Goal: Task Accomplishment & Management: Use online tool/utility

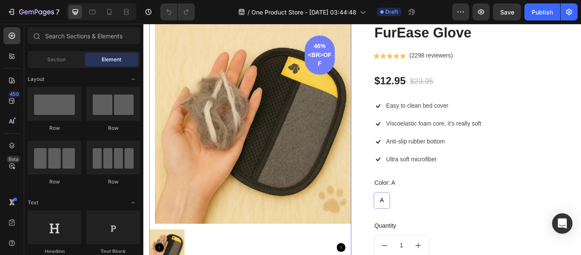
scroll to position [765, 0]
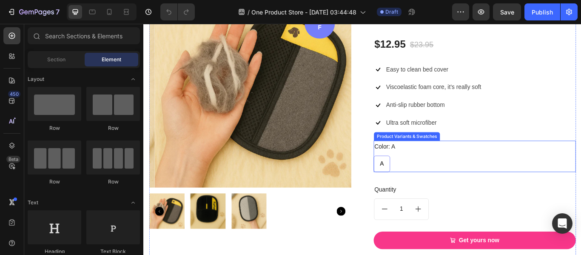
click at [499, 164] on div "Color: A A A A" at bounding box center [530, 178] width 236 height 37
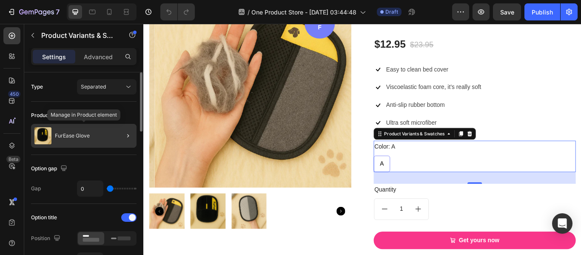
click at [76, 140] on div "FurEase Glove" at bounding box center [83, 136] width 105 height 24
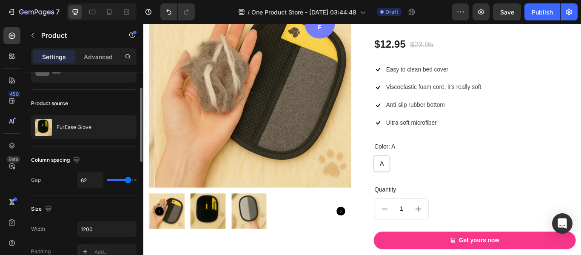
scroll to position [85, 0]
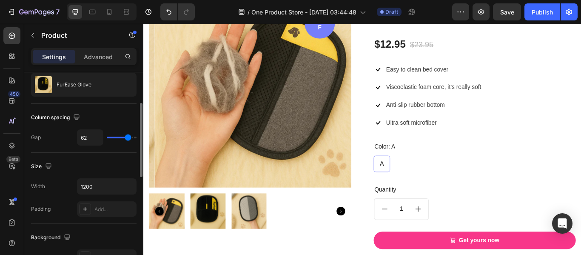
type input "36"
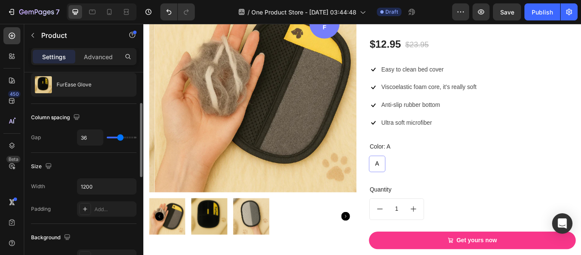
type input "70"
type input "80"
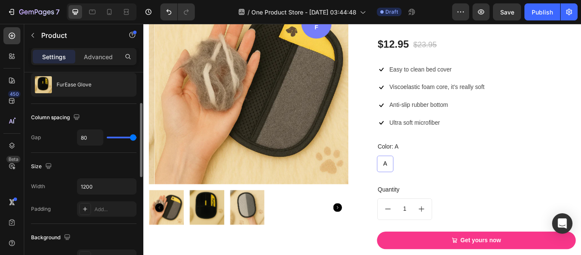
drag, startPoint x: 129, startPoint y: 136, endPoint x: 140, endPoint y: 139, distance: 11.6
type input "80"
click at [136, 138] on input "range" at bounding box center [122, 137] width 30 height 2
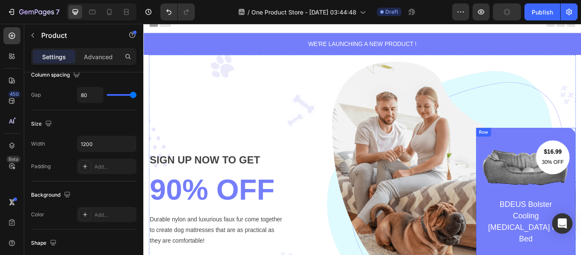
scroll to position [0, 0]
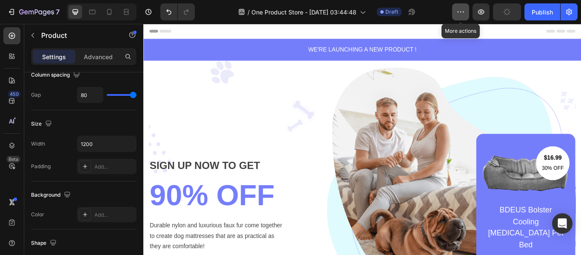
click at [466, 15] on button "button" at bounding box center [460, 11] width 17 height 17
click at [441, 9] on div "/ One Product Store - [DATE] 03:44:48 Draft" at bounding box center [327, 11] width 250 height 17
click at [111, 14] on icon at bounding box center [109, 12] width 5 height 6
type input "0"
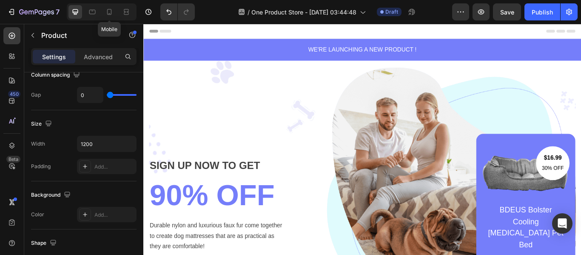
type input "100%"
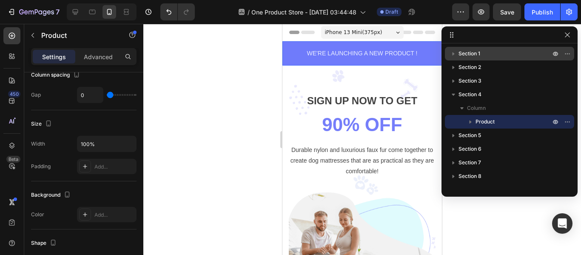
click at [521, 54] on p "Section 1" at bounding box center [505, 53] width 94 height 9
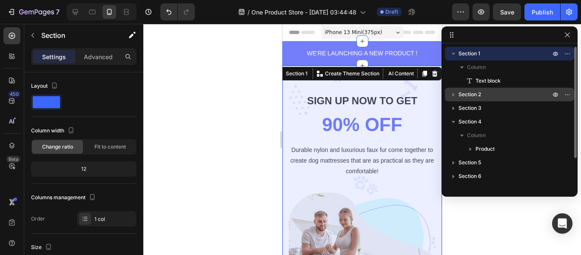
click at [482, 90] on div "Section 2" at bounding box center [509, 95] width 122 height 14
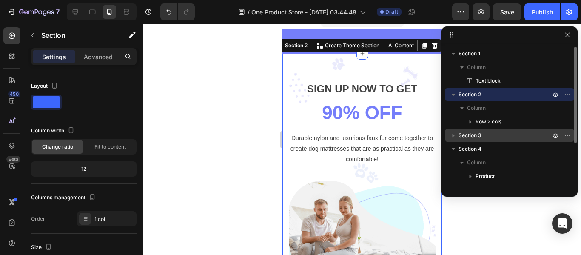
click at [475, 129] on div "Section 3" at bounding box center [509, 135] width 122 height 14
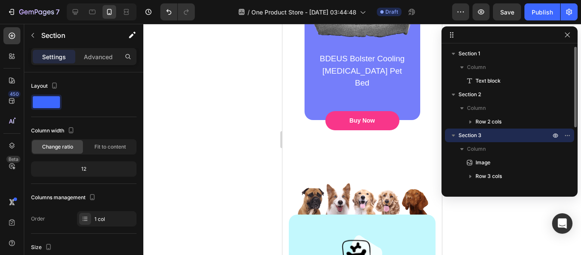
scroll to position [424, 0]
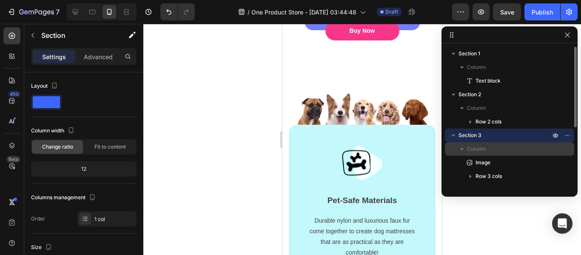
click at [463, 151] on icon "button" at bounding box center [461, 149] width 9 height 9
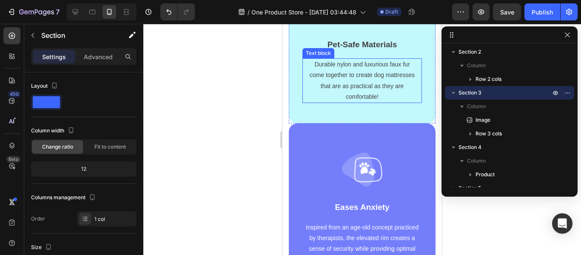
scroll to position [636, 0]
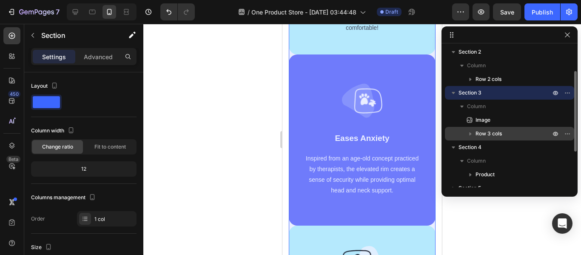
click at [471, 134] on icon "button" at bounding box center [470, 133] width 2 height 3
click at [471, 134] on icon "button" at bounding box center [470, 134] width 3 height 2
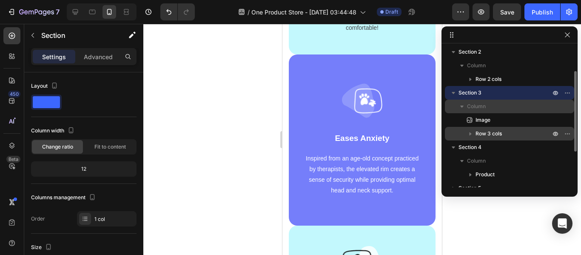
click at [463, 108] on icon "button" at bounding box center [461, 106] width 9 height 9
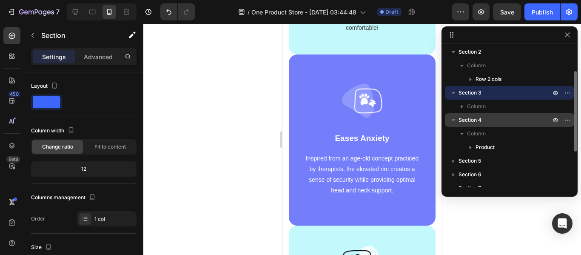
click at [473, 125] on div "Section 4" at bounding box center [509, 120] width 122 height 14
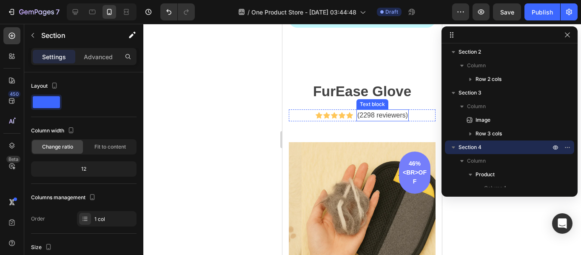
scroll to position [991, 0]
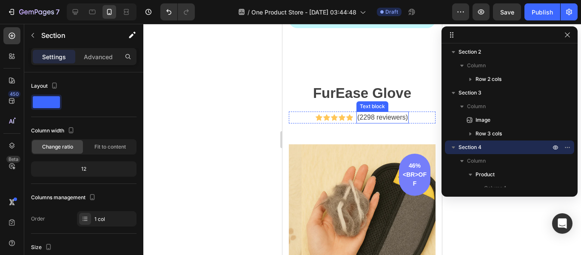
click at [377, 117] on p "(2298 reviewers)" at bounding box center [382, 117] width 51 height 10
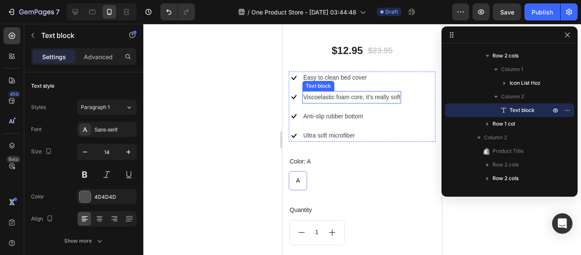
scroll to position [1289, 0]
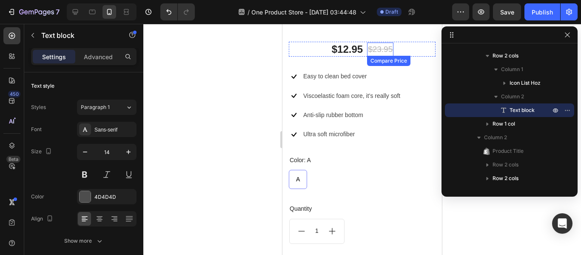
click at [381, 46] on div "$23.95" at bounding box center [380, 50] width 26 height 14
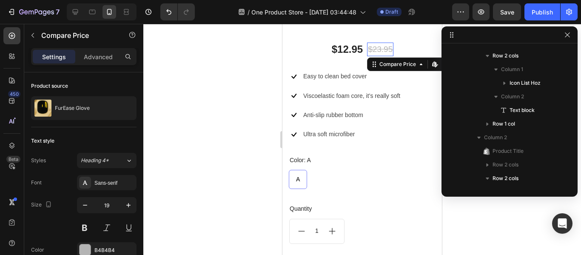
scroll to position [324, 0]
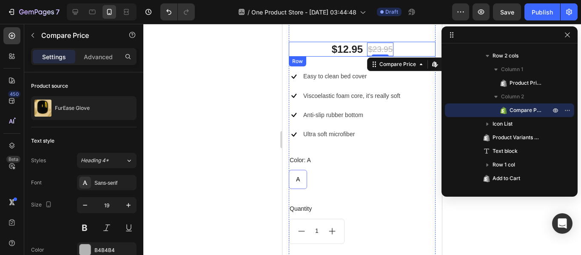
click at [399, 43] on div "$12.95 Product Price Product Price $23.95 Compare Price Edit content in Shopify…" at bounding box center [362, 49] width 147 height 15
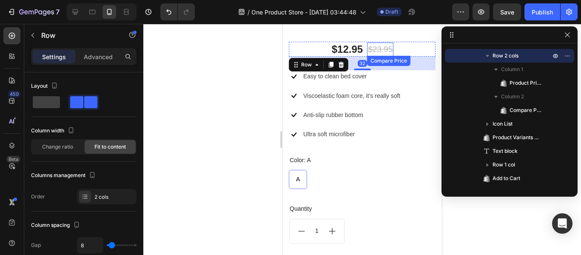
click at [375, 44] on div "$23.95" at bounding box center [380, 50] width 26 height 14
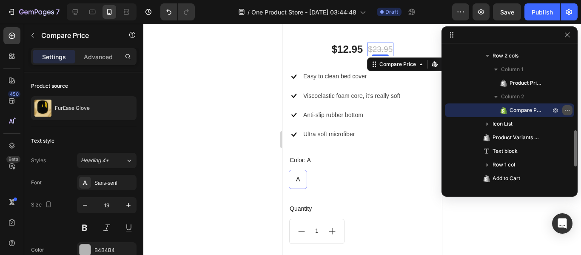
click at [569, 112] on icon "button" at bounding box center [567, 110] width 7 height 7
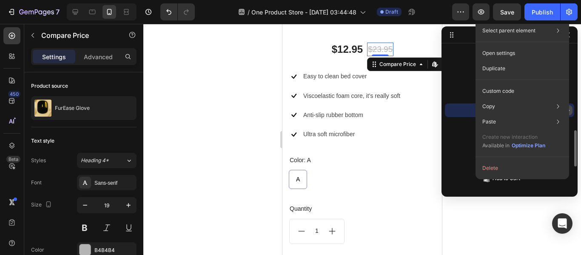
click at [571, 111] on button "button" at bounding box center [567, 110] width 10 height 10
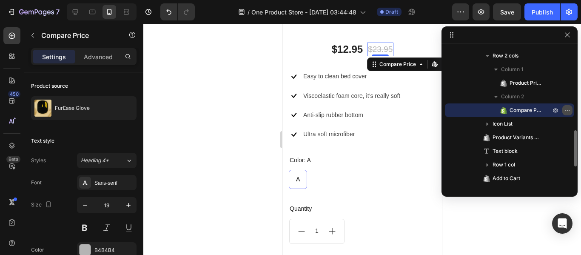
click at [571, 111] on button "button" at bounding box center [567, 110] width 10 height 10
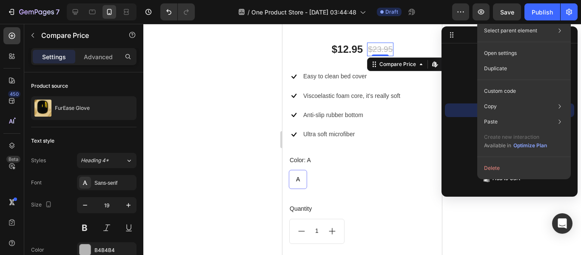
click at [518, 204] on div at bounding box center [362, 139] width 438 height 231
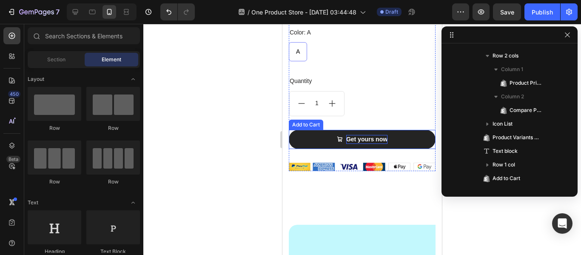
scroll to position [1331, 0]
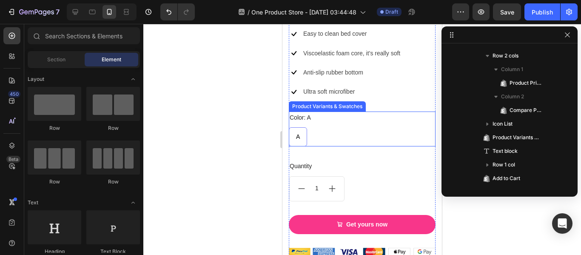
click at [348, 127] on div "A A A" at bounding box center [362, 136] width 147 height 19
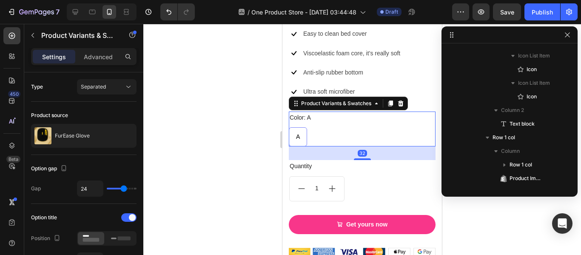
scroll to position [801, 0]
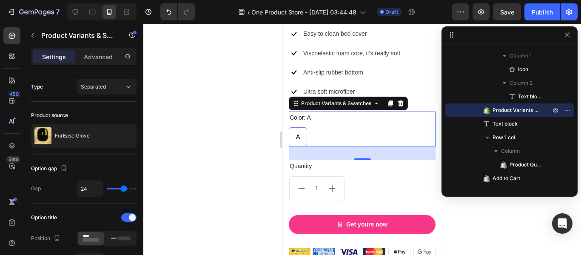
click at [87, 63] on div "Settings Advanced" at bounding box center [83, 56] width 105 height 17
click at [91, 60] on p "Advanced" at bounding box center [98, 56] width 29 height 9
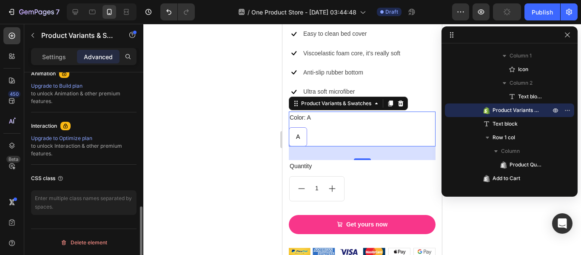
scroll to position [384, 0]
click at [53, 56] on p "Settings" at bounding box center [54, 56] width 24 height 9
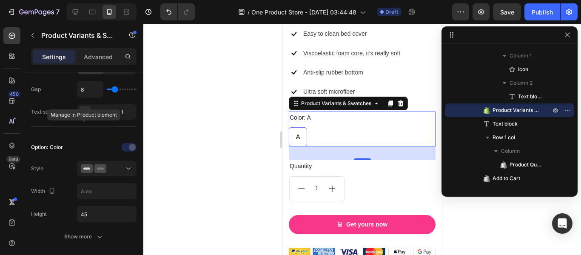
scroll to position [0, 0]
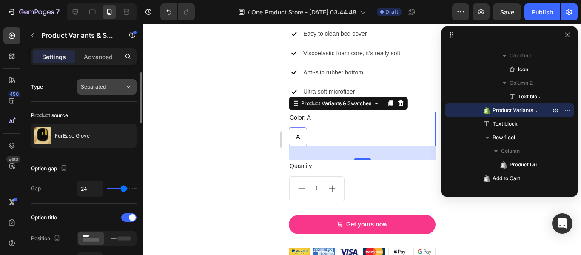
click at [102, 91] on button "Separated" at bounding box center [107, 86] width 60 height 15
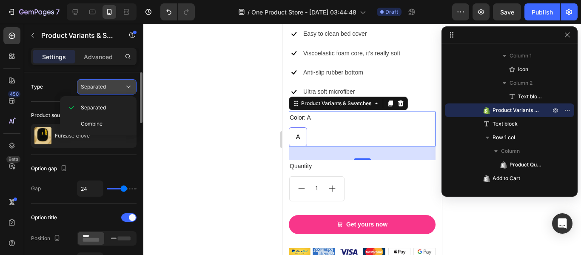
click at [105, 90] on span "Separated" at bounding box center [93, 87] width 25 height 8
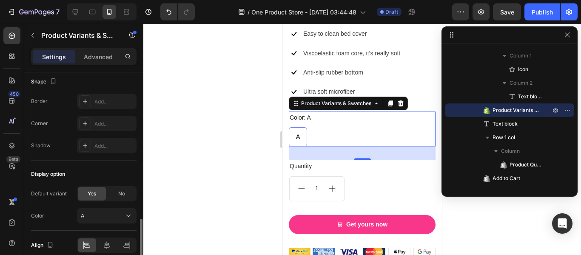
scroll to position [634, 0]
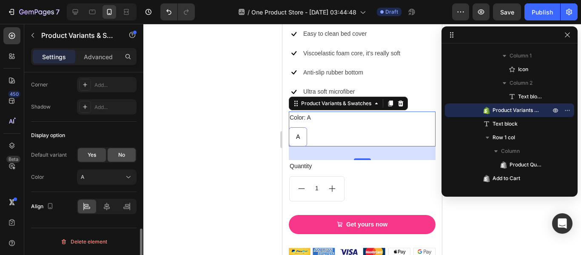
click at [125, 154] on div "No" at bounding box center [122, 155] width 28 height 14
click at [91, 153] on span "Yes" at bounding box center [92, 155] width 9 height 8
radio input "true"
click at [101, 170] on button "A" at bounding box center [107, 176] width 60 height 15
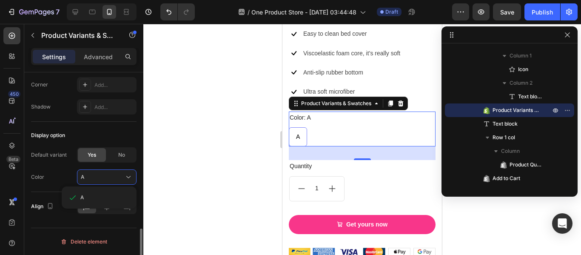
click at [93, 189] on div "A" at bounding box center [99, 197] width 75 height 22
click at [92, 193] on div "A" at bounding box center [99, 197] width 68 height 15
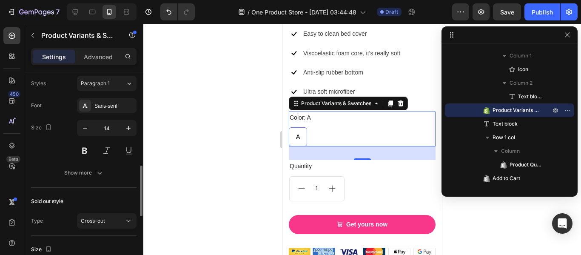
scroll to position [421, 0]
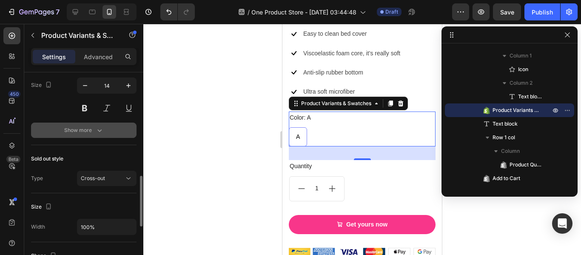
click at [78, 134] on div "Show more" at bounding box center [84, 130] width 40 height 9
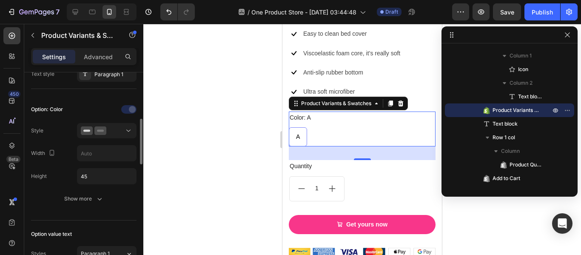
scroll to position [0, 0]
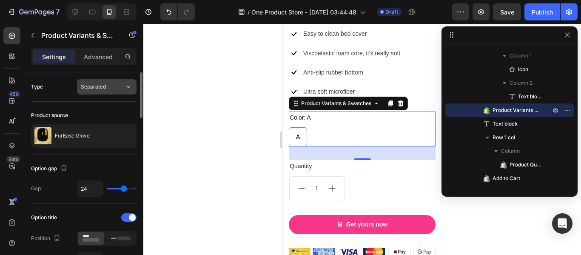
click at [100, 88] on span "Separated" at bounding box center [93, 86] width 25 height 6
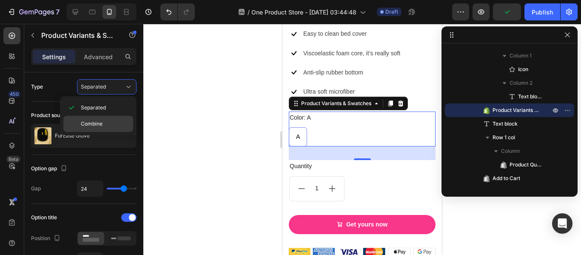
click at [98, 116] on div "Combine" at bounding box center [98, 124] width 70 height 16
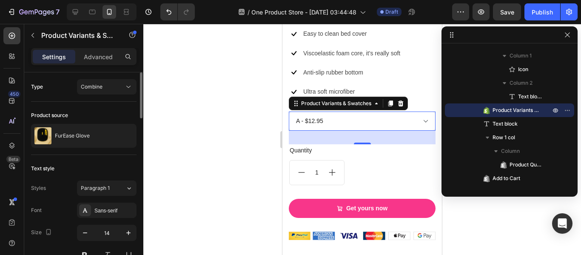
click at [114, 97] on div "Type Combine" at bounding box center [83, 86] width 105 height 29
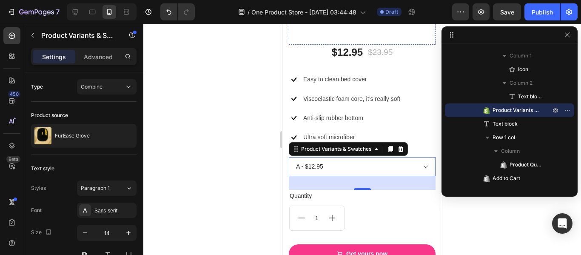
scroll to position [1289, 0]
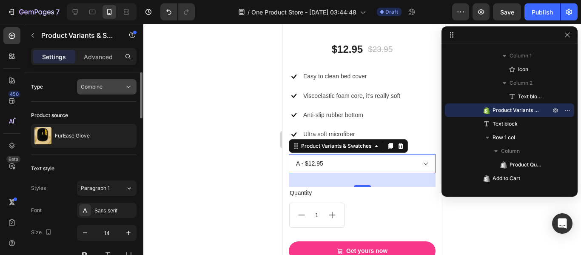
click at [111, 92] on button "Combine" at bounding box center [107, 86] width 60 height 15
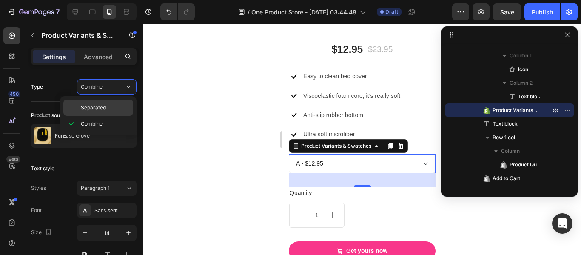
click at [104, 105] on span "Separated" at bounding box center [93, 108] width 25 height 8
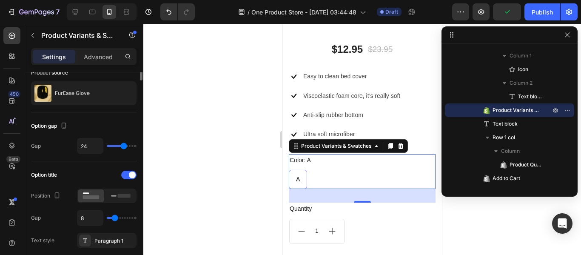
scroll to position [0, 0]
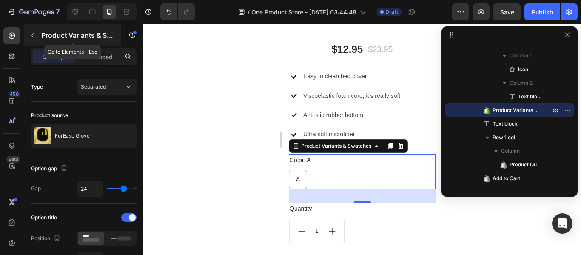
click at [35, 39] on button "button" at bounding box center [33, 35] width 14 height 14
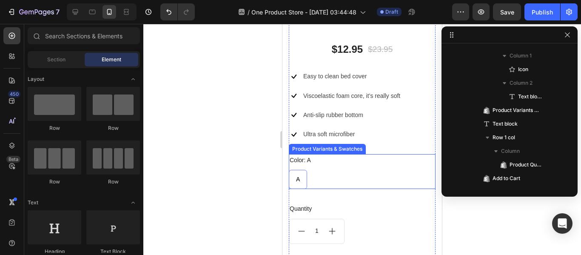
click at [340, 161] on div "Color: A A A A" at bounding box center [362, 171] width 147 height 35
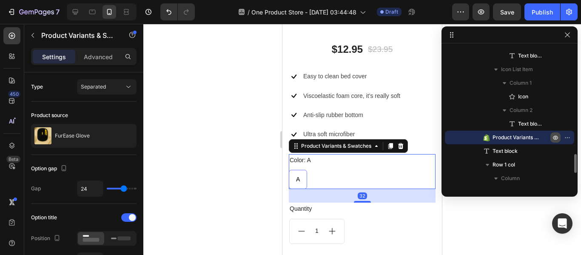
click at [558, 135] on icon "button" at bounding box center [555, 137] width 7 height 7
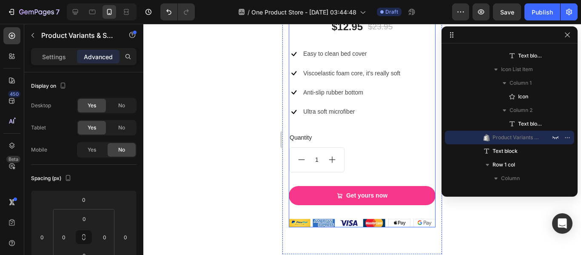
scroll to position [1331, 0]
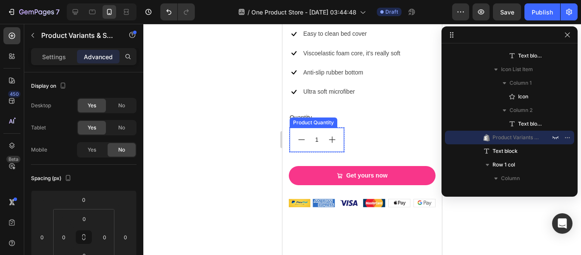
click at [313, 117] on div "Product Quantity" at bounding box center [314, 122] width 48 height 10
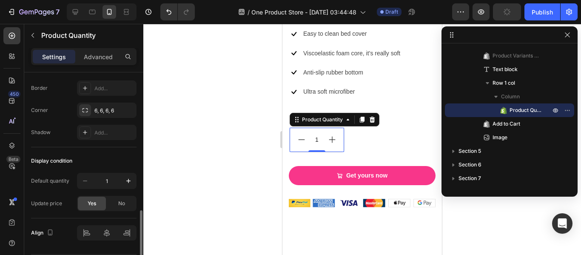
scroll to position [494, 0]
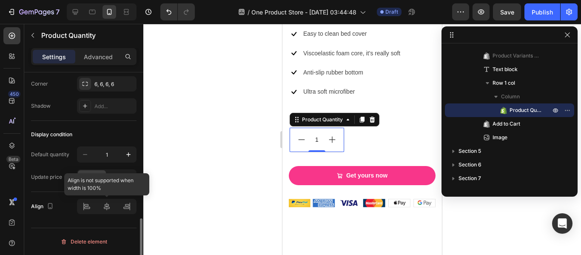
click at [106, 208] on div at bounding box center [107, 206] width 60 height 15
click at [48, 206] on icon "button" at bounding box center [50, 206] width 5 height 6
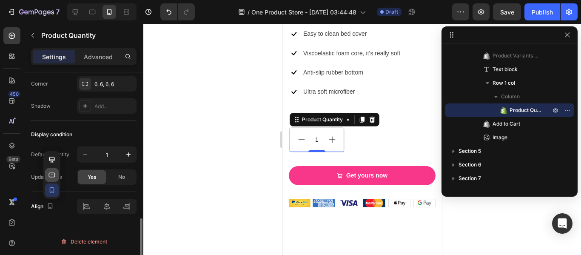
click at [54, 179] on button "button" at bounding box center [52, 175] width 14 height 14
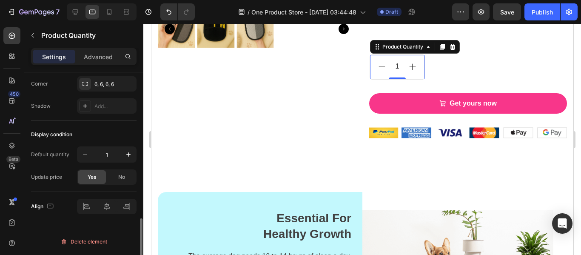
scroll to position [1266, 0]
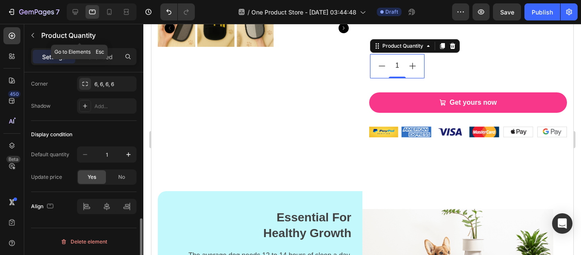
click at [113, 20] on div at bounding box center [102, 11] width 70 height 17
click at [112, 17] on div at bounding box center [109, 12] width 14 height 14
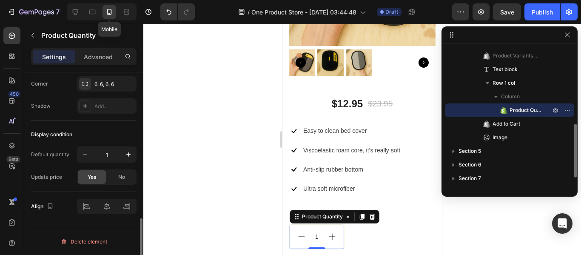
scroll to position [1398, 0]
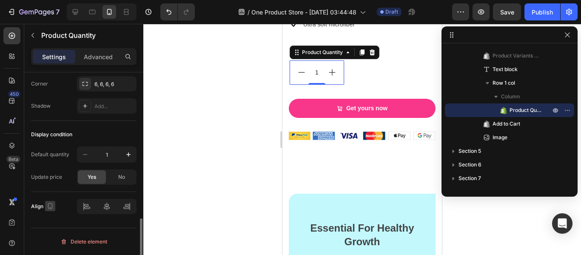
click at [50, 203] on icon "button" at bounding box center [50, 206] width 5 height 6
click at [52, 187] on icon "button" at bounding box center [52, 190] width 5 height 6
click at [105, 207] on div at bounding box center [107, 206] width 60 height 15
click at [134, 210] on div at bounding box center [107, 206] width 60 height 15
click at [345, 49] on icon at bounding box center [347, 52] width 7 height 7
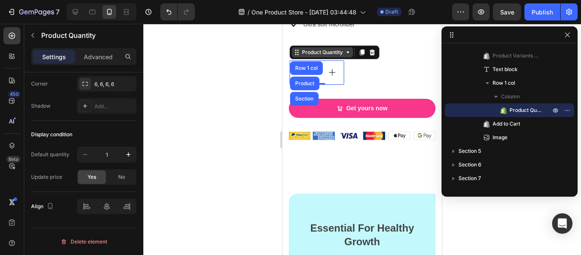
click at [345, 49] on icon at bounding box center [347, 52] width 7 height 7
click at [350, 49] on icon at bounding box center [347, 52] width 7 height 7
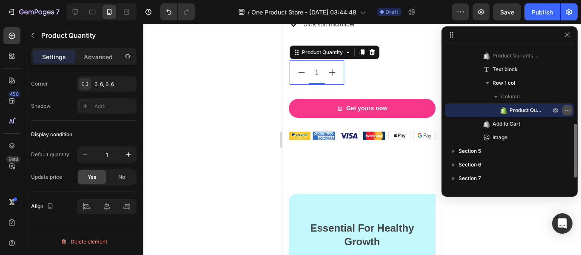
click at [565, 110] on icon "button" at bounding box center [567, 110] width 7 height 7
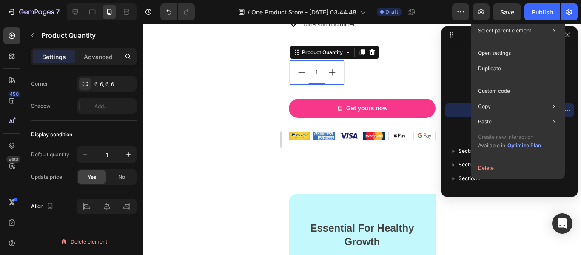
click at [78, 63] on div "Settings Advanced" at bounding box center [83, 56] width 105 height 17
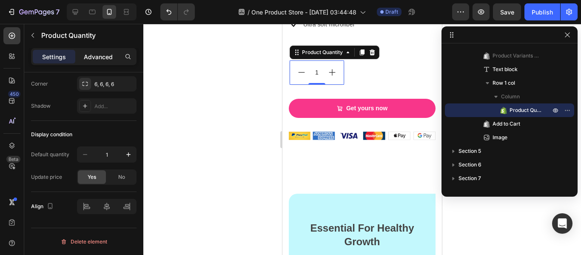
click at [80, 62] on div "Advanced" at bounding box center [98, 57] width 43 height 14
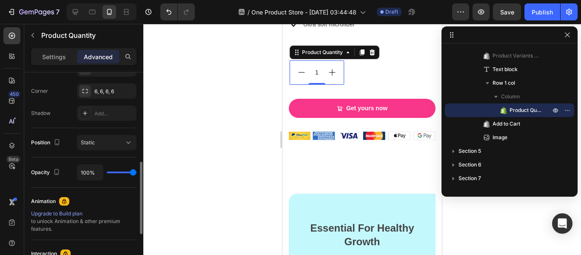
scroll to position [298, 0]
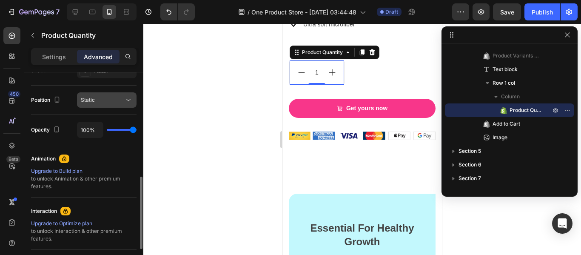
click at [101, 106] on button "Static" at bounding box center [107, 99] width 60 height 15
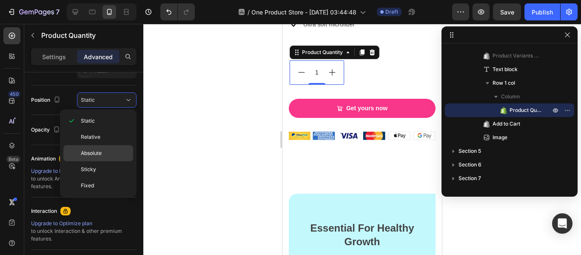
click at [94, 149] on span "Absolute" at bounding box center [91, 153] width 21 height 8
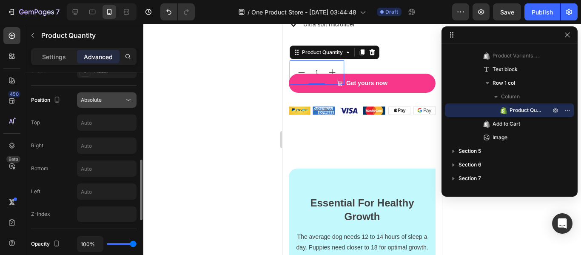
click at [111, 97] on div "Absolute" at bounding box center [102, 100] width 43 height 8
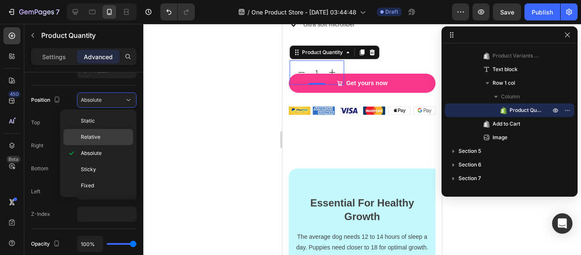
click at [90, 132] on div "Relative" at bounding box center [98, 137] width 70 height 16
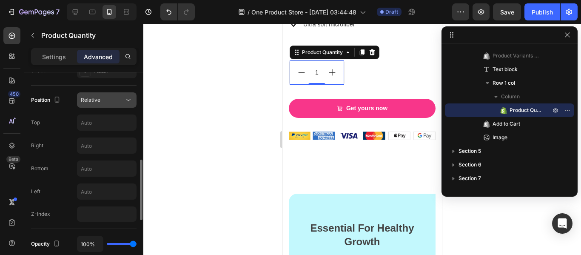
click at [104, 107] on button "Relative" at bounding box center [107, 99] width 60 height 15
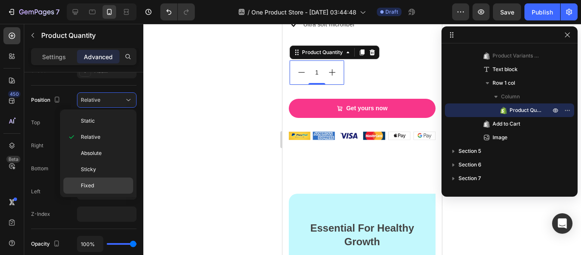
click at [92, 177] on div "Fixed" at bounding box center [98, 185] width 70 height 16
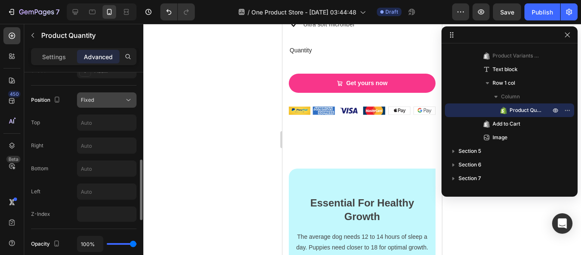
click at [106, 102] on div "Fixed" at bounding box center [102, 100] width 43 height 8
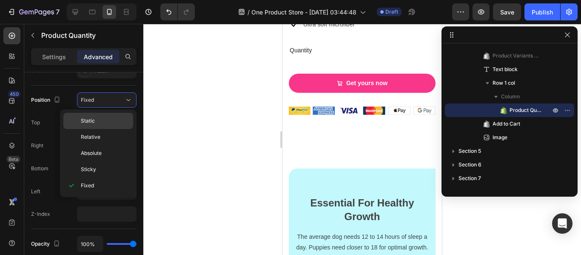
click at [94, 121] on span "Static" at bounding box center [88, 121] width 14 height 8
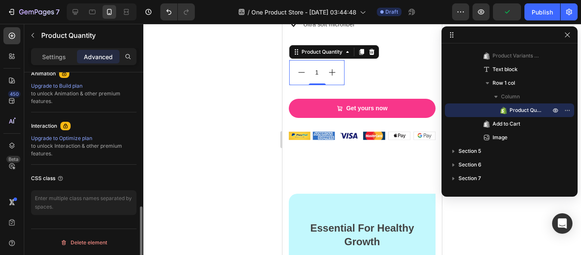
scroll to position [384, 0]
click at [62, 50] on div "Settings" at bounding box center [54, 57] width 43 height 14
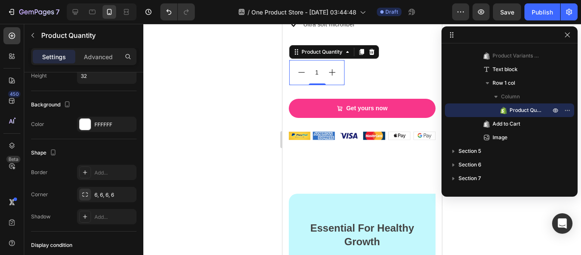
scroll to position [469, 0]
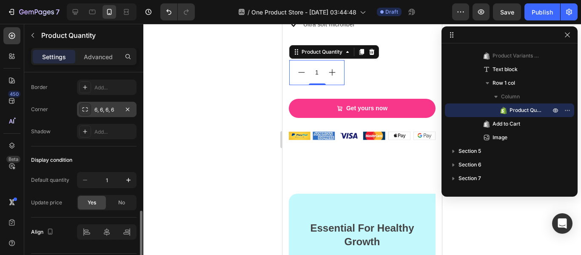
click at [82, 111] on icon at bounding box center [85, 109] width 7 height 7
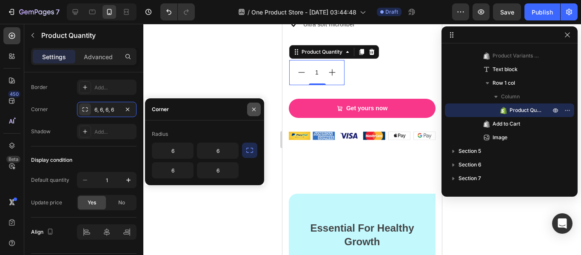
click at [254, 107] on icon "button" at bounding box center [253, 109] width 7 height 7
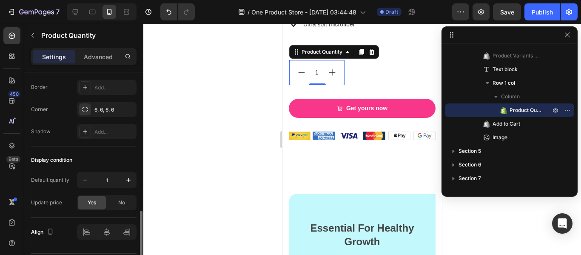
click at [65, 96] on div "Border Add... Corner 6, 6, 6, 6 Shadow Add..." at bounding box center [83, 110] width 105 height 60
click at [83, 85] on icon at bounding box center [85, 87] width 7 height 7
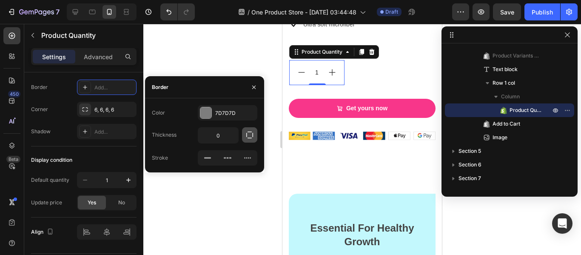
click at [247, 136] on icon "button" at bounding box center [249, 134] width 7 height 7
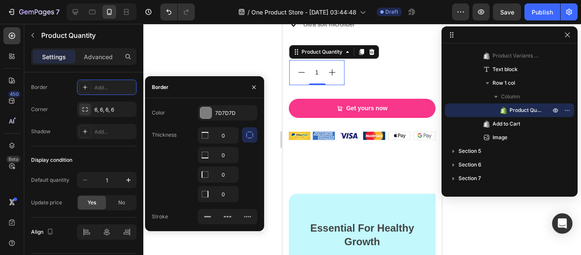
click at [247, 136] on icon "button" at bounding box center [249, 134] width 7 height 7
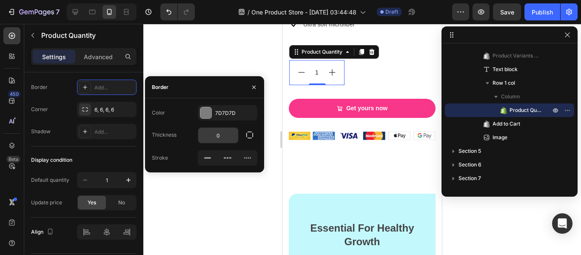
click at [231, 136] on input "0" at bounding box center [218, 135] width 40 height 15
type input "1"
click at [185, 148] on div "Color 7D7D7D Thickness 1 Stroke" at bounding box center [204, 135] width 119 height 60
click at [189, 178] on div at bounding box center [362, 139] width 438 height 231
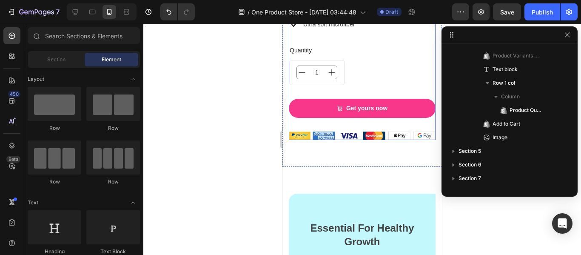
click at [292, 74] on div "1 Product Quantity" at bounding box center [316, 72] width 55 height 25
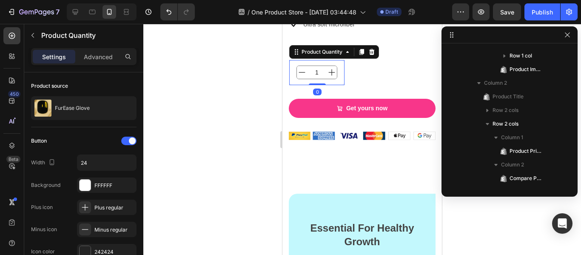
scroll to position [624, 0]
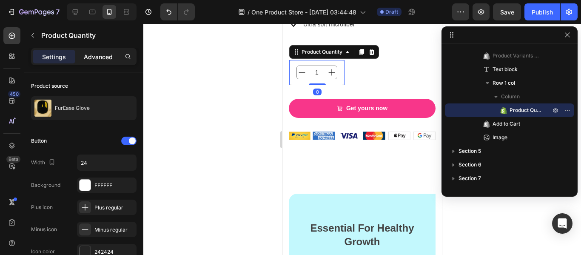
click at [99, 60] on p "Advanced" at bounding box center [98, 56] width 29 height 9
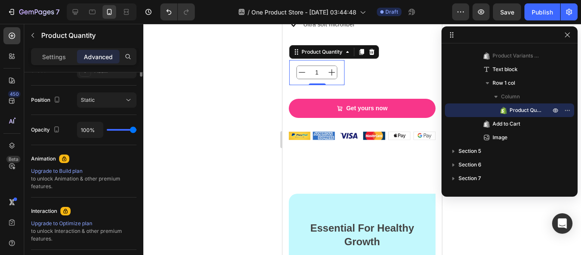
scroll to position [170, 0]
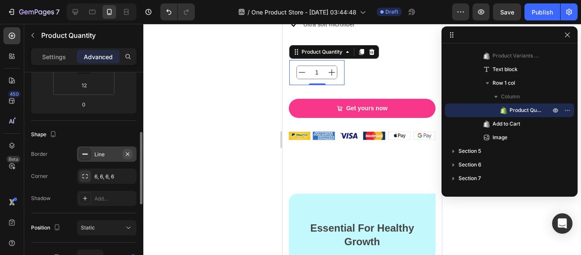
click at [129, 152] on icon "button" at bounding box center [127, 153] width 3 height 3
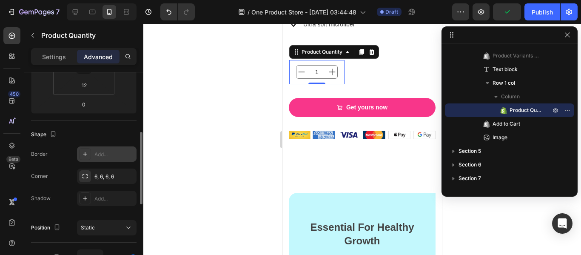
click at [213, 161] on div at bounding box center [362, 139] width 438 height 231
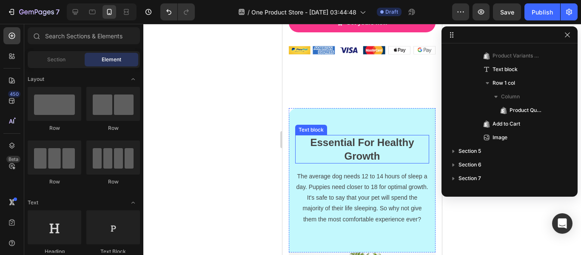
scroll to position [1483, 0]
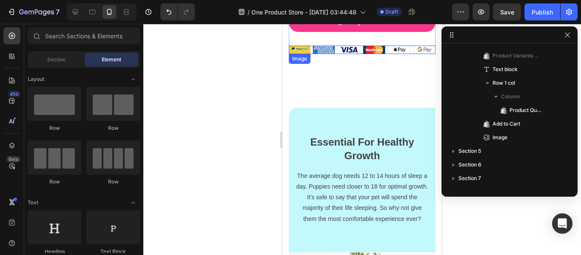
click at [337, 45] on img at bounding box center [362, 49] width 147 height 9
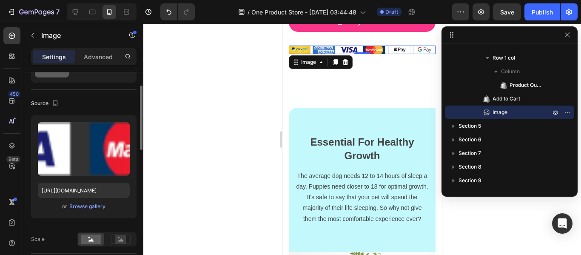
scroll to position [128, 0]
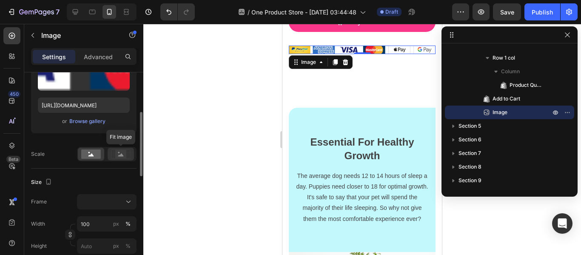
click at [117, 152] on rect at bounding box center [120, 154] width 11 height 9
click at [94, 154] on rect at bounding box center [91, 153] width 20 height 9
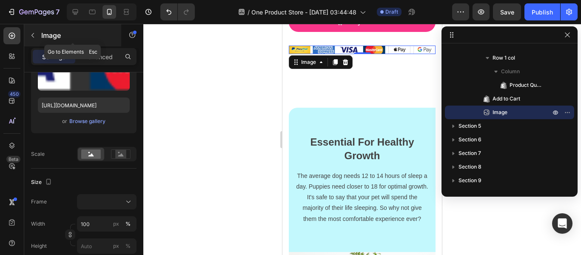
click at [31, 39] on button "button" at bounding box center [33, 35] width 14 height 14
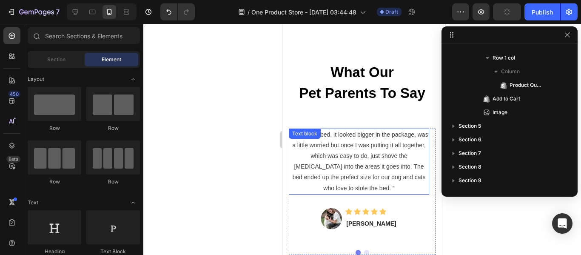
scroll to position [2036, 0]
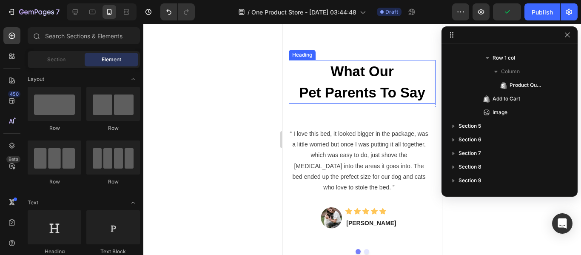
click at [392, 97] on p "What Our Pet Parents To Say" at bounding box center [362, 82] width 145 height 42
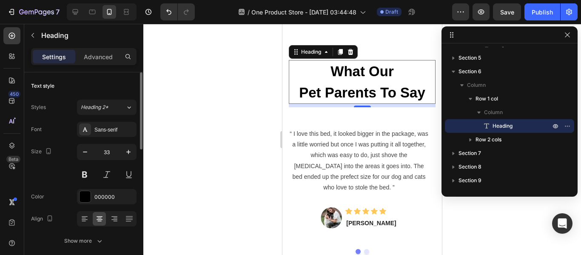
scroll to position [43, 0]
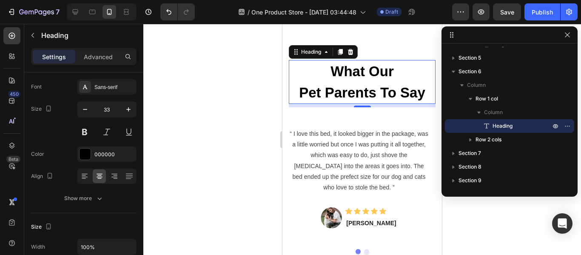
click at [390, 95] on p "What Our Pet Parents To Say" at bounding box center [362, 82] width 145 height 42
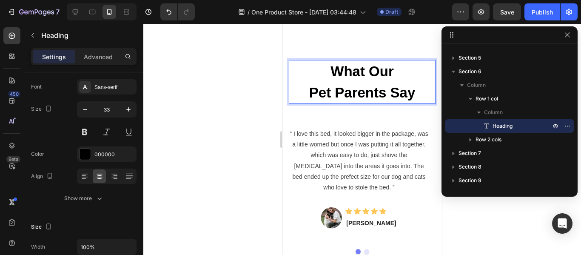
click at [358, 89] on p "What Our Pet Parents Say" at bounding box center [362, 82] width 145 height 42
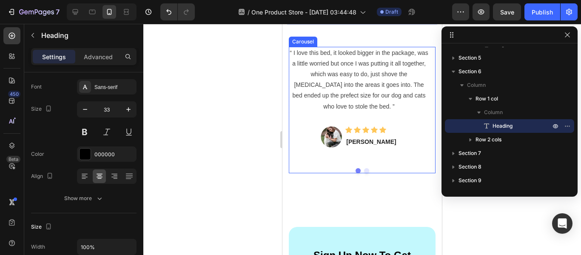
scroll to position [2121, 0]
click at [364, 171] on button "Dot" at bounding box center [366, 170] width 5 height 5
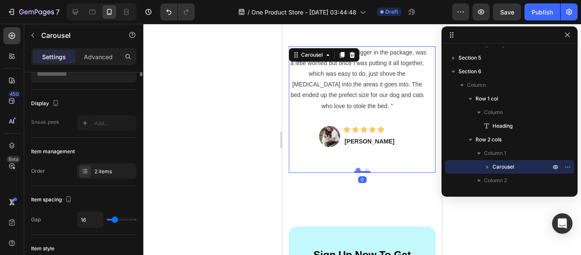
scroll to position [0, 0]
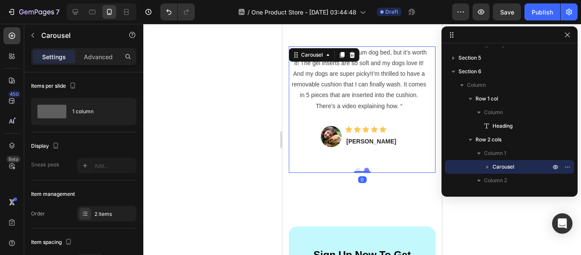
click at [370, 169] on div at bounding box center [362, 170] width 147 height 5
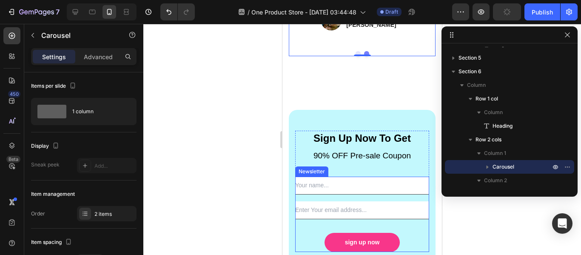
scroll to position [2291, 0]
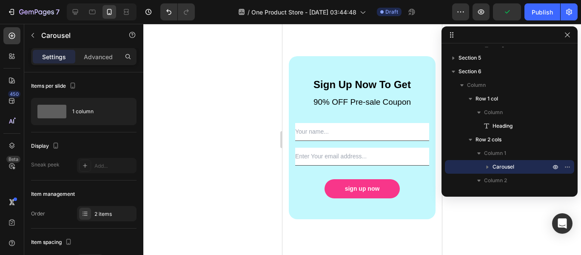
click at [262, 132] on div at bounding box center [362, 139] width 438 height 231
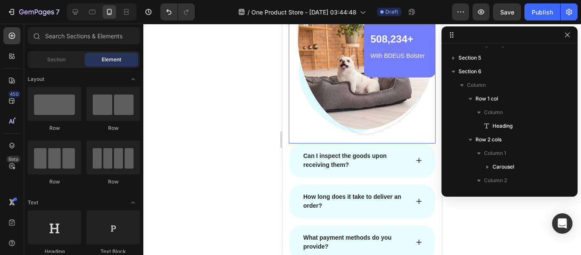
scroll to position [2674, 0]
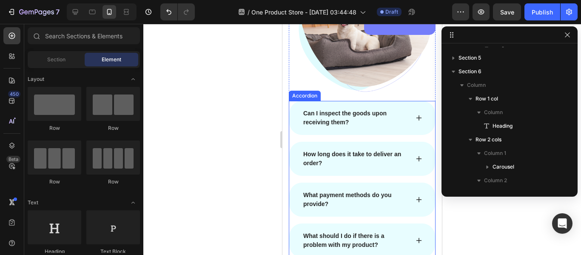
click at [415, 114] on icon at bounding box center [418, 117] width 7 height 7
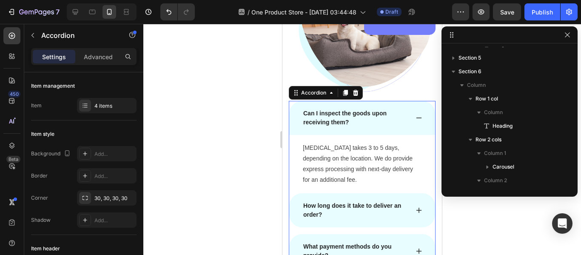
scroll to position [1043, 0]
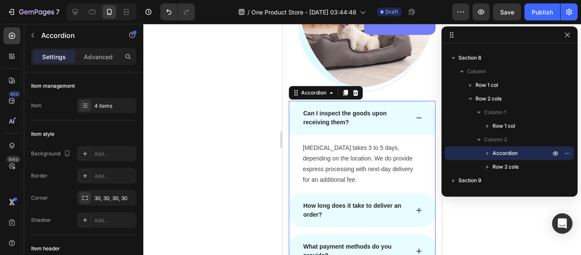
click at [415, 114] on icon at bounding box center [418, 117] width 7 height 7
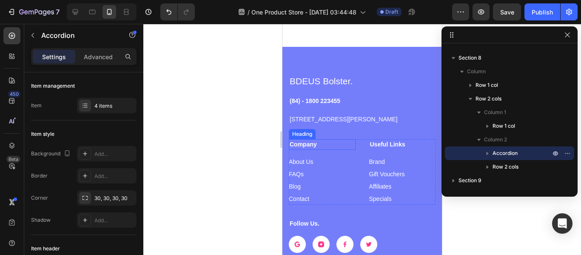
scroll to position [2972, 0]
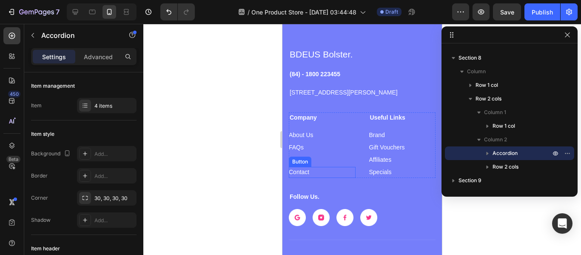
click at [367, 164] on div "Company Heading About Us Button FAQs Button Blog Button Contact Button Useful L…" at bounding box center [362, 144] width 147 height 65
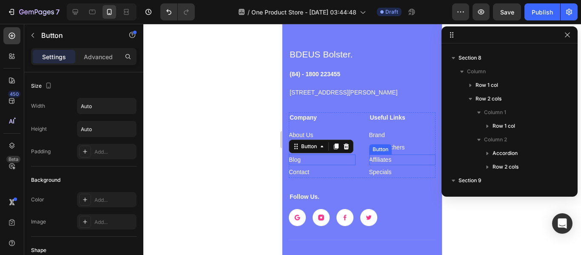
scroll to position [1290, 0]
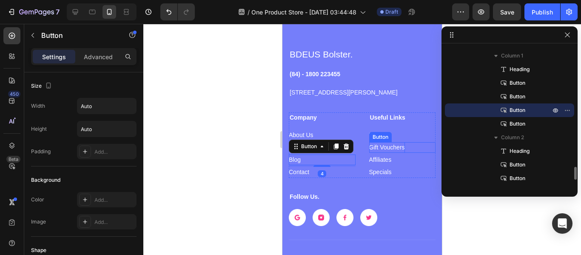
click at [380, 151] on div "Gift Vouchers" at bounding box center [387, 147] width 36 height 11
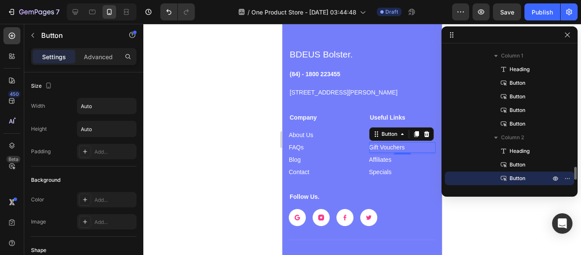
click at [514, 178] on span "Button" at bounding box center [517, 178] width 16 height 9
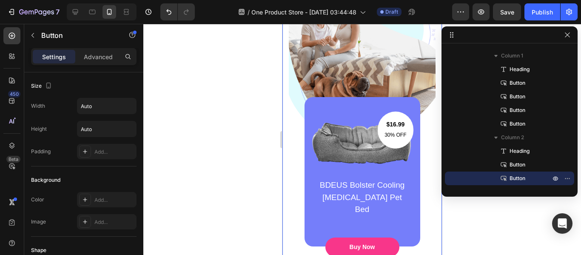
scroll to position [0, 0]
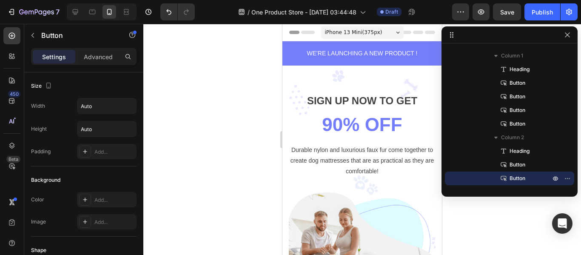
click at [383, 33] on div "iPhone 13 Mini ( 375 px)" at bounding box center [362, 32] width 82 height 13
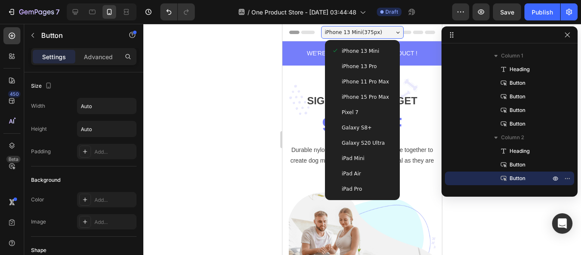
click at [383, 33] on div "iPhone 13 Mini ( 375 px)" at bounding box center [362, 32] width 82 height 13
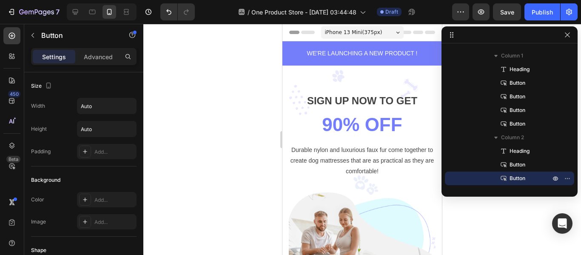
click at [308, 32] on span "Header" at bounding box center [307, 32] width 19 height 9
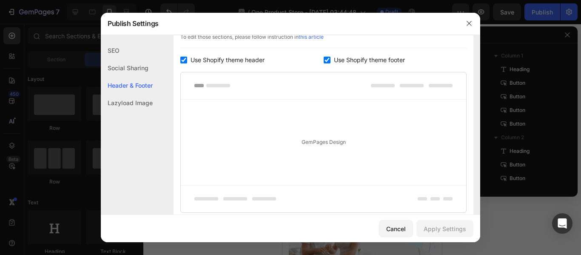
scroll to position [441, 0]
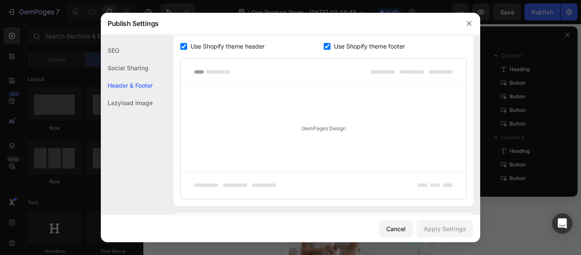
click at [122, 50] on div "SEO" at bounding box center [127, 50] width 52 height 17
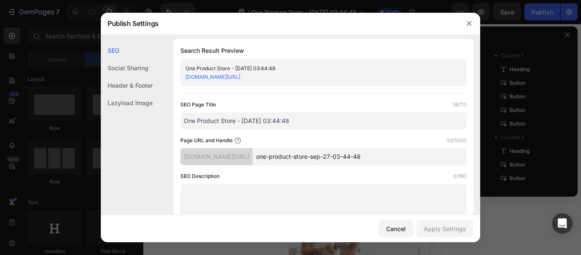
scroll to position [0, 0]
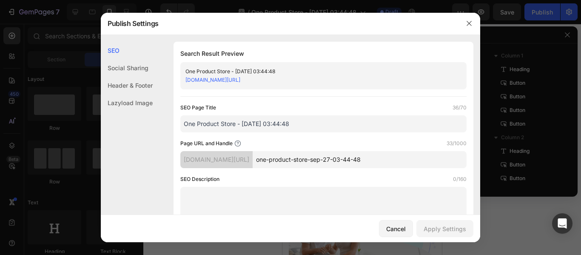
click at [135, 71] on div "Social Sharing" at bounding box center [127, 67] width 52 height 17
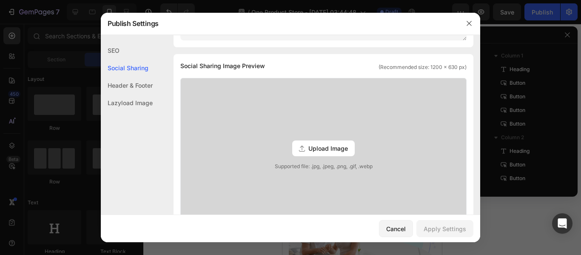
scroll to position [194, 0]
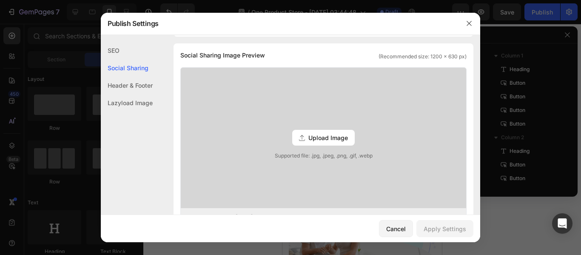
click at [143, 87] on div "Header & Footer" at bounding box center [127, 85] width 52 height 17
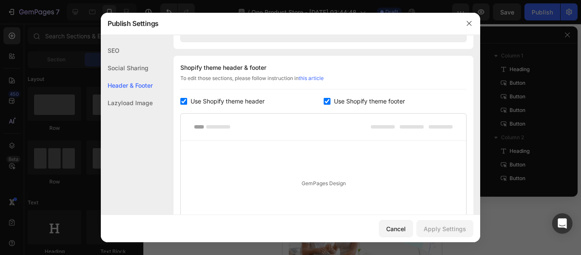
scroll to position [398, 0]
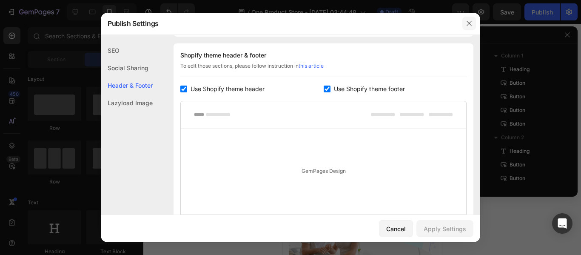
click at [475, 20] on button "button" at bounding box center [469, 24] width 14 height 14
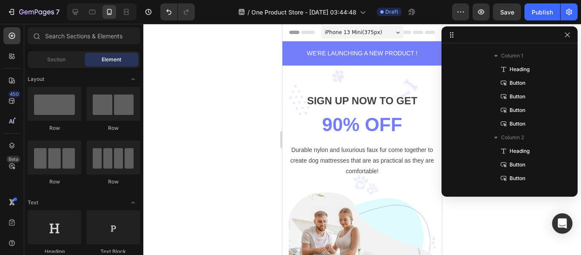
click at [425, 34] on icon at bounding box center [430, 32] width 10 height 3
click at [455, 34] on div at bounding box center [509, 34] width 136 height 17
click at [452, 34] on icon at bounding box center [451, 34] width 7 height 7
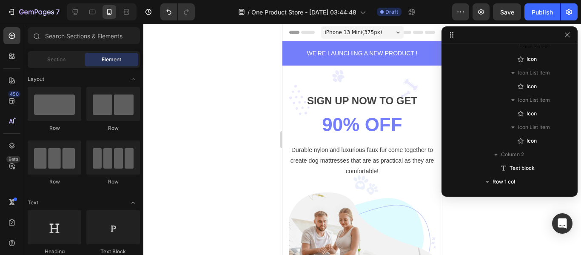
scroll to position [0, 0]
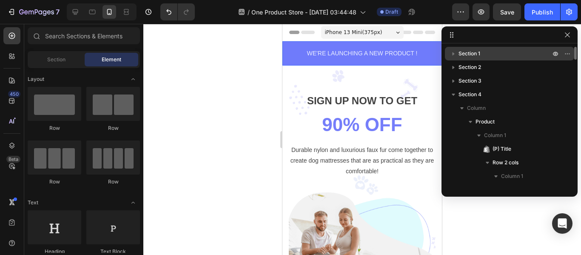
click at [454, 52] on icon "button" at bounding box center [453, 53] width 9 height 9
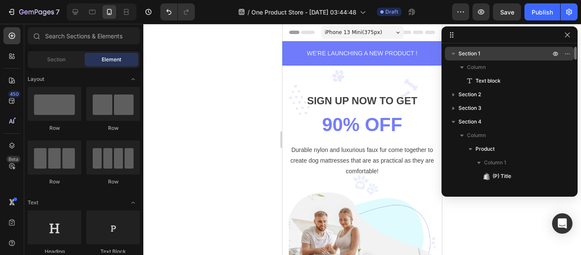
click at [454, 52] on icon "button" at bounding box center [453, 53] width 9 height 9
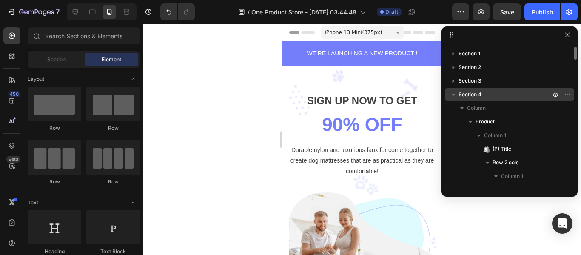
click at [451, 95] on icon "button" at bounding box center [453, 94] width 9 height 9
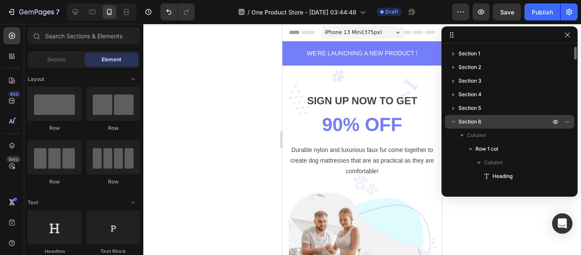
click at [455, 122] on icon "button" at bounding box center [453, 121] width 9 height 9
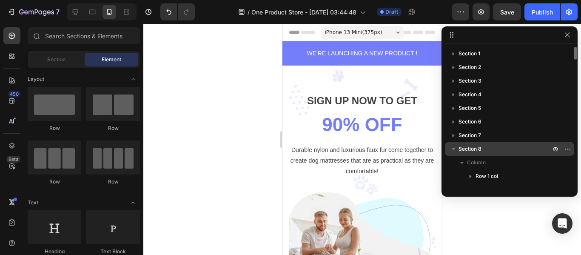
click at [455, 149] on icon "button" at bounding box center [453, 149] width 9 height 9
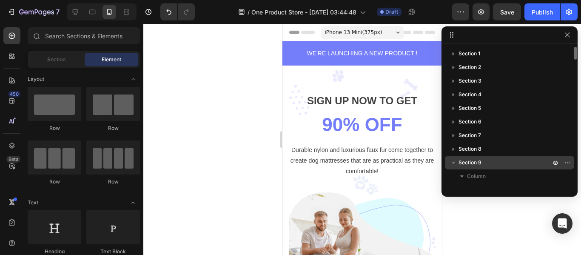
click at [452, 163] on icon "button" at bounding box center [453, 162] width 9 height 9
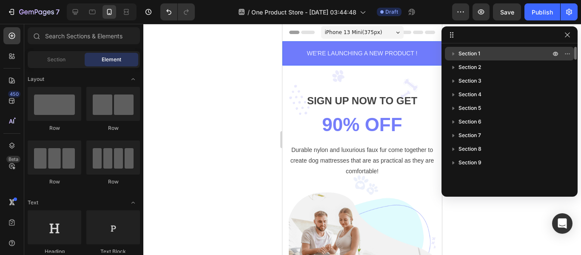
click at [455, 55] on icon "button" at bounding box center [453, 53] width 9 height 9
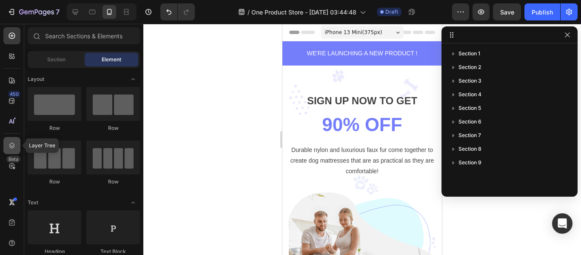
click at [10, 148] on icon at bounding box center [12, 145] width 9 height 9
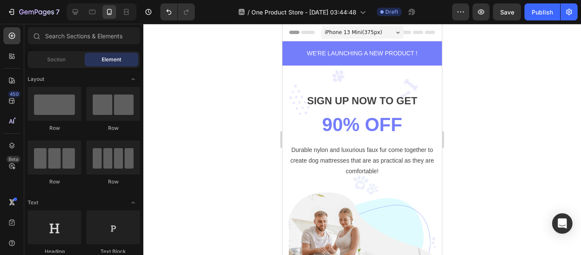
click at [392, 30] on div "iPhone 13 Mini ( 375 px)" at bounding box center [362, 32] width 82 height 13
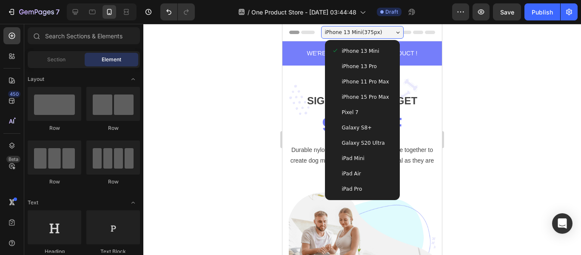
click at [392, 30] on div "iPhone 13 Mini ( 375 px)" at bounding box center [362, 32] width 82 height 13
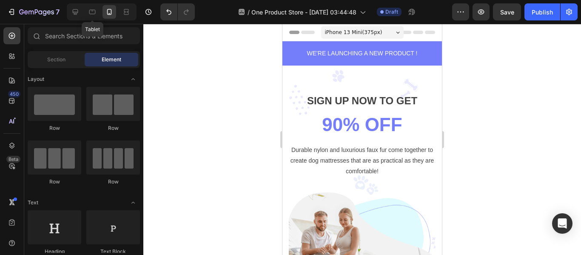
click at [66, 11] on div "Tablet" at bounding box center [99, 11] width 73 height 17
click at [71, 11] on div at bounding box center [75, 12] width 14 height 14
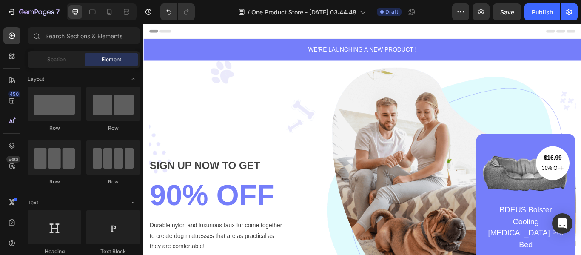
click at [323, 28] on div "Header" at bounding box center [398, 32] width 497 height 17
click at [163, 34] on span "Header" at bounding box center [168, 32] width 19 height 9
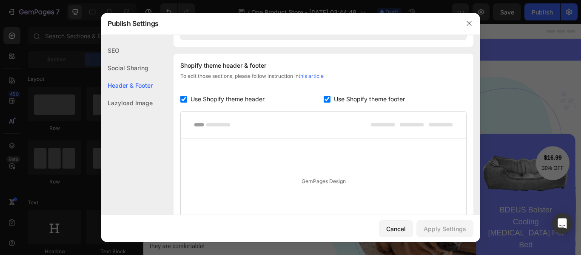
scroll to position [398, 0]
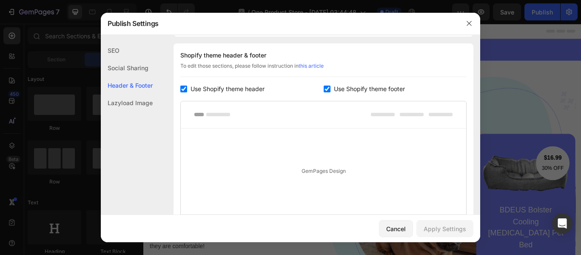
click at [183, 85] on div "Use Shopify theme header" at bounding box center [251, 89] width 143 height 10
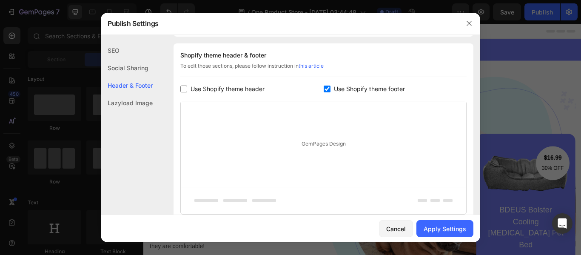
click at [319, 88] on div "Use Shopify theme header" at bounding box center [251, 89] width 143 height 10
checkbox input "true"
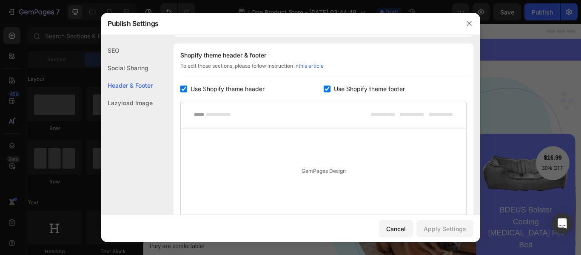
click at [330, 85] on label "Use Shopify theme footer" at bounding box center [367, 89] width 74 height 10
checkbox input "false"
click at [192, 88] on span "Use Shopify theme header" at bounding box center [227, 89] width 74 height 10
checkbox input "false"
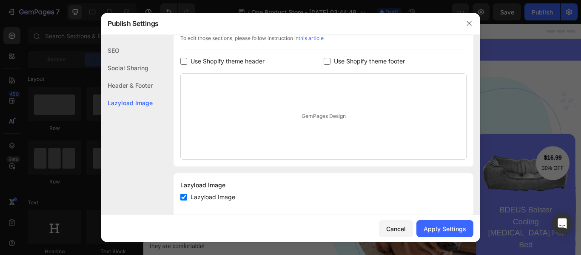
scroll to position [440, 0]
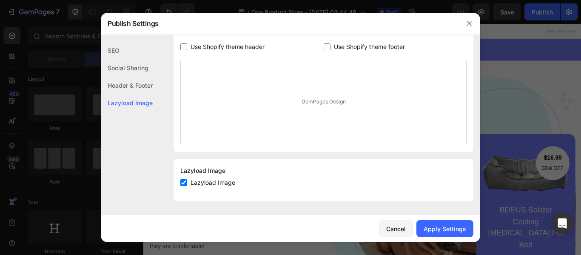
click at [312, 106] on div "GemPages Design" at bounding box center [323, 101] width 285 height 85
click at [440, 230] on div "Apply Settings" at bounding box center [444, 228] width 43 height 9
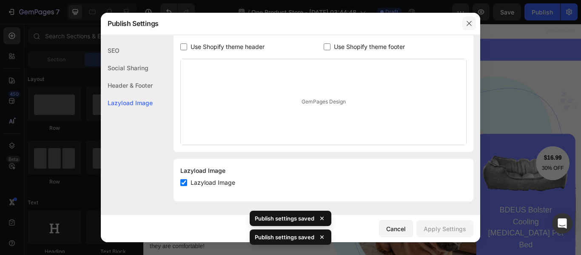
click at [470, 18] on button "button" at bounding box center [469, 24] width 14 height 14
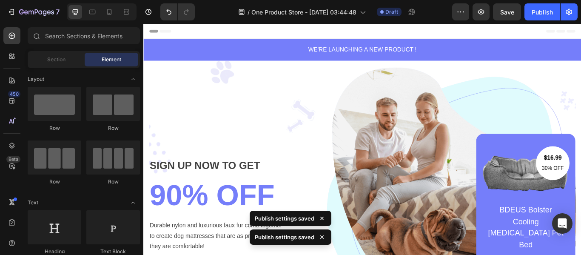
click at [156, 31] on div "Header" at bounding box center [163, 32] width 31 height 10
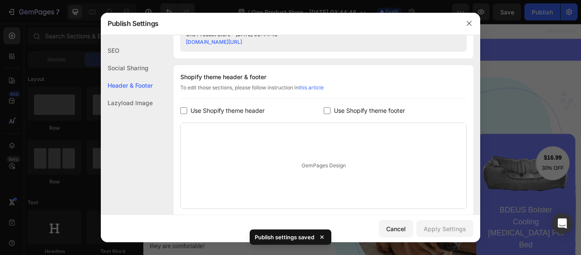
scroll to position [398, 0]
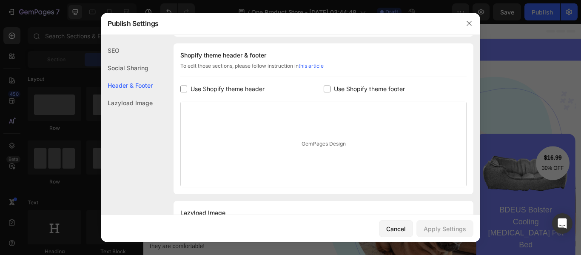
click at [148, 104] on div "Lazyload Image" at bounding box center [127, 102] width 52 height 17
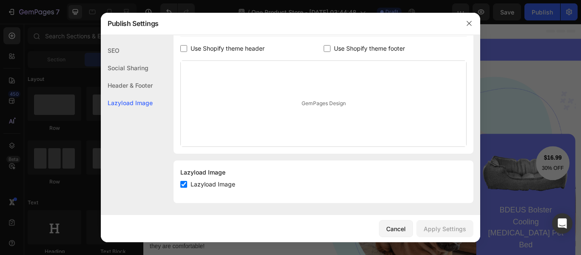
scroll to position [440, 0]
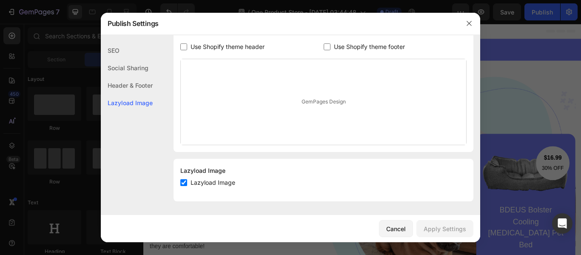
click at [139, 89] on div "Header & Footer" at bounding box center [127, 85] width 52 height 17
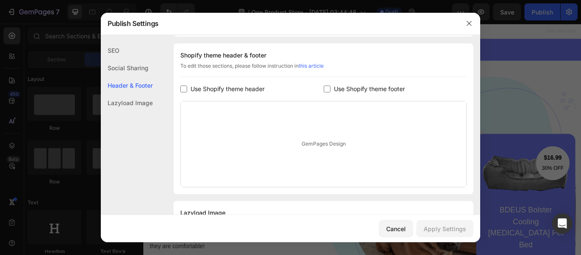
click at [181, 88] on input "checkbox" at bounding box center [183, 88] width 7 height 7
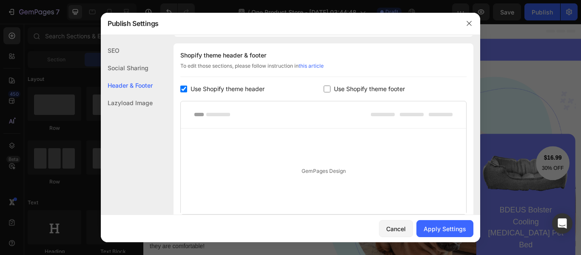
click at [205, 89] on span "Use Shopify theme header" at bounding box center [227, 89] width 74 height 10
checkbox input "false"
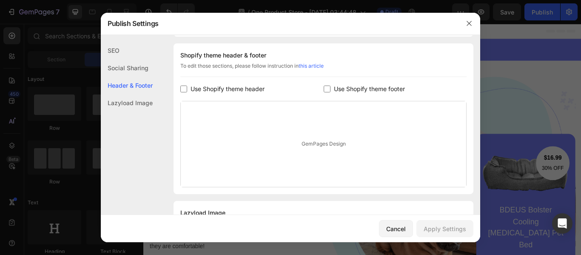
click at [324, 88] on input "checkbox" at bounding box center [327, 88] width 7 height 7
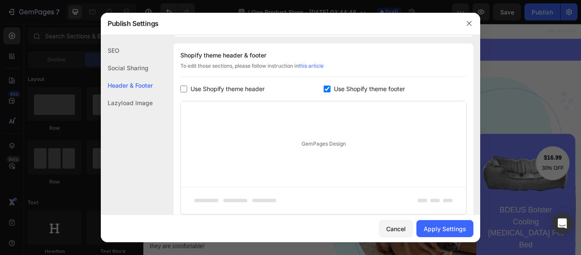
click at [324, 88] on input "checkbox" at bounding box center [327, 88] width 7 height 7
checkbox input "false"
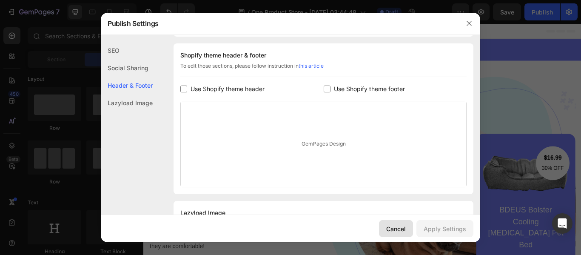
click at [397, 231] on div "Cancel" at bounding box center [396, 228] width 20 height 9
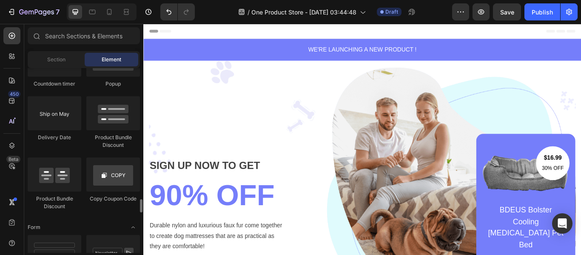
scroll to position [1743, 0]
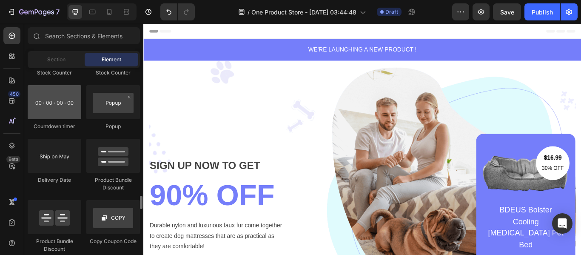
click at [57, 108] on div at bounding box center [55, 102] width 54 height 34
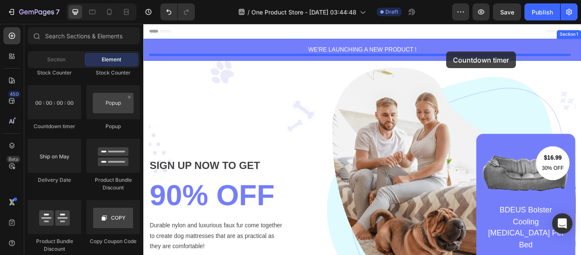
drag, startPoint x: 200, startPoint y: 121, endPoint x: 496, endPoint y: 56, distance: 302.9
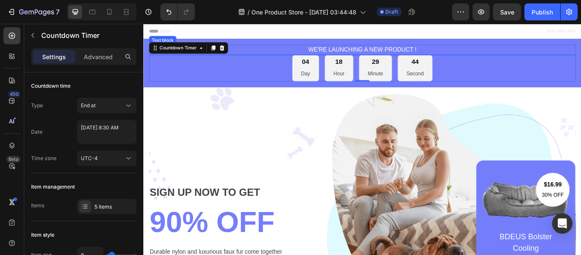
click at [293, 45] on div "WE'RE LAUNCHING A NEW PRODUCT ! Text block 04 Day 18 Hour 29 Minute 44 Second C…" at bounding box center [398, 69] width 510 height 57
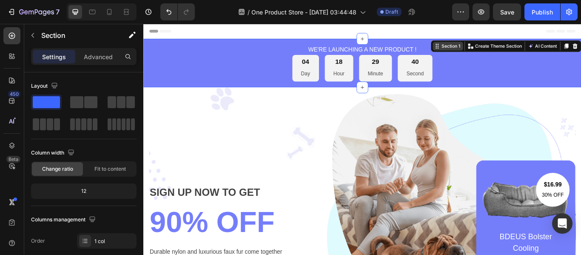
click at [491, 50] on div "Section 1" at bounding box center [501, 50] width 25 height 8
click at [92, 107] on span at bounding box center [90, 102] width 13 height 12
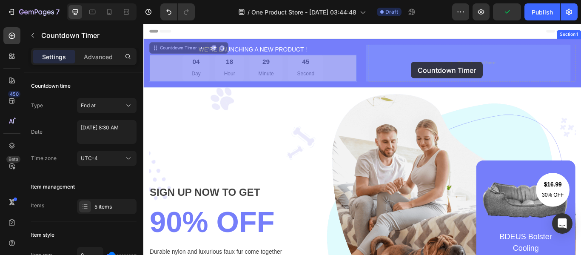
drag, startPoint x: 364, startPoint y: 76, endPoint x: 455, endPoint y: 68, distance: 91.7
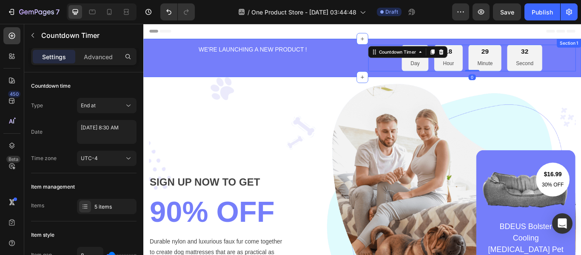
click at [310, 58] on p "WE'RE LAUNCHING A NEW PRODUCT !" at bounding box center [271, 54] width 240 height 10
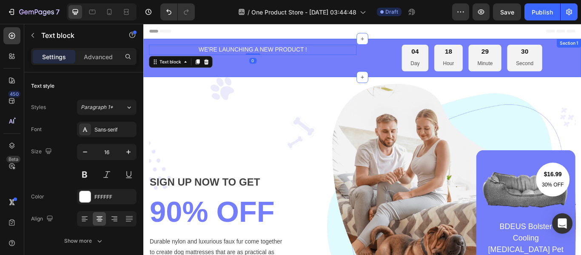
click at [309, 70] on div "WE'RE LAUNCHING A NEW PRODUCT ! Text block 0" at bounding box center [271, 63] width 242 height 31
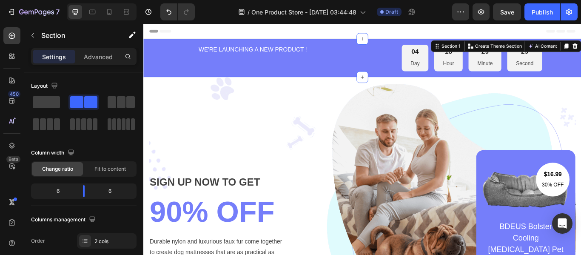
click at [446, 62] on div "04 Day 18 Hour 29 Minute 29 Second Countdown Timer" at bounding box center [526, 63] width 242 height 31
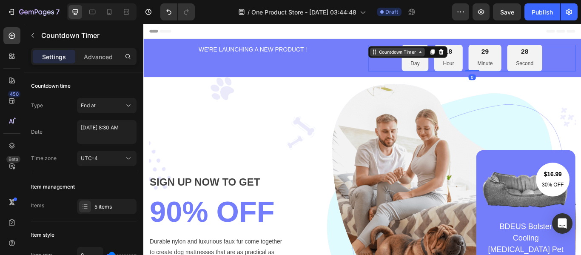
click at [450, 56] on div "Countdown Timer" at bounding box center [439, 57] width 47 height 8
click at [457, 55] on div "Countdown Timer" at bounding box center [439, 57] width 47 height 8
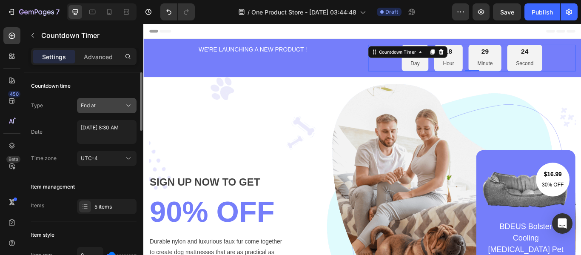
click at [117, 109] on div "End at" at bounding box center [102, 106] width 43 height 8
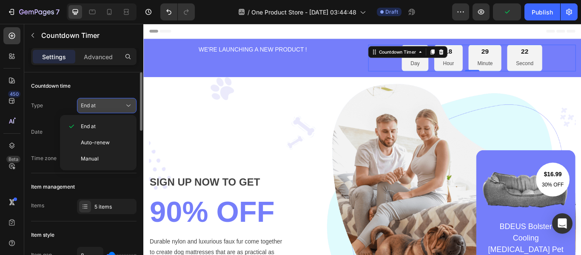
click at [121, 105] on div "End at" at bounding box center [102, 106] width 43 height 8
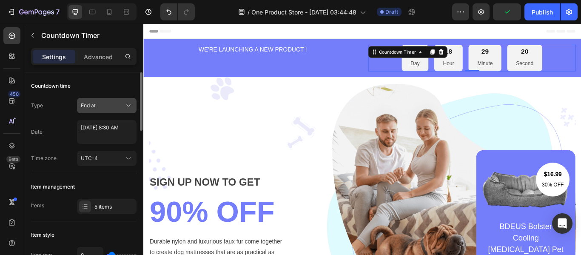
click at [123, 108] on div "End at" at bounding box center [102, 106] width 43 height 8
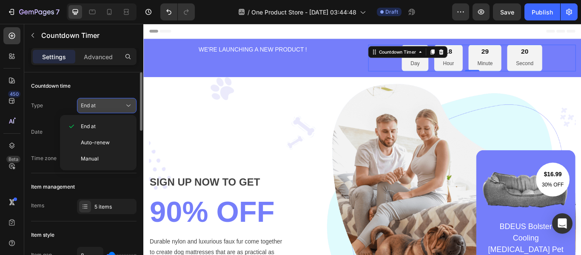
click at [125, 106] on icon at bounding box center [128, 105] width 9 height 9
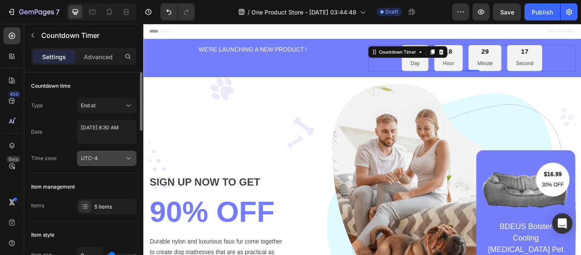
click at [116, 156] on div "UTC-4" at bounding box center [102, 158] width 43 height 8
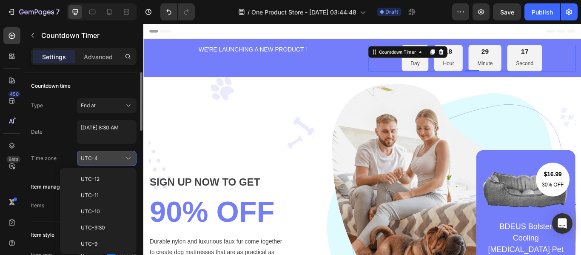
scroll to position [92, 0]
click at [116, 156] on div "UTC-4" at bounding box center [102, 158] width 43 height 8
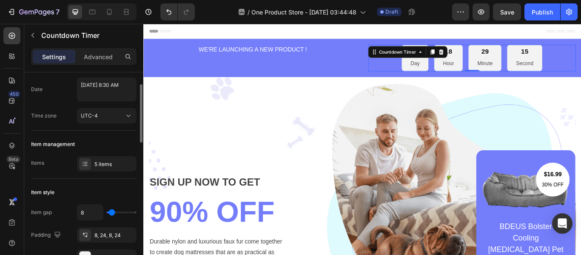
scroll to position [85, 0]
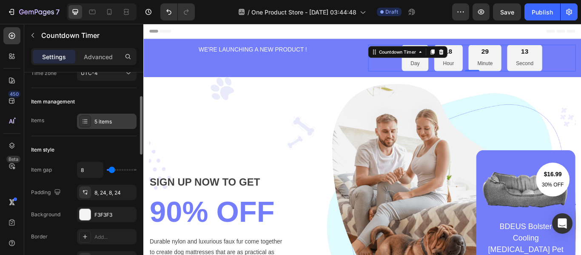
click at [89, 120] on div at bounding box center [85, 121] width 12 height 12
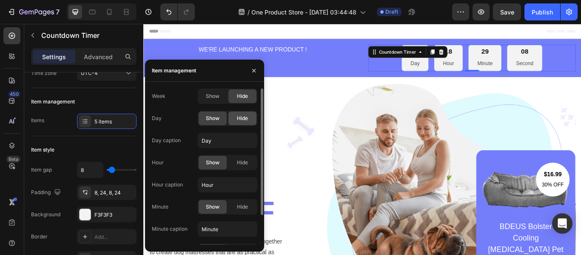
click at [233, 121] on div "Hide" at bounding box center [242, 118] width 28 height 14
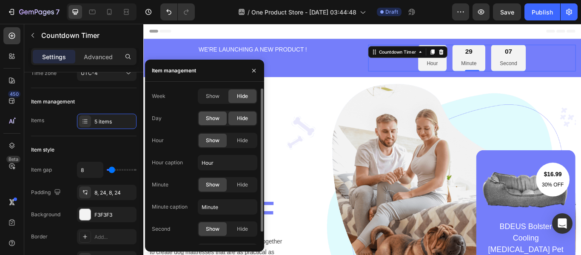
click at [222, 116] on div "Show" at bounding box center [213, 118] width 28 height 14
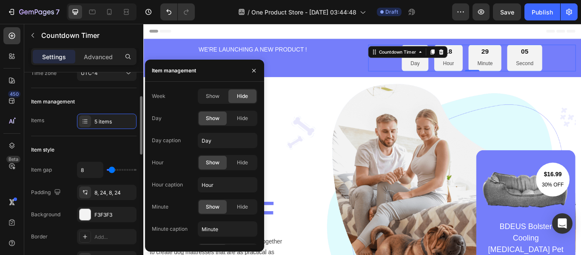
click at [55, 131] on div "Item management Items 5 items" at bounding box center [83, 112] width 105 height 48
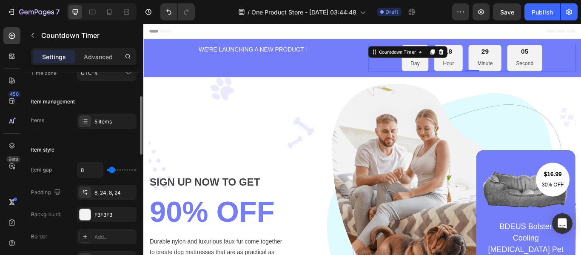
scroll to position [128, 0]
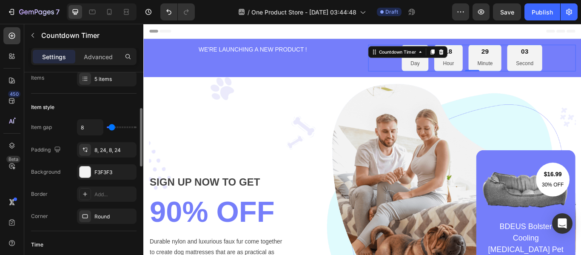
type input "7"
type input "42"
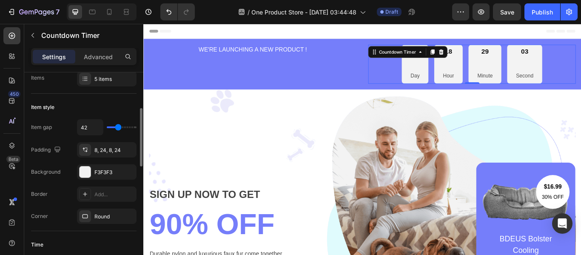
type input "44"
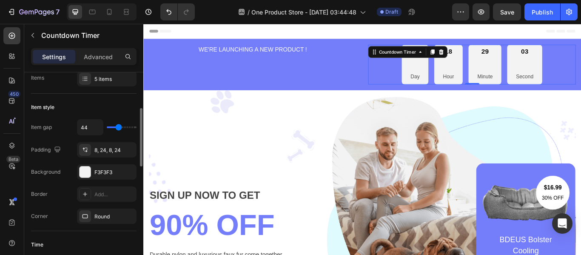
type input "29"
type input "0"
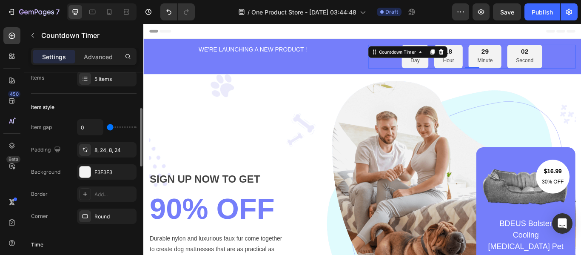
drag, startPoint x: 111, startPoint y: 126, endPoint x: 96, endPoint y: 127, distance: 15.3
type input "0"
click at [107, 127] on input "range" at bounding box center [122, 127] width 30 height 2
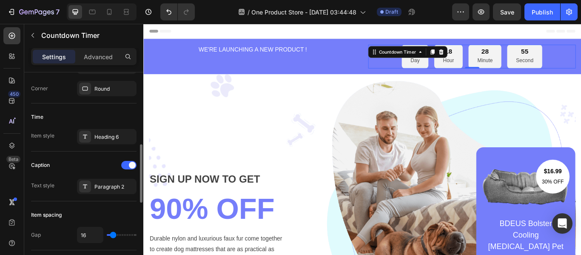
scroll to position [298, 0]
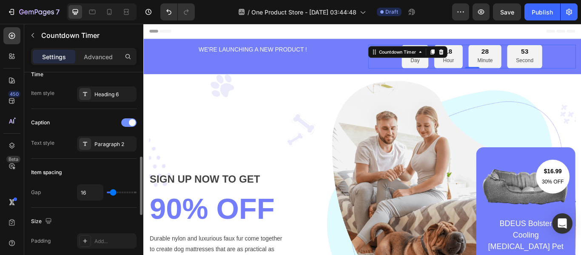
click at [125, 124] on div at bounding box center [128, 122] width 15 height 9
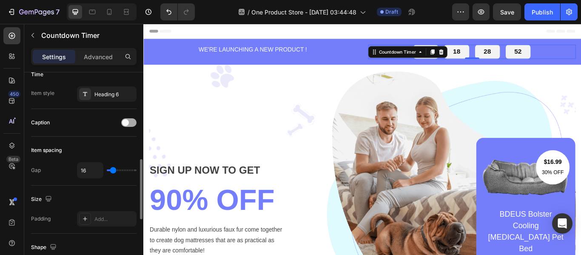
click at [125, 124] on span at bounding box center [125, 122] width 7 height 7
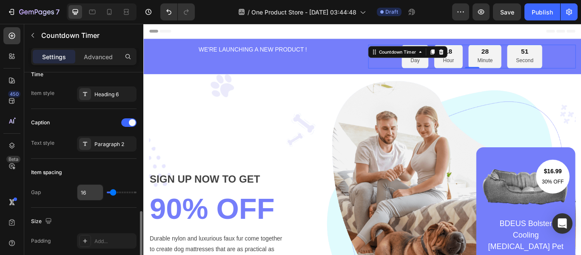
scroll to position [340, 0]
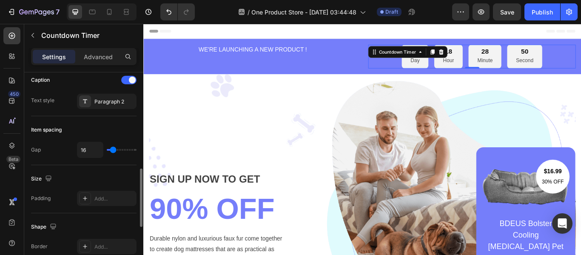
type input "2"
type input "22"
type input "24"
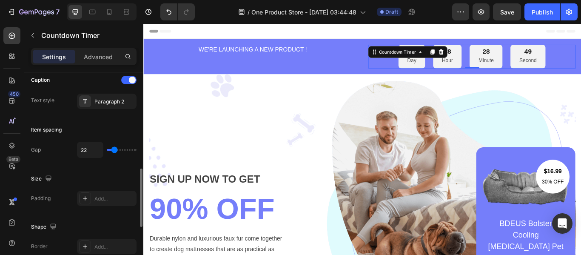
type input "24"
type input "29"
type input "31"
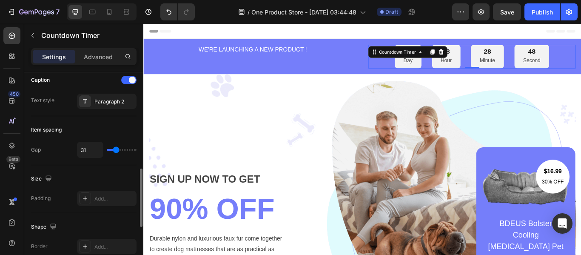
type input "38"
type input "40"
type input "42"
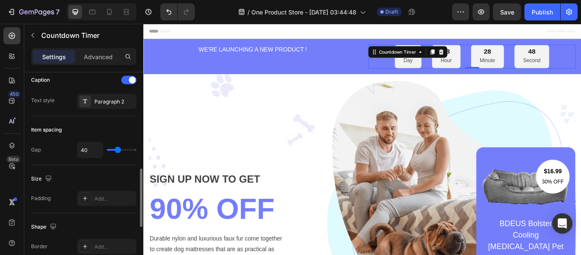
type input "42"
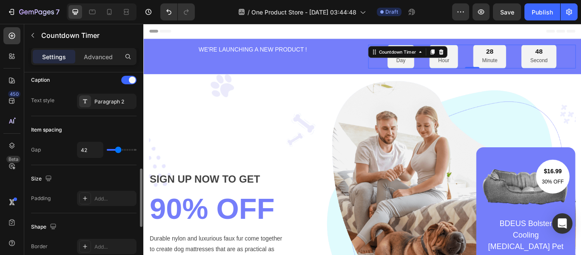
type input "40"
type input "38"
type input "36"
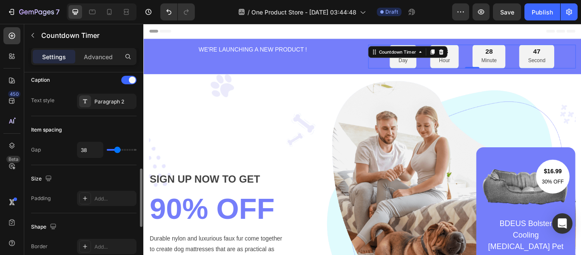
type input "36"
type input "33"
type input "31"
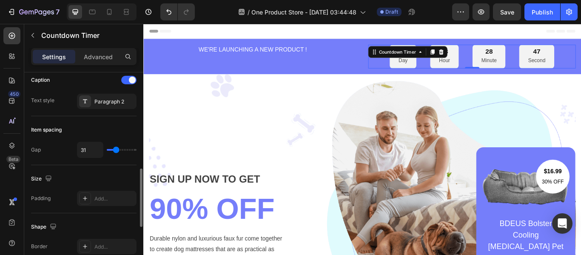
type input "29"
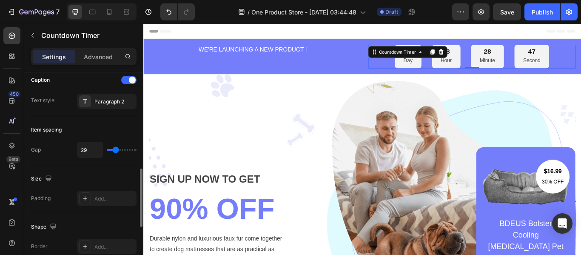
type input "27"
type input "24"
type input "22"
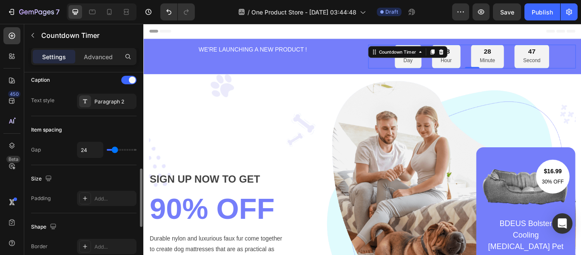
type input "22"
type input "20"
type input "18"
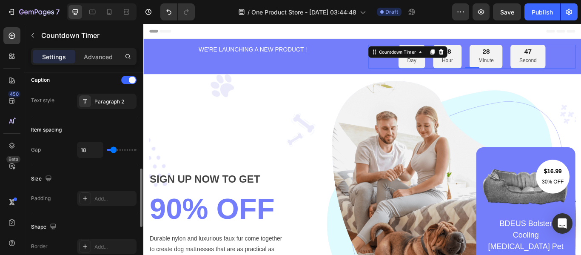
type input "16"
type input "13"
type input "11"
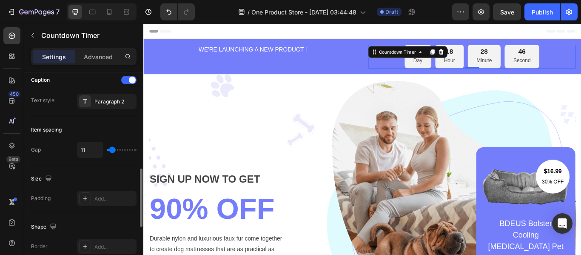
type input "11"
click at [112, 150] on input "range" at bounding box center [122, 150] width 30 height 2
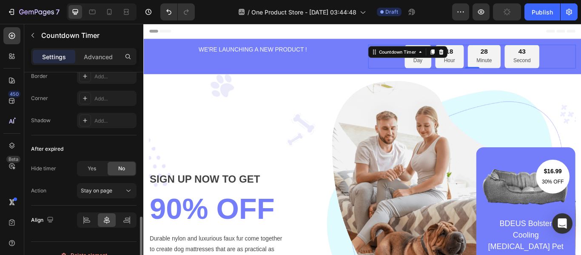
scroll to position [524, 0]
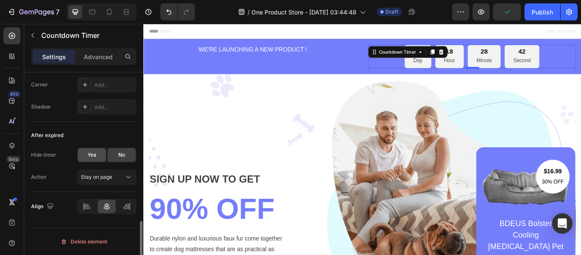
click at [89, 156] on span "Yes" at bounding box center [92, 155] width 9 height 8
click at [109, 154] on div "No" at bounding box center [122, 155] width 28 height 14
click at [91, 154] on span "Yes" at bounding box center [92, 155] width 9 height 8
click at [92, 176] on span "Stay on page" at bounding box center [96, 176] width 31 height 6
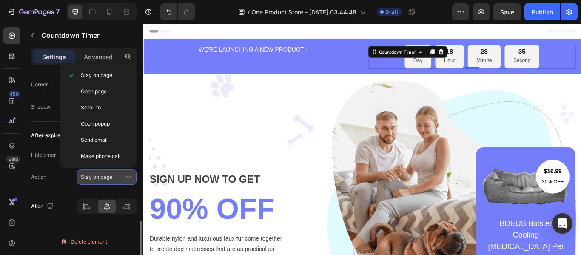
click at [99, 170] on button "Stay on page" at bounding box center [107, 176] width 60 height 15
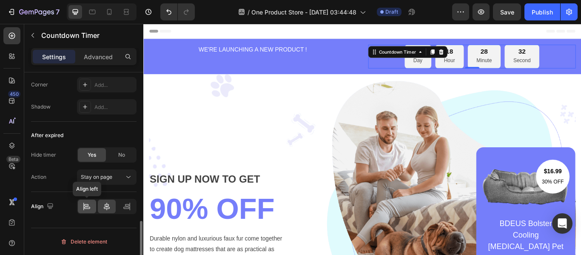
click at [87, 207] on icon at bounding box center [86, 206] width 9 height 9
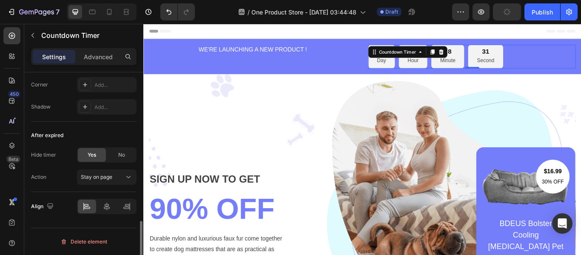
click at [97, 204] on div at bounding box center [107, 206] width 60 height 15
click at [101, 204] on div at bounding box center [107, 206] width 18 height 14
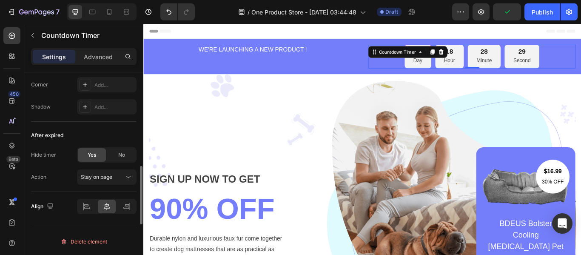
scroll to position [354, 0]
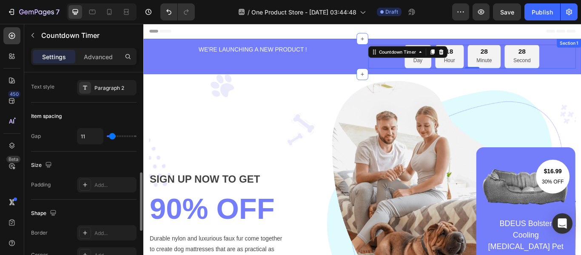
click at [234, 66] on div "WE'RE LAUNCHING A NEW PRODUCT ! Text block" at bounding box center [271, 62] width 242 height 28
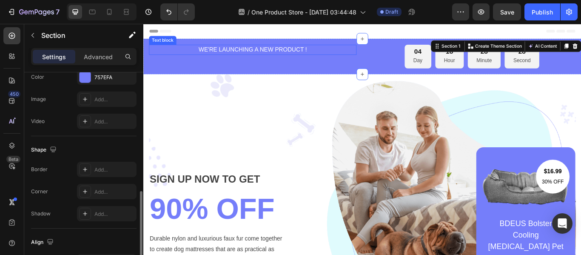
scroll to position [0, 0]
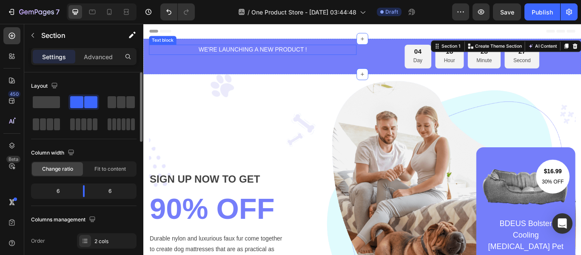
click at [243, 54] on p "WE'RE LAUNCHING A NEW PRODUCT !" at bounding box center [271, 54] width 240 height 10
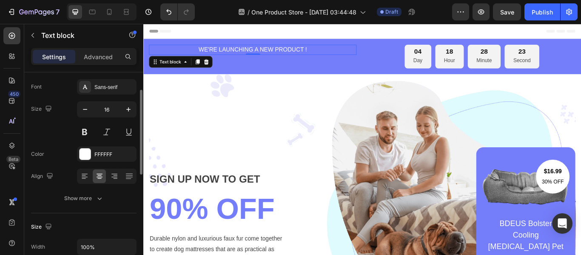
scroll to position [85, 0]
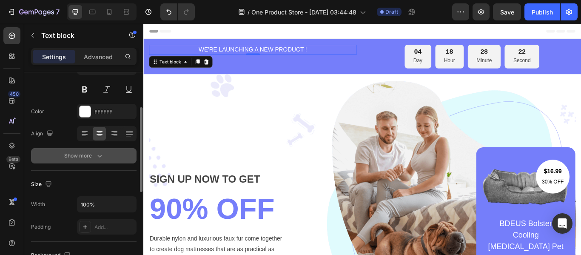
click at [92, 156] on div "Show more" at bounding box center [84, 155] width 40 height 9
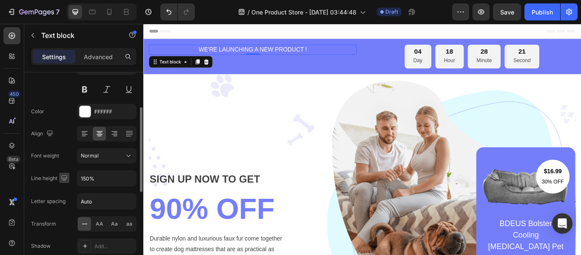
scroll to position [128, 0]
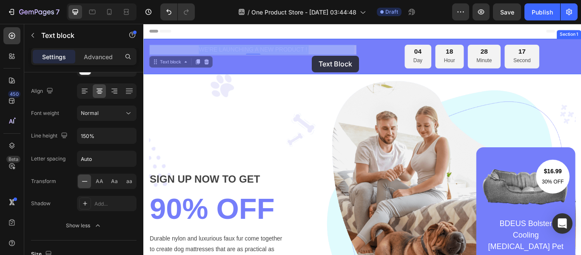
drag, startPoint x: 349, startPoint y: 57, endPoint x: 340, endPoint y: 61, distance: 9.6
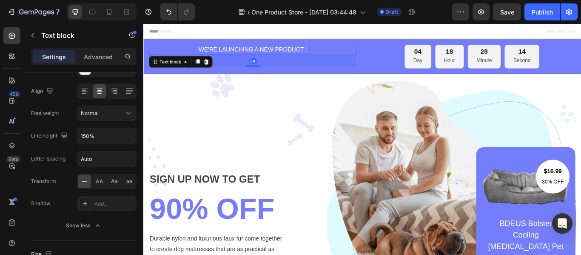
drag, startPoint x: 270, startPoint y: 59, endPoint x: 270, endPoint y: 74, distance: 14.5
click at [270, 74] on div at bounding box center [270, 73] width 17 height 3
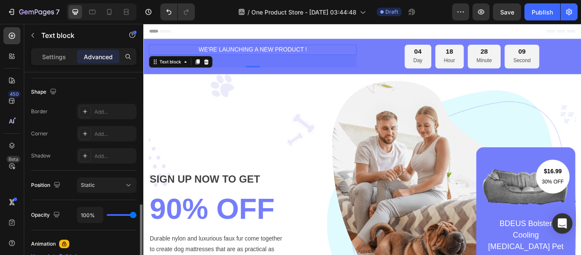
scroll to position [255, 0]
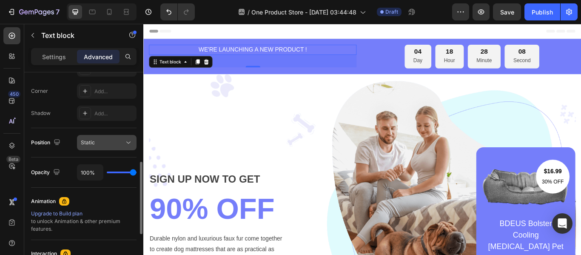
click at [108, 143] on div "Static" at bounding box center [102, 143] width 43 height 8
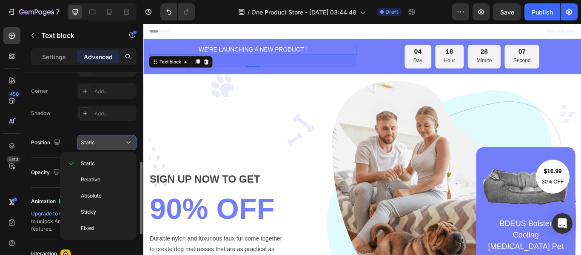
click at [110, 142] on div "Static" at bounding box center [102, 143] width 43 height 8
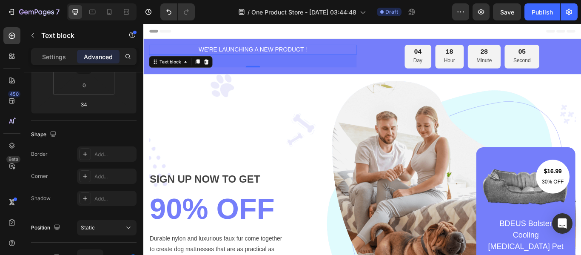
scroll to position [0, 0]
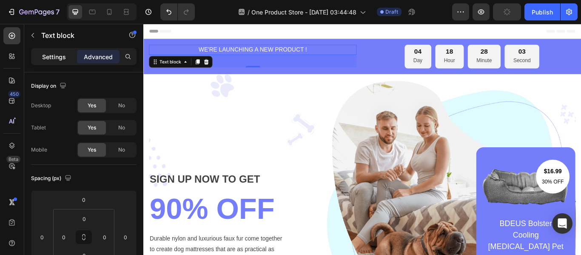
click at [56, 51] on div "Settings" at bounding box center [54, 57] width 43 height 14
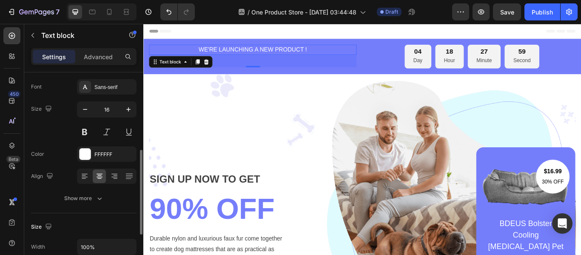
scroll to position [85, 0]
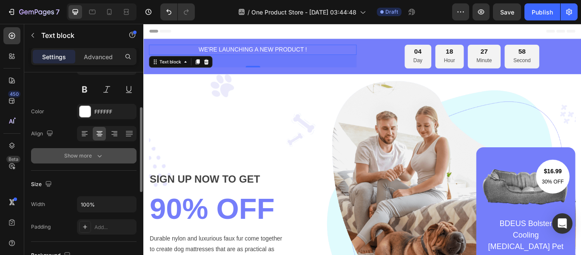
click at [90, 152] on div "Show more" at bounding box center [84, 155] width 40 height 9
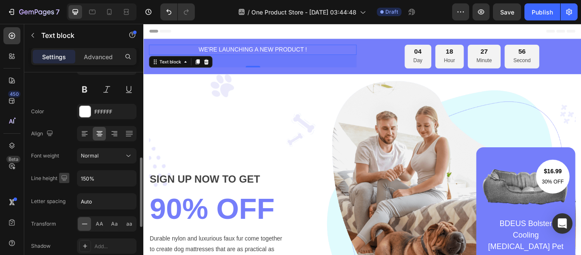
scroll to position [128, 0]
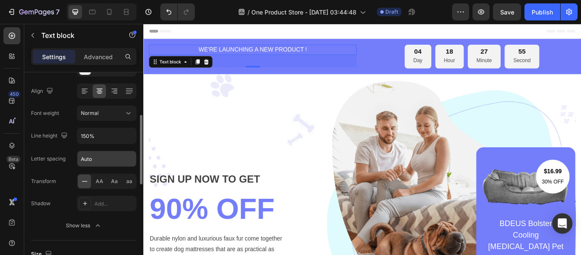
click at [87, 159] on input "Auto" at bounding box center [106, 158] width 59 height 15
click at [93, 158] on input "Auto" at bounding box center [106, 158] width 59 height 15
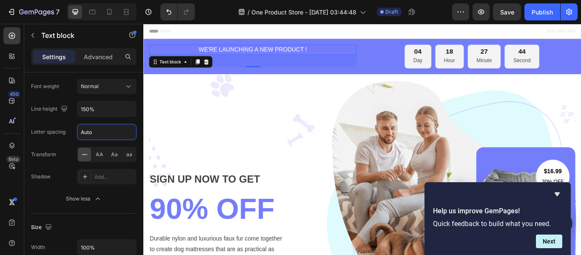
scroll to position [0, 0]
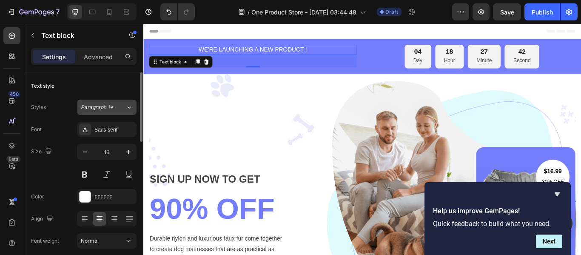
click at [115, 108] on div "Paragraph 1*" at bounding box center [98, 107] width 34 height 8
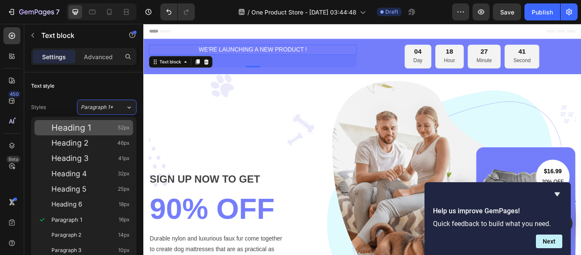
click at [100, 126] on div "Heading 1 52px" at bounding box center [90, 127] width 78 height 9
type input "52"
type input "130%"
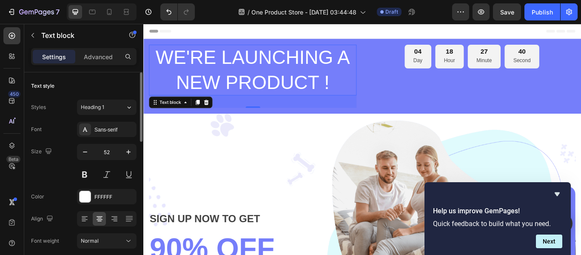
click at [134, 99] on div "Styles Heading 1 Font Sans-serif Size 52 Color FFFFFF Align Font weight Normal …" at bounding box center [83, 229] width 105 height 263
click at [125, 105] on div "Heading 1" at bounding box center [103, 107] width 45 height 8
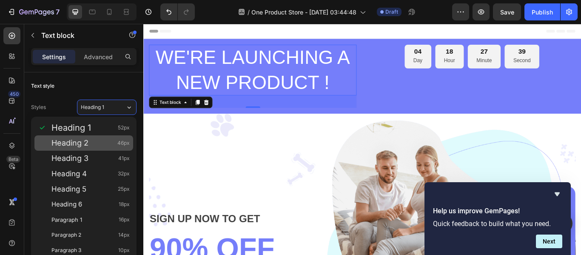
click at [99, 150] on div "Heading 2 46px" at bounding box center [83, 142] width 99 height 15
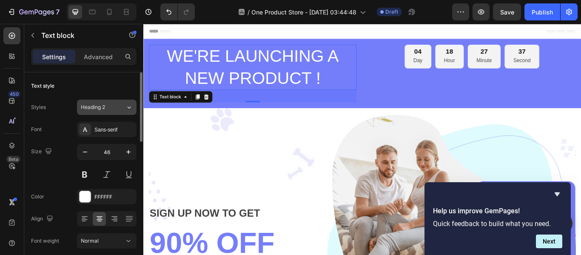
click at [122, 108] on div "Heading 2" at bounding box center [103, 107] width 45 height 8
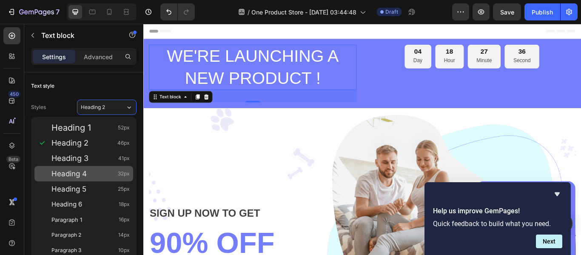
click at [78, 173] on span "Heading 4" at bounding box center [68, 173] width 35 height 9
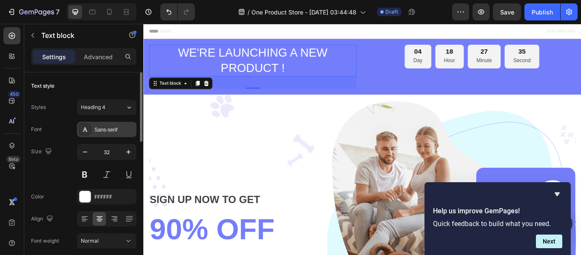
click at [111, 126] on div "Sans-serif" at bounding box center [114, 130] width 40 height 8
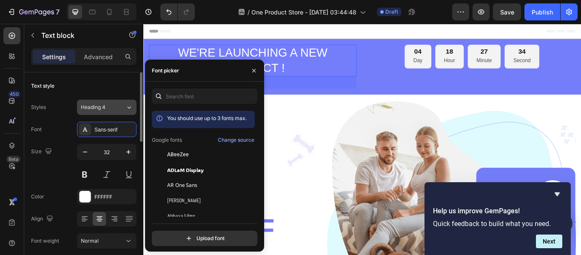
click at [117, 107] on div "Heading 4" at bounding box center [103, 107] width 45 height 8
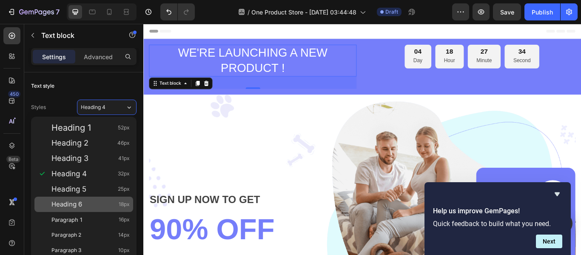
click at [74, 200] on span "Heading 6" at bounding box center [66, 204] width 31 height 9
type input "18"
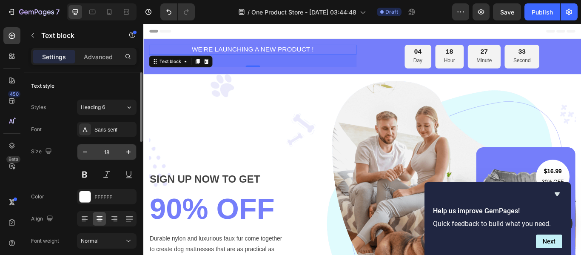
click at [108, 146] on input "18" at bounding box center [107, 151] width 28 height 15
click at [113, 138] on div "Font Sans-serif Size 18 Color FFFFFF Align Font weight Normal Line height 130% …" at bounding box center [83, 241] width 105 height 239
click at [114, 132] on div "Sans-serif" at bounding box center [114, 130] width 40 height 8
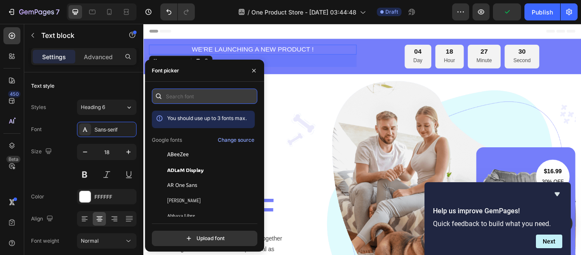
click at [175, 102] on input "text" at bounding box center [204, 95] width 105 height 15
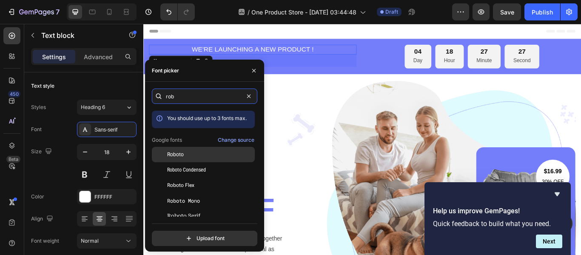
type input "rob"
click at [191, 152] on div "Roboto" at bounding box center [210, 155] width 86 height 8
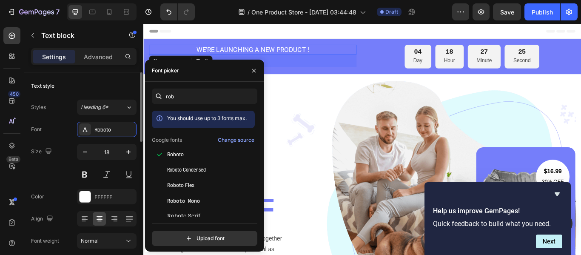
click at [62, 106] on div "Styles Heading 6*" at bounding box center [83, 106] width 105 height 15
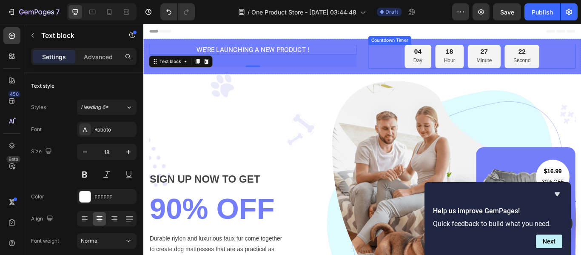
click at [426, 66] on div "04 Day 18 Hour 27 Minute 22 Second" at bounding box center [526, 62] width 242 height 28
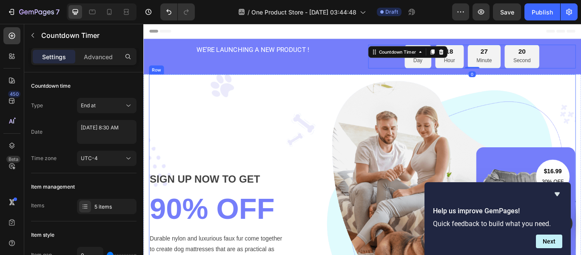
click at [379, 91] on div "SIGN UP NOW TO GET Text block 90% OFF Heading Durable nylon and luxurious faux …" at bounding box center [398, 250] width 497 height 336
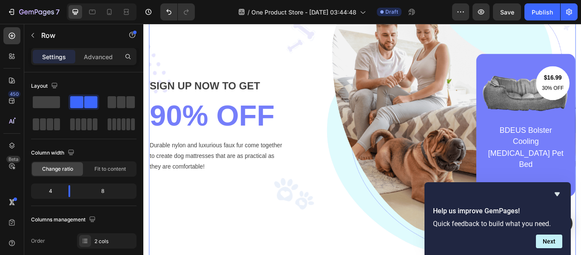
scroll to position [128, 0]
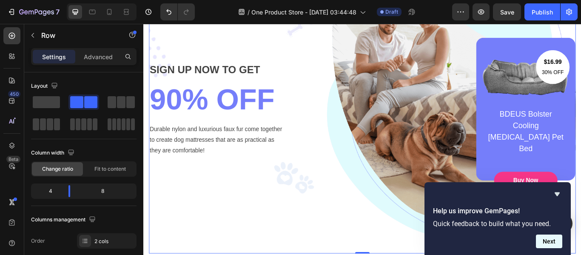
click at [546, 244] on button "Next" at bounding box center [549, 241] width 26 height 14
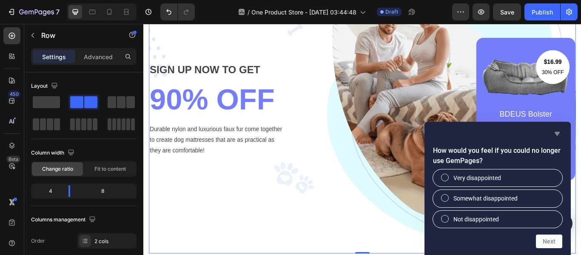
click at [558, 135] on icon "Hide survey" at bounding box center [557, 133] width 10 height 10
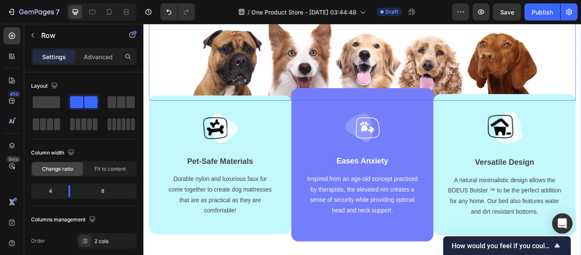
scroll to position [425, 0]
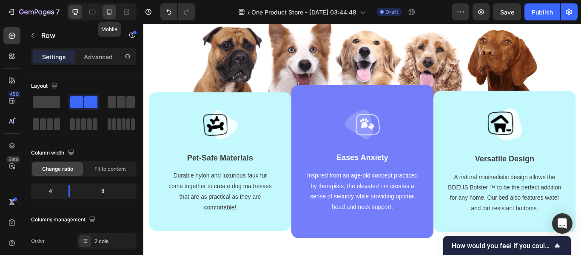
click at [112, 15] on icon at bounding box center [109, 12] width 9 height 9
type input "0"
type input "100%"
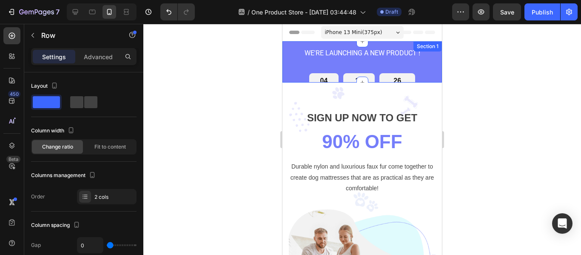
click at [358, 65] on div "WE'RE LAUNCHING A NEW PRODUCT ! Text block" at bounding box center [362, 60] width 147 height 25
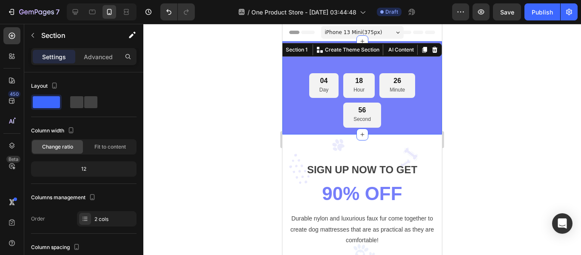
click at [455, 90] on div at bounding box center [362, 139] width 438 height 231
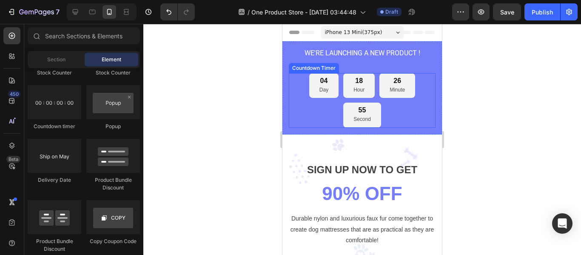
click at [389, 92] on p "Minute" at bounding box center [396, 89] width 15 height 9
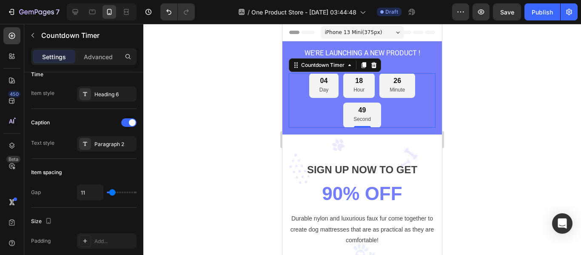
scroll to position [383, 0]
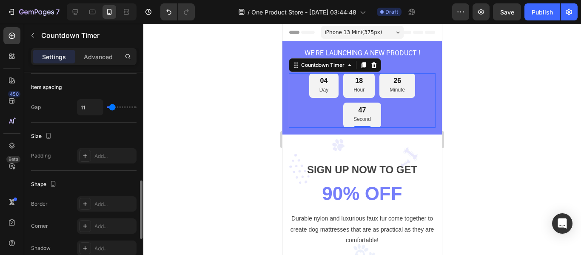
type input "9"
type input "7"
type input "4"
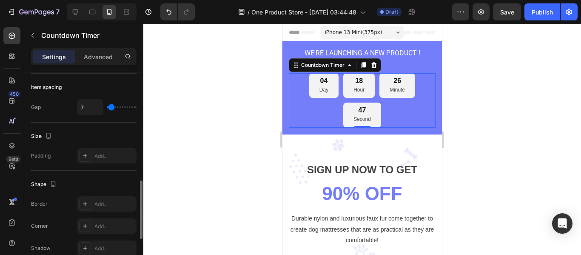
type input "4"
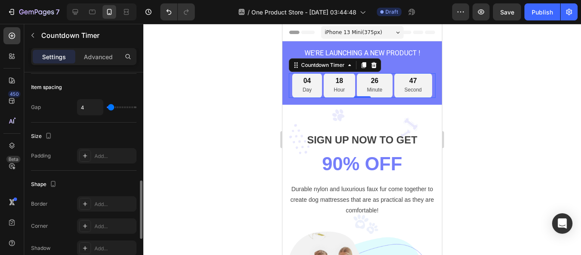
type input "2"
type input "0"
type input "2"
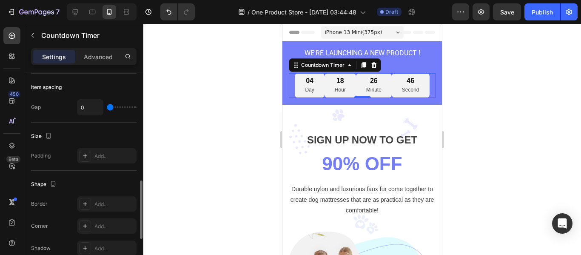
type input "2"
type input "4"
type input "7"
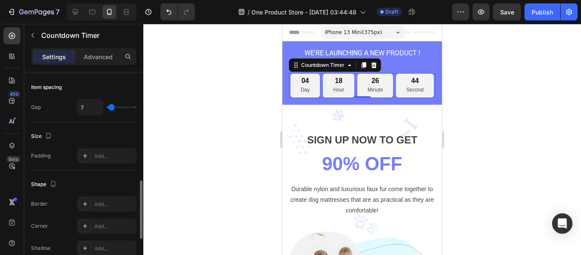
type input "4"
click at [111, 106] on input "range" at bounding box center [122, 107] width 30 height 2
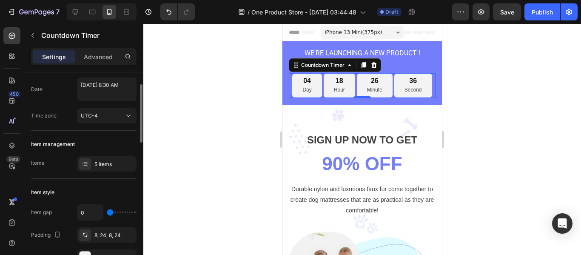
scroll to position [85, 0]
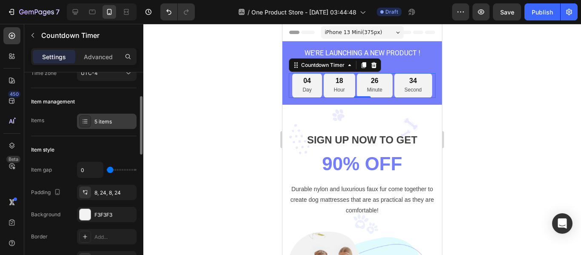
click at [81, 123] on div at bounding box center [85, 121] width 12 height 12
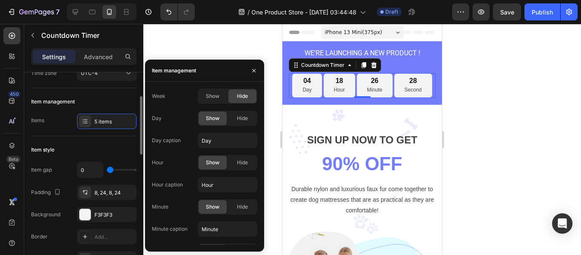
click at [70, 120] on div "Items 5 items" at bounding box center [83, 121] width 105 height 15
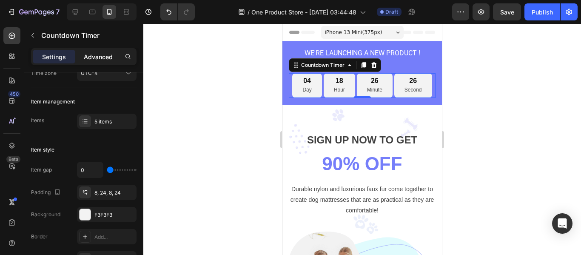
click at [87, 54] on p "Advanced" at bounding box center [98, 56] width 29 height 9
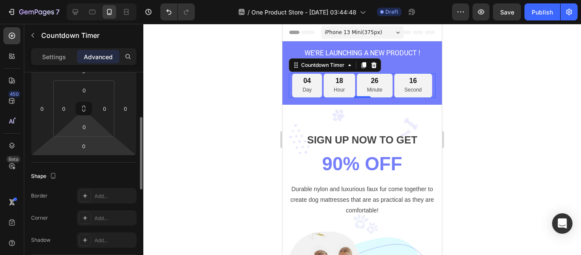
scroll to position [0, 0]
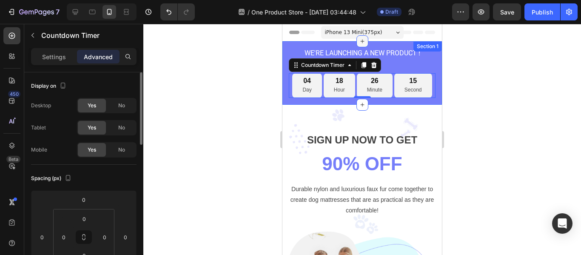
click at [362, 37] on div at bounding box center [362, 41] width 12 height 12
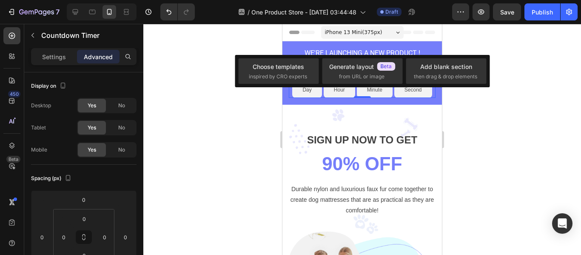
click at [371, 30] on span "iPhone 13 Mini ( 375 px)" at bounding box center [353, 32] width 57 height 9
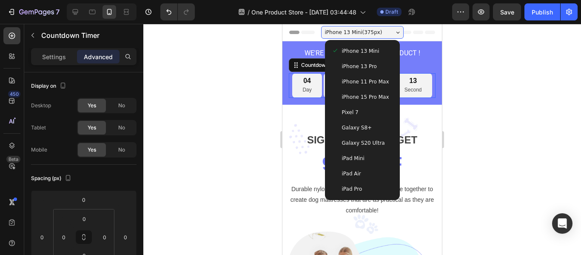
click at [359, 143] on span "Galaxy S20 Ultra" at bounding box center [363, 143] width 43 height 9
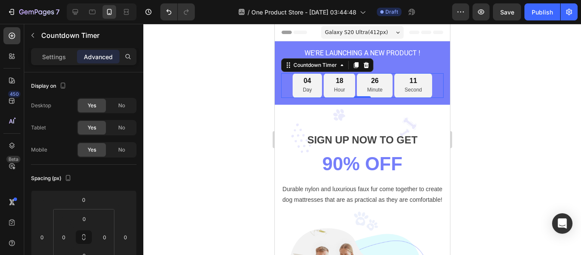
click at [363, 30] on span "Galaxy S20 Ultra ( 412 px)" at bounding box center [355, 32] width 63 height 9
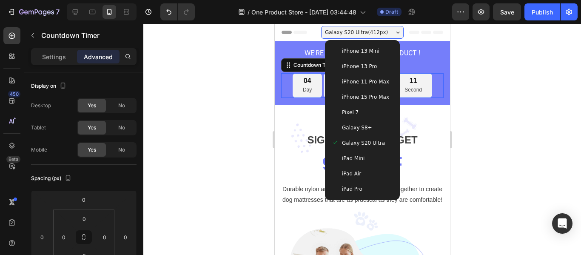
click at [357, 45] on div "iPhone 13 Mini" at bounding box center [362, 50] width 68 height 15
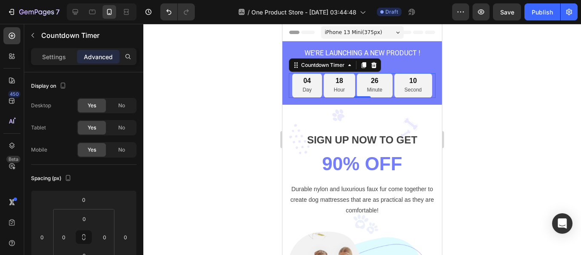
click at [368, 36] on span "iPhone 13 Mini ( 375 px)" at bounding box center [353, 32] width 57 height 9
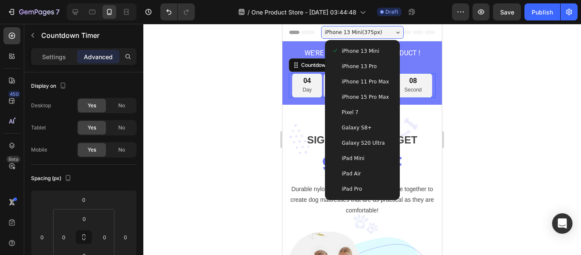
click at [346, 164] on div "iPad Mini" at bounding box center [362, 158] width 68 height 15
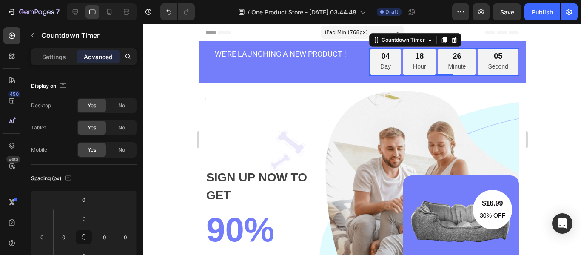
click at [349, 29] on span "iPad Mini ( 768 px)" at bounding box center [345, 32] width 43 height 9
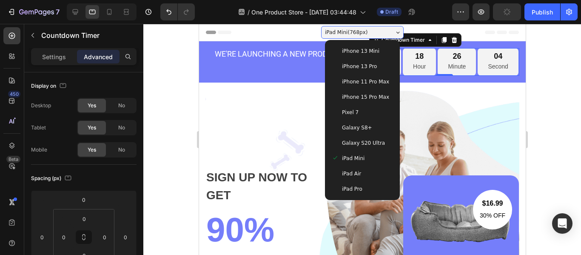
click at [346, 47] on span "iPhone 13 Mini" at bounding box center [359, 51] width 37 height 9
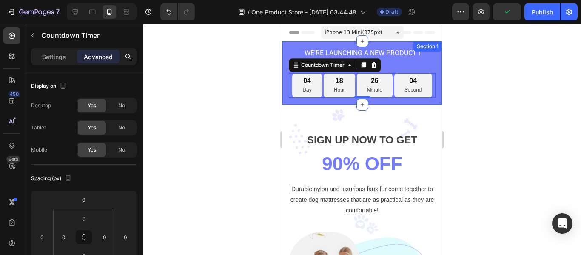
scroll to position [20, 0]
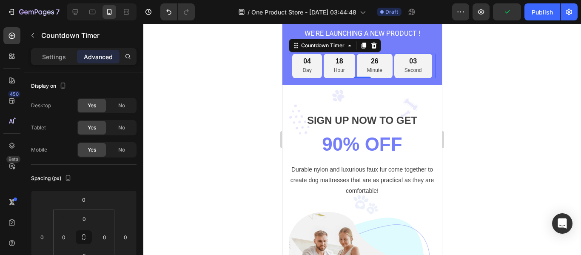
click at [482, 117] on div at bounding box center [362, 139] width 438 height 231
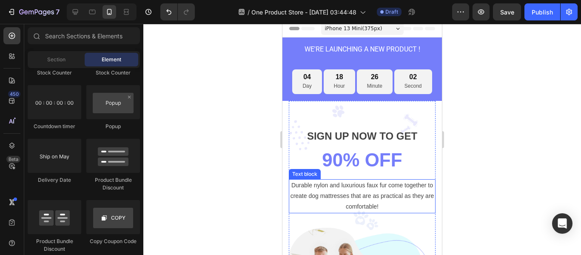
scroll to position [0, 0]
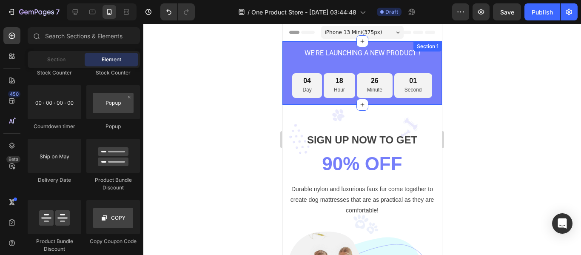
click at [336, 55] on p "WE'RE LAUNCHING A NEW PRODUCT !" at bounding box center [362, 53] width 145 height 9
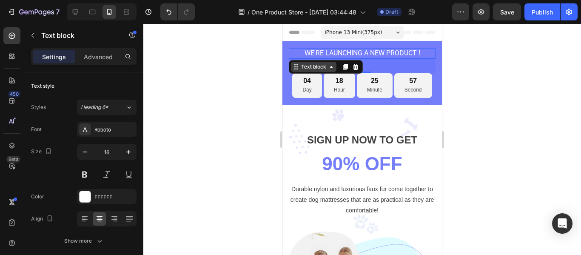
click at [325, 68] on div "Text block" at bounding box center [313, 67] width 28 height 8
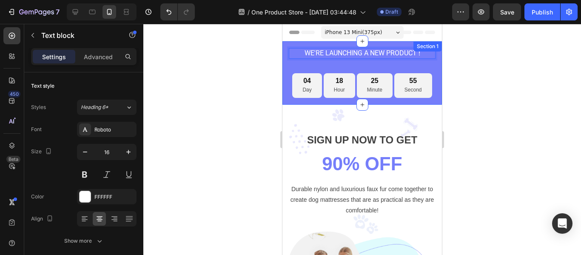
drag, startPoint x: 406, startPoint y: 50, endPoint x: 406, endPoint y: 59, distance: 8.5
click at [415, 54] on p "WE'RE LAUNCHING A NEW PRODUCT !" at bounding box center [362, 53] width 145 height 9
click at [402, 54] on p "WE'RE LAUNCHING A NEW PRODUCT !" at bounding box center [362, 53] width 145 height 9
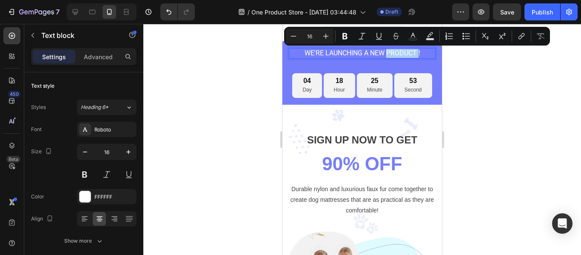
click at [449, 63] on div at bounding box center [362, 139] width 438 height 231
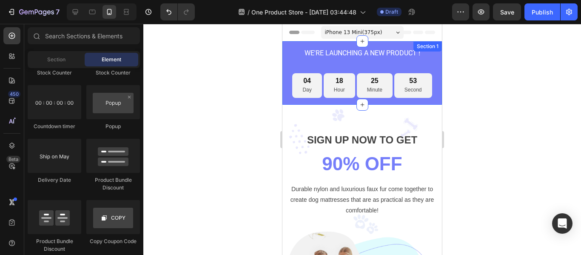
click at [417, 63] on div "WE'RE LAUNCHING A NEW PRODUCT ! Text block 34" at bounding box center [362, 60] width 147 height 25
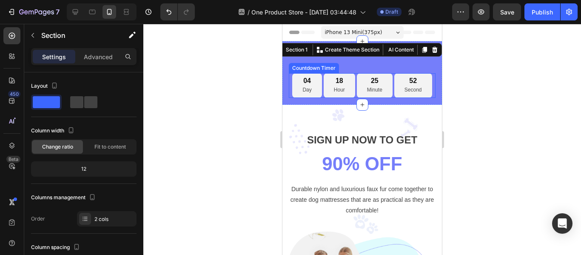
click at [389, 79] on div "04 Day 18 Hour 25 Minute 52 Second" at bounding box center [361, 85] width 139 height 25
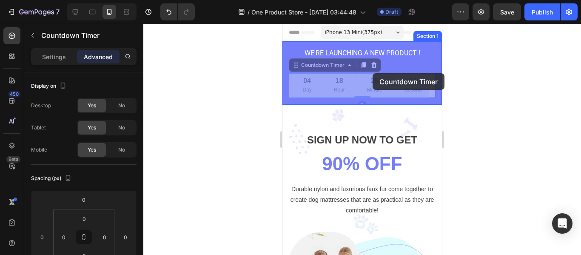
drag, startPoint x: 373, startPoint y: 85, endPoint x: 372, endPoint y: 73, distance: 11.9
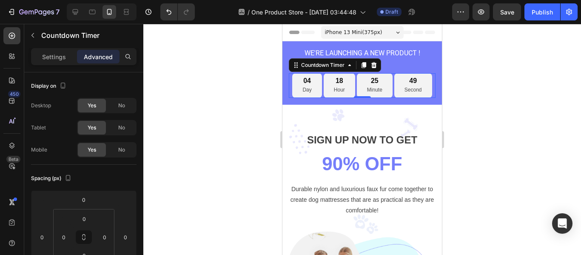
click at [402, 72] on div "WE'RE LAUNCHING A NEW PRODUCT ! Text block" at bounding box center [362, 60] width 147 height 25
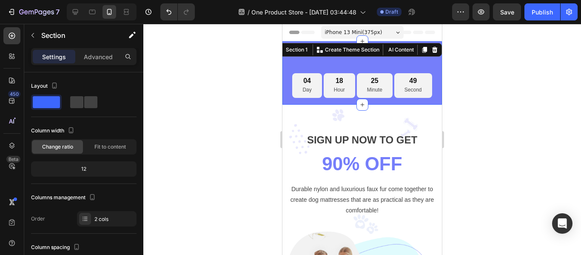
click at [405, 67] on div "WE'RE LAUNCHING A NEW PRODUCT ! Text block" at bounding box center [362, 60] width 147 height 25
click at [95, 145] on span "Fit to content" at bounding box center [109, 147] width 31 height 8
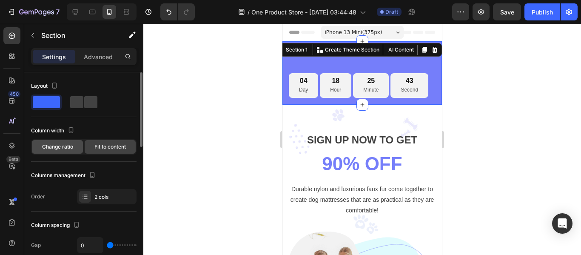
click at [51, 146] on span "Change ratio" at bounding box center [57, 147] width 31 height 8
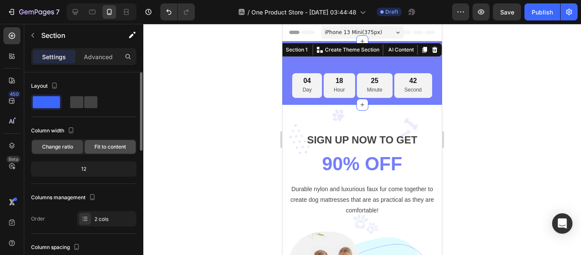
click at [91, 146] on div "Fit to content" at bounding box center [110, 147] width 51 height 14
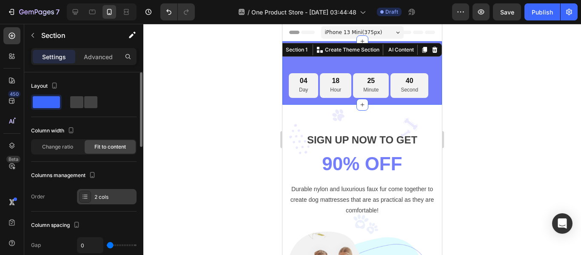
click at [83, 199] on icon at bounding box center [85, 196] width 7 height 7
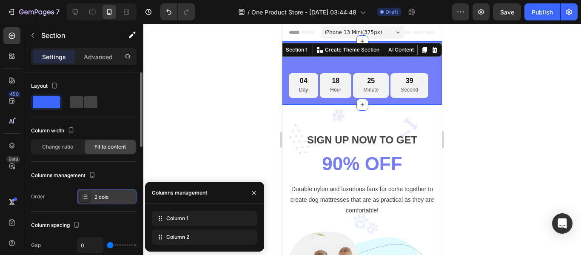
click at [83, 199] on icon at bounding box center [85, 196] width 7 height 7
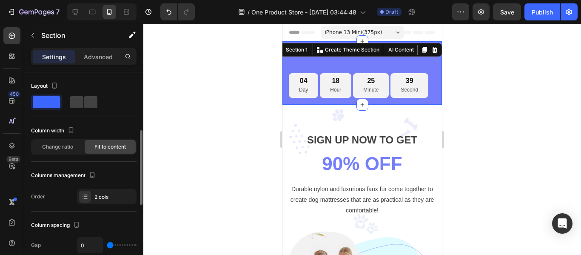
scroll to position [43, 0]
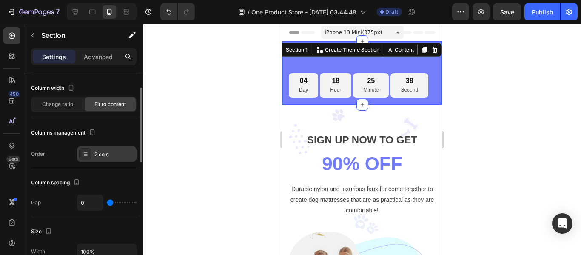
click at [83, 158] on div at bounding box center [85, 154] width 12 height 12
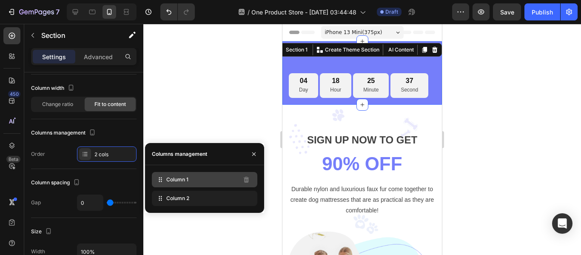
click at [170, 182] on span "Column 1" at bounding box center [177, 180] width 22 height 8
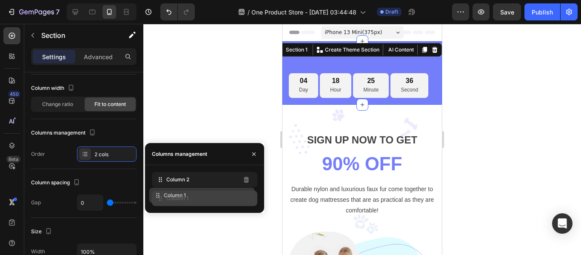
drag, startPoint x: 161, startPoint y: 180, endPoint x: 159, endPoint y: 196, distance: 15.9
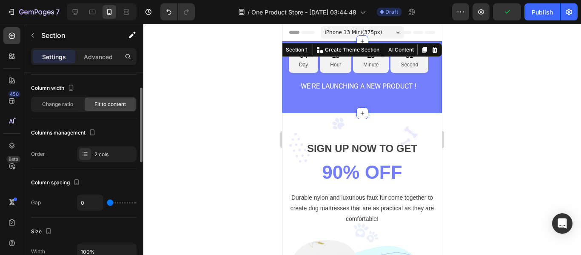
type input "20"
type input "22"
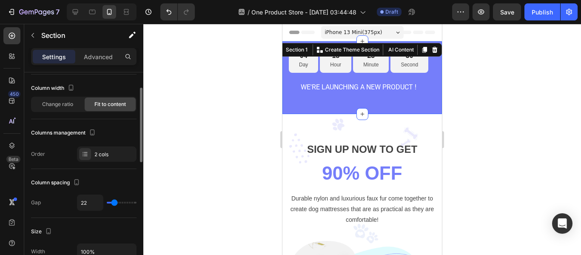
type input "22"
click at [114, 202] on input "range" at bounding box center [122, 203] width 30 height 2
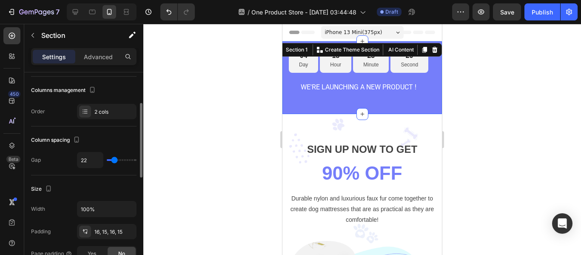
scroll to position [128, 0]
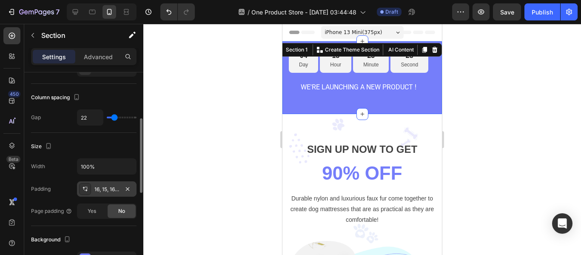
click at [110, 193] on div "16, 15, 16, 15" at bounding box center [106, 189] width 25 height 8
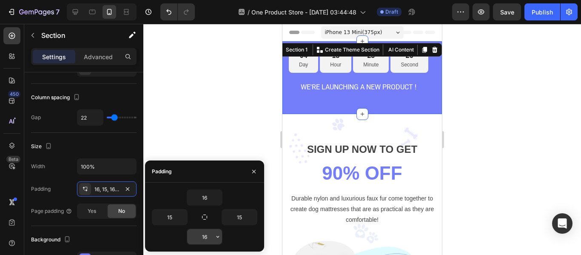
click at [203, 236] on input "16" at bounding box center [204, 236] width 35 height 15
click at [218, 237] on icon "button" at bounding box center [217, 237] width 3 height 2
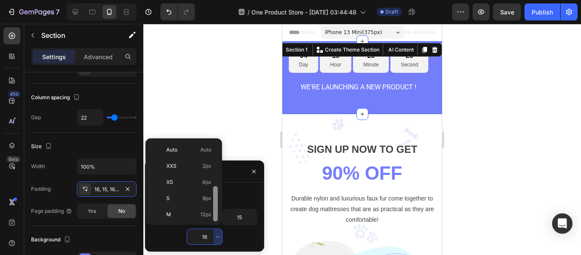
scroll to position [31, 0]
click at [187, 165] on p "S 8px" at bounding box center [188, 168] width 45 height 8
type input "8"
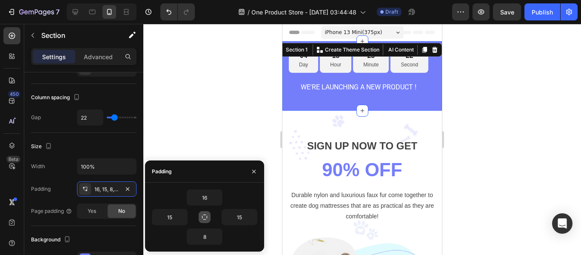
click at [205, 221] on button "button" at bounding box center [205, 217] width 12 height 12
type input "16"
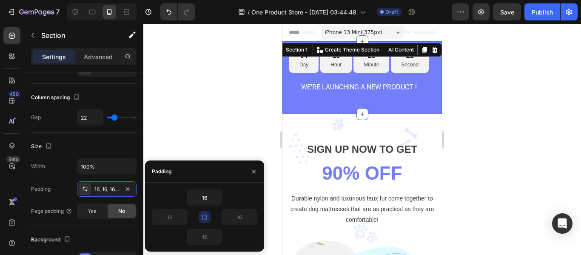
click at [205, 219] on icon "button" at bounding box center [204, 216] width 7 height 7
click at [210, 233] on input "16" at bounding box center [204, 236] width 35 height 15
click at [206, 224] on div "16" at bounding box center [231, 217] width 53 height 16
click at [205, 219] on icon "button" at bounding box center [204, 216] width 5 height 5
click at [99, 202] on div "Width 100% Padding 16, 16, 16, 16 Page padding Yes No" at bounding box center [83, 188] width 105 height 60
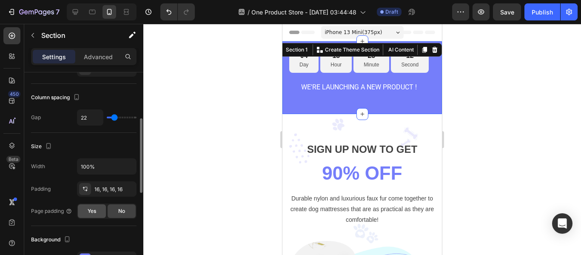
click at [98, 210] on div "Yes" at bounding box center [92, 211] width 28 height 14
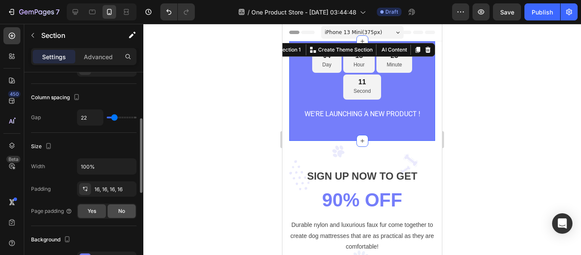
click at [117, 211] on div "No" at bounding box center [122, 211] width 28 height 14
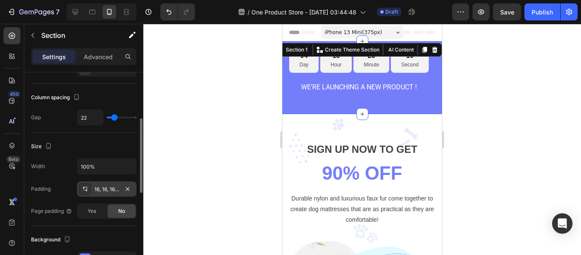
click at [109, 192] on div "16, 16, 16, 16" at bounding box center [106, 189] width 25 height 8
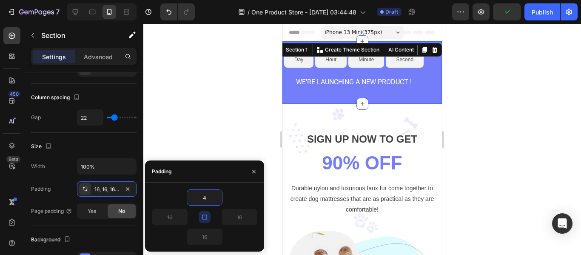
type input "4"
click at [210, 200] on input "4" at bounding box center [204, 197] width 35 height 15
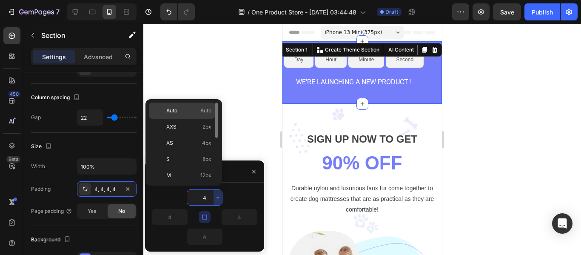
click at [194, 112] on p "Auto Auto" at bounding box center [188, 111] width 45 height 8
type input "Auto"
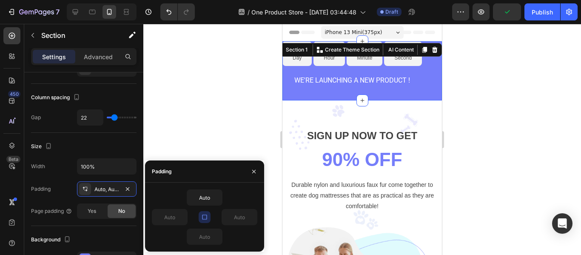
click at [207, 216] on icon "button" at bounding box center [204, 216] width 7 height 7
click at [232, 221] on input "Auto" at bounding box center [239, 216] width 35 height 15
click at [256, 222] on button "button" at bounding box center [252, 216] width 9 height 15
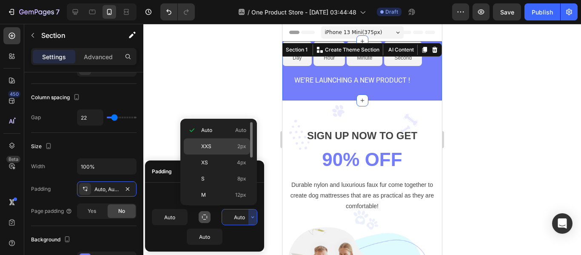
click at [233, 148] on p "XXS 2px" at bounding box center [223, 146] width 45 height 8
type input "2"
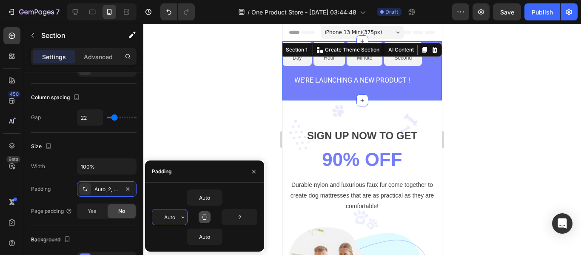
click at [178, 219] on input "Auto" at bounding box center [169, 216] width 35 height 15
click at [183, 217] on icon "button" at bounding box center [183, 217] width 3 height 2
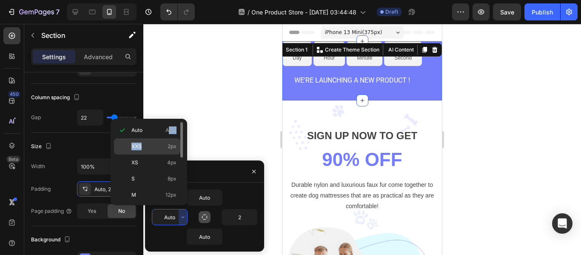
drag, startPoint x: 168, startPoint y: 138, endPoint x: 168, endPoint y: 145, distance: 6.8
click at [168, 145] on div "Auto Auto XXS 2px XS 4px S 8px M 12px L 16px XL 24px 2XL 32px 3XL 48px 4XL 80px…" at bounding box center [149, 162] width 70 height 80
click at [161, 165] on p "XS 4px" at bounding box center [153, 163] width 45 height 8
type input "4"
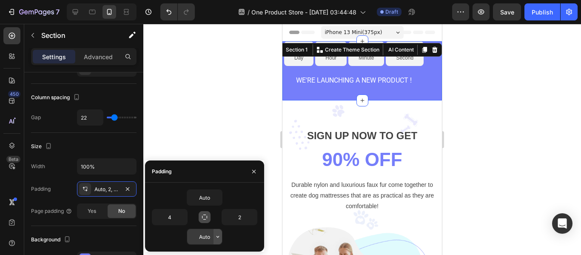
click at [217, 239] on icon "button" at bounding box center [217, 236] width 7 height 7
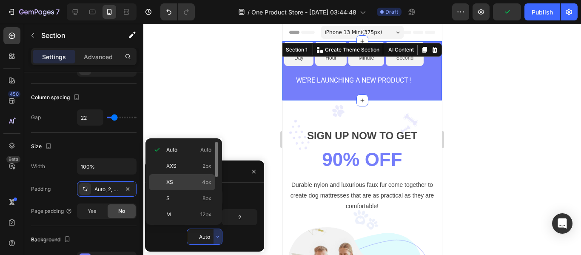
click at [199, 187] on div "XS 4px" at bounding box center [182, 182] width 66 height 16
type input "4"
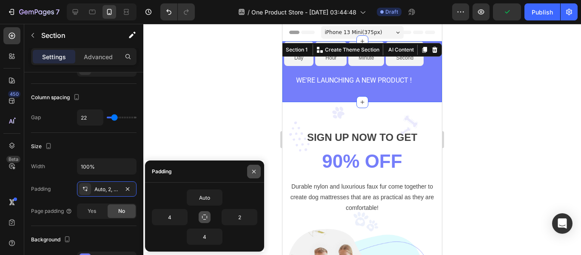
click at [249, 169] on button "button" at bounding box center [254, 172] width 14 height 14
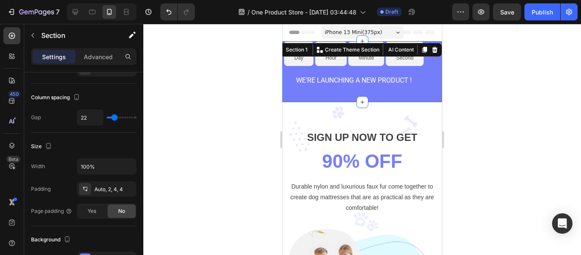
click at [321, 86] on div "WE'RE LAUNCHING A NEW PRODUCT !" at bounding box center [353, 80] width 139 height 11
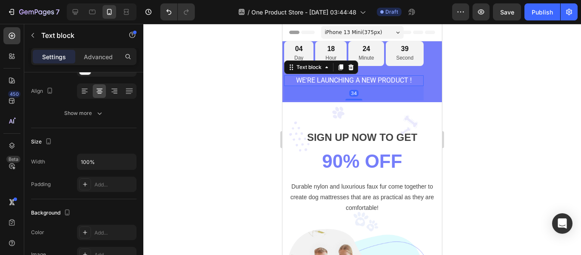
scroll to position [0, 0]
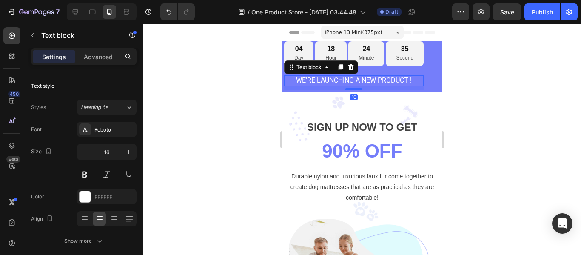
click at [357, 89] on div at bounding box center [353, 89] width 17 height 3
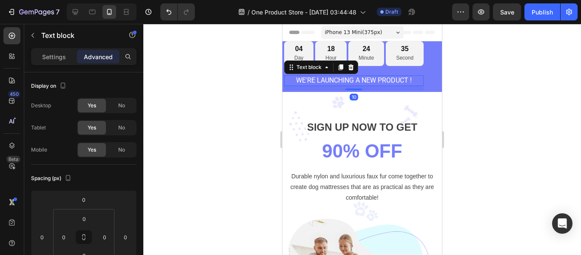
click at [477, 91] on div at bounding box center [362, 139] width 438 height 231
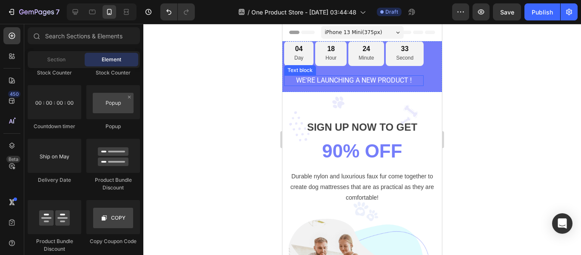
click at [371, 78] on p "WE'RE LAUNCHING A NEW PRODUCT !" at bounding box center [354, 80] width 138 height 9
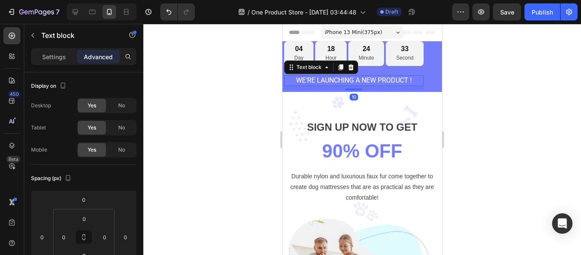
click at [457, 80] on div at bounding box center [362, 139] width 438 height 231
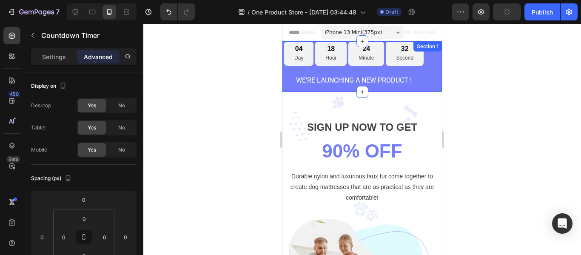
drag, startPoint x: 313, startPoint y: 56, endPoint x: 333, endPoint y: 56, distance: 20.0
click at [313, 56] on div "04 Day" at bounding box center [298, 53] width 29 height 25
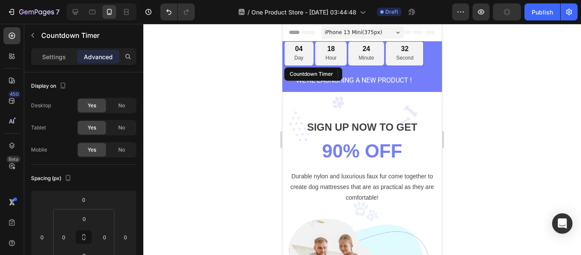
click at [333, 56] on p "Hour" at bounding box center [330, 58] width 11 height 9
click at [298, 54] on p "Day" at bounding box center [298, 58] width 9 height 9
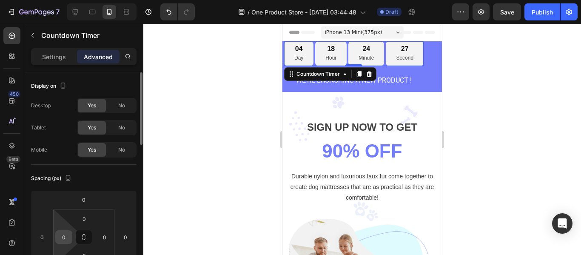
click at [66, 239] on input "0" at bounding box center [63, 236] width 13 height 13
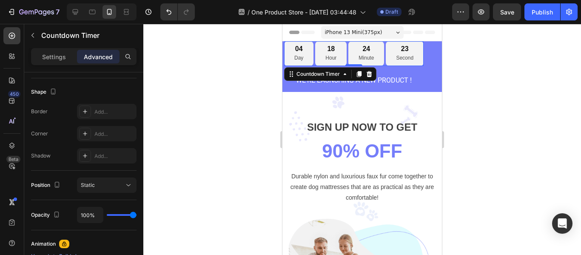
scroll to position [384, 0]
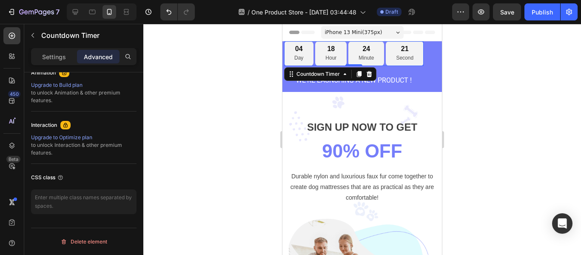
click at [228, 191] on div at bounding box center [362, 139] width 438 height 231
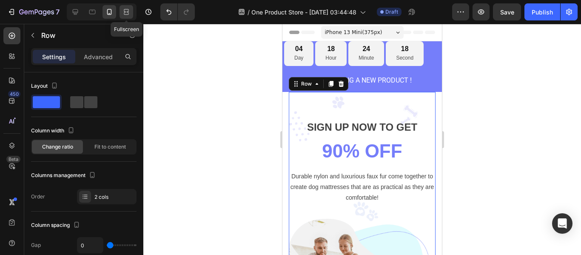
click at [130, 6] on div at bounding box center [126, 12] width 14 height 14
type input "32"
type input "1200"
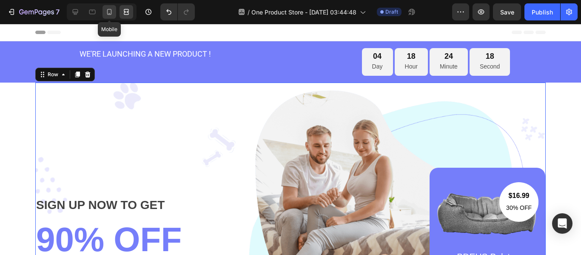
click at [103, 10] on div at bounding box center [109, 12] width 14 height 14
type input "0"
type input "100%"
click at [95, 10] on icon at bounding box center [92, 12] width 6 height 5
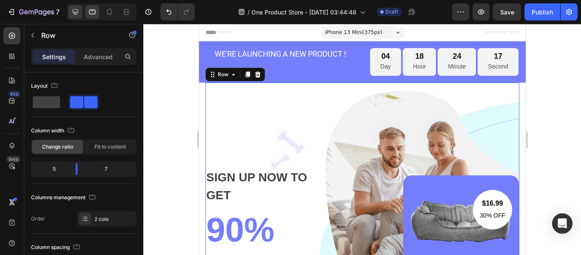
click at [81, 11] on div at bounding box center [75, 12] width 14 height 14
type input "32"
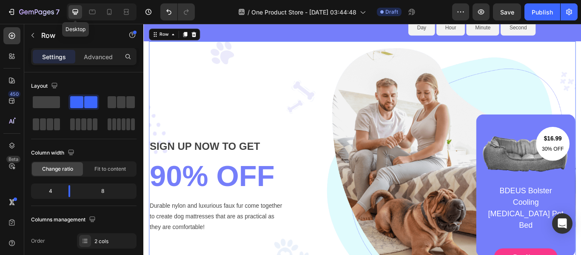
scroll to position [29, 0]
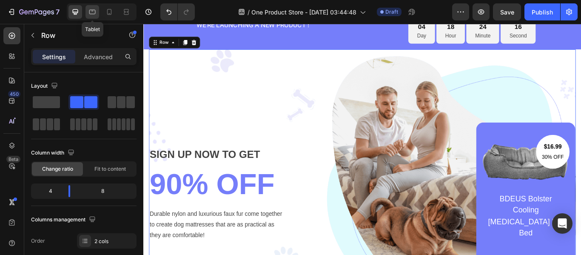
click at [88, 11] on icon at bounding box center [92, 12] width 9 height 9
type input "100%"
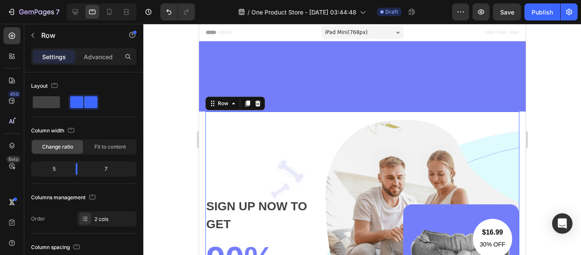
scroll to position [213, 0]
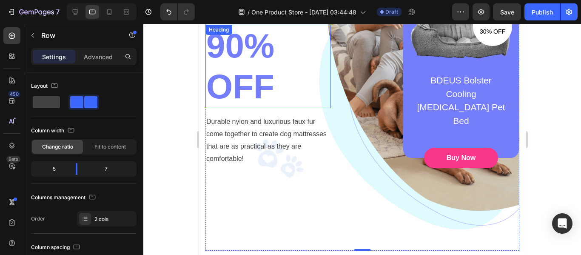
click at [246, 65] on p "90% OFF" at bounding box center [267, 67] width 123 height 82
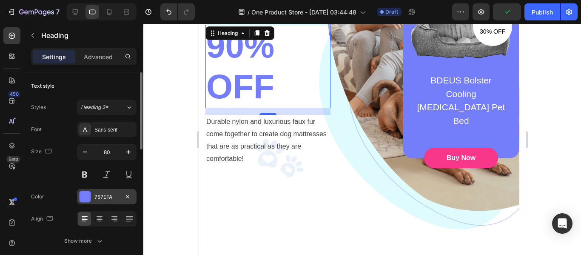
scroll to position [85, 0]
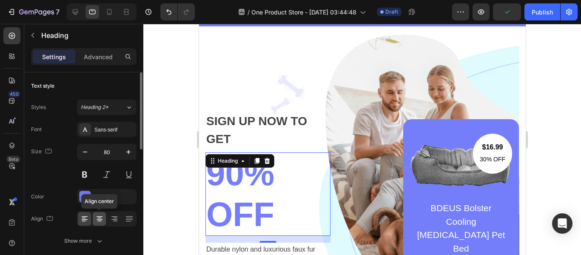
click at [100, 214] on icon at bounding box center [99, 218] width 9 height 9
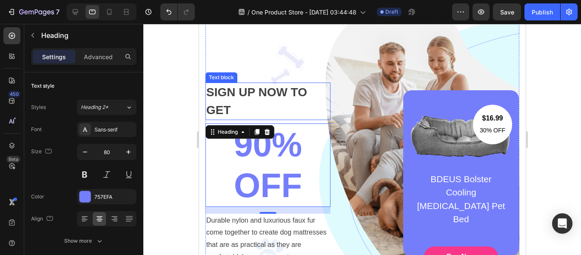
click at [251, 117] on p "SIGN UP NOW TO GET" at bounding box center [267, 101] width 123 height 36
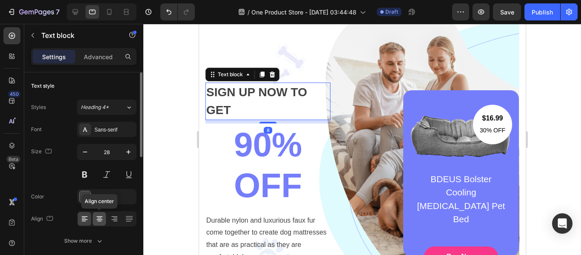
click at [99, 216] on icon at bounding box center [99, 218] width 9 height 9
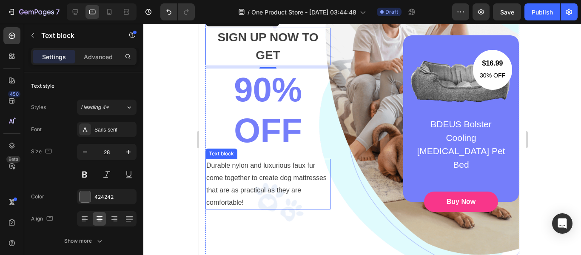
scroll to position [170, 0]
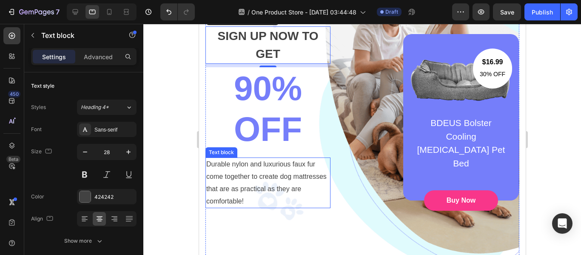
click at [258, 178] on p "Durable nylon and luxurious faux fur come together to create dog mattresses tha…" at bounding box center [267, 182] width 123 height 49
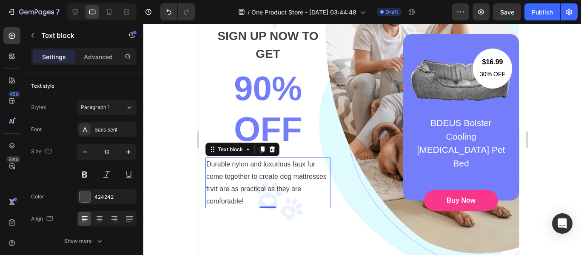
scroll to position [297, 0]
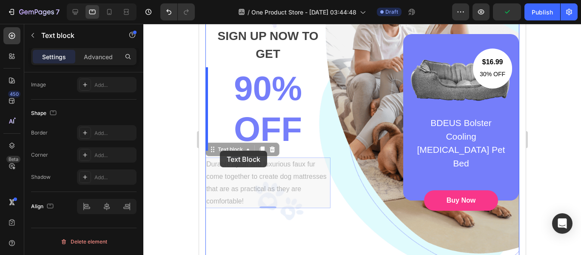
drag, startPoint x: 211, startPoint y: 148, endPoint x: 219, endPoint y: 151, distance: 8.8
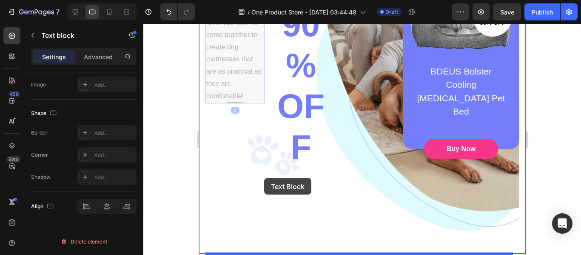
scroll to position [244, 0]
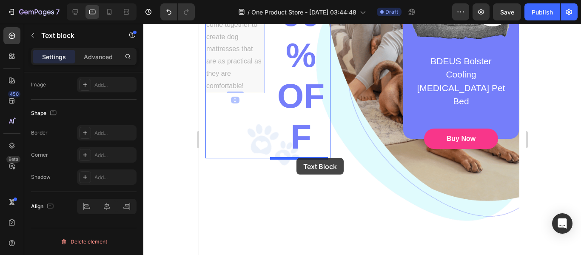
drag, startPoint x: 213, startPoint y: 56, endPoint x: 296, endPoint y: 158, distance: 131.2
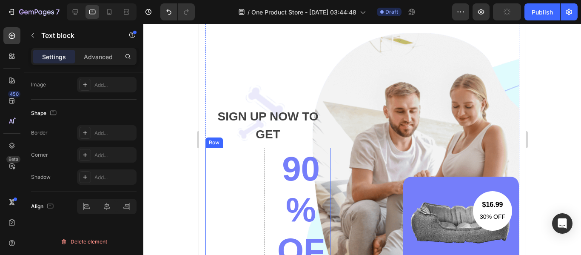
scroll to position [202, 0]
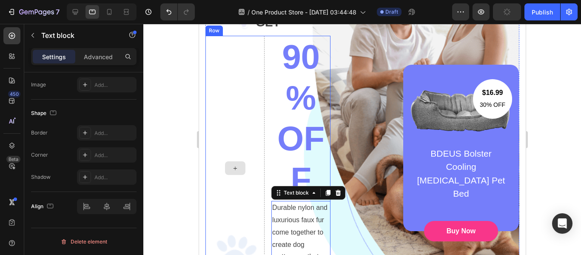
click at [238, 139] on div at bounding box center [234, 168] width 59 height 264
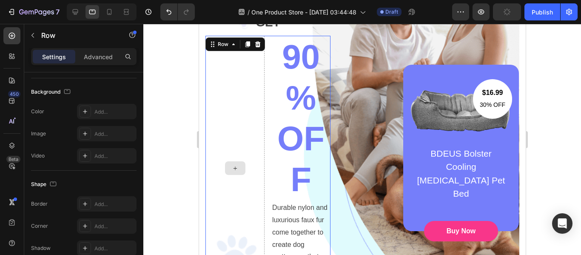
scroll to position [0, 0]
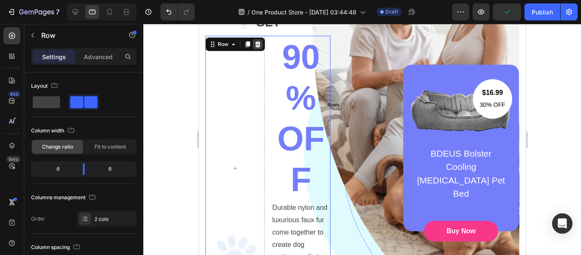
click at [259, 46] on icon at bounding box center [257, 44] width 7 height 7
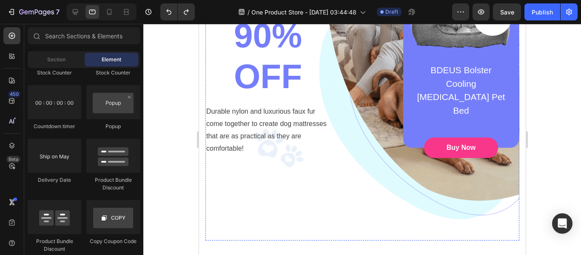
scroll to position [258, 0]
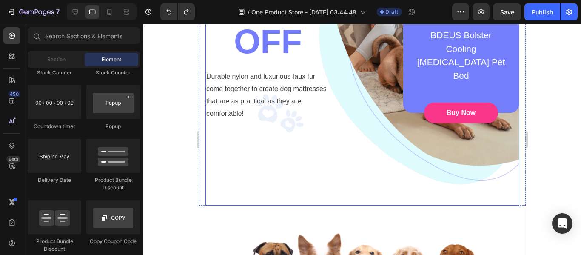
click at [263, 94] on p "Durable nylon and luxurious faux fur come together to create dog mattresses tha…" at bounding box center [267, 95] width 123 height 49
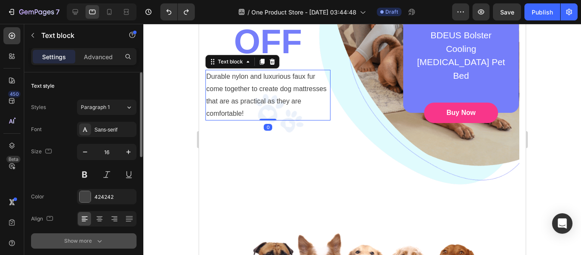
scroll to position [43, 0]
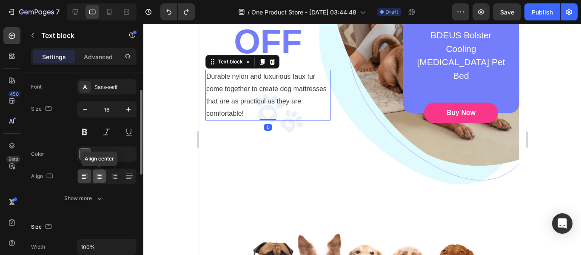
click at [99, 178] on icon at bounding box center [99, 178] width 4 height 1
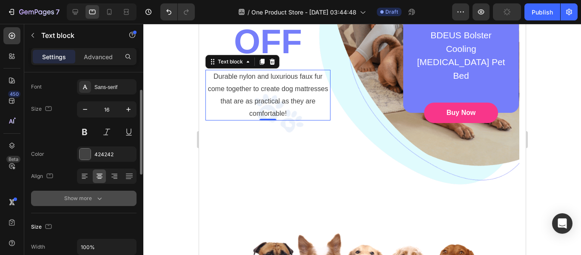
click at [91, 203] on button "Show more" at bounding box center [83, 197] width 105 height 15
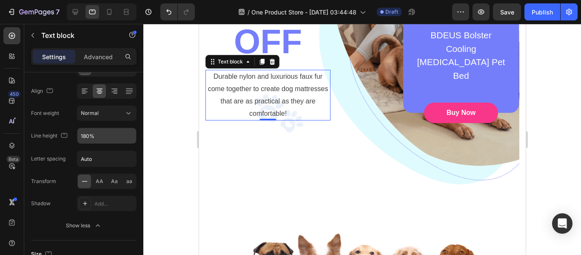
scroll to position [0, 0]
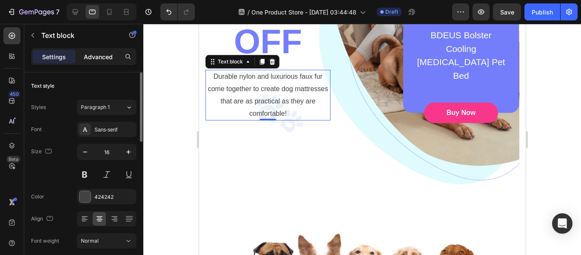
click at [97, 54] on p "Advanced" at bounding box center [98, 56] width 29 height 9
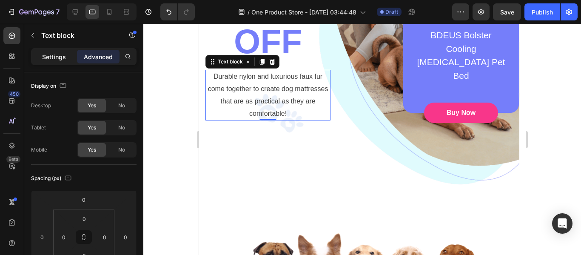
click at [64, 57] on p "Settings" at bounding box center [54, 56] width 24 height 9
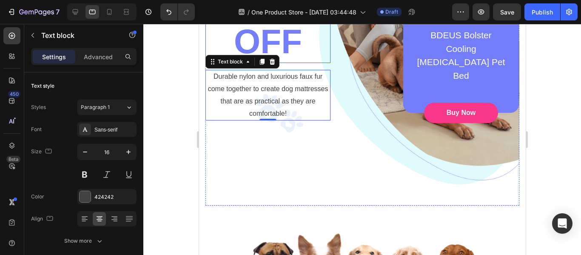
click at [283, 37] on p "90% OFF" at bounding box center [267, 21] width 123 height 82
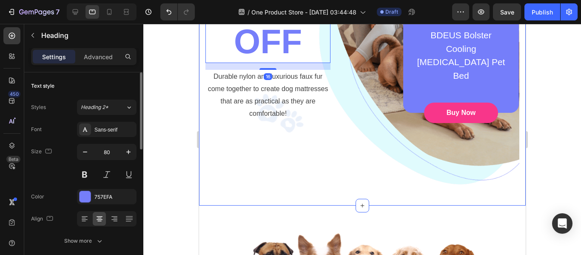
scroll to position [43, 0]
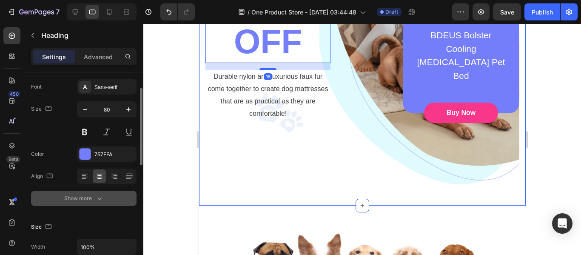
click at [92, 198] on div "Show more" at bounding box center [84, 198] width 40 height 9
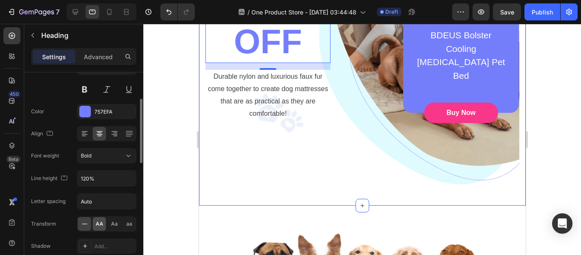
scroll to position [128, 0]
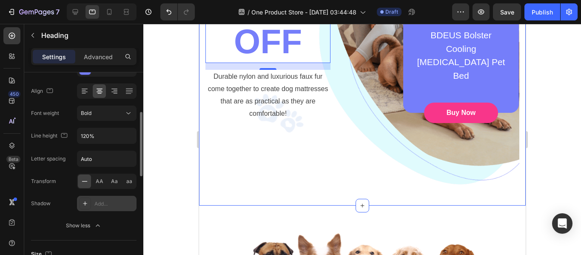
click at [88, 203] on icon at bounding box center [85, 203] width 7 height 7
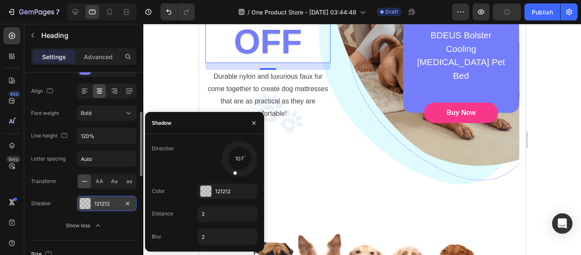
drag, startPoint x: 230, startPoint y: 170, endPoint x: 230, endPoint y: 182, distance: 11.9
click at [230, 182] on div "Direction 107 Color 121212 Distance 2 Blur 2" at bounding box center [204, 193] width 119 height 104
click at [207, 217] on input "2" at bounding box center [227, 213] width 59 height 15
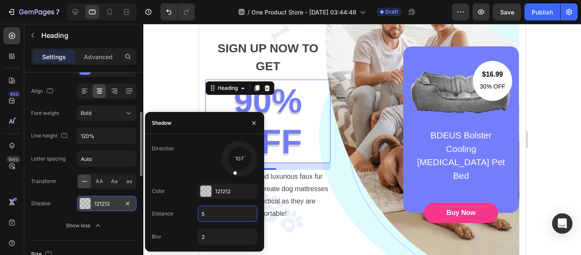
scroll to position [173, 0]
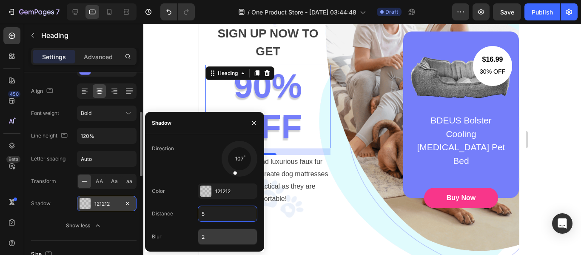
type input "5"
click at [208, 236] on input "2" at bounding box center [227, 236] width 59 height 15
type input "5"
click at [214, 214] on input "5" at bounding box center [227, 213] width 59 height 15
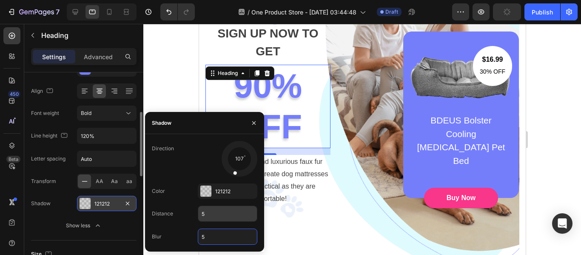
click at [214, 214] on input "5" at bounding box center [227, 213] width 59 height 15
type input "10"
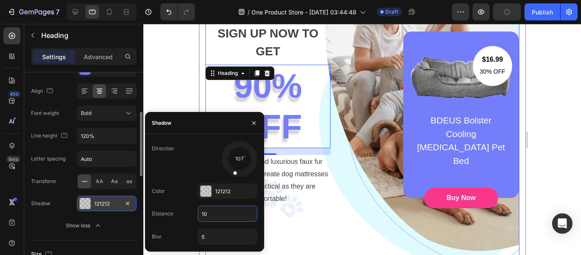
click at [355, 250] on div "SIGN UP NOW TO GET Text block 90% OFF Heading 16 Durable nylon and luxurious fa…" at bounding box center [362, 115] width 314 height 352
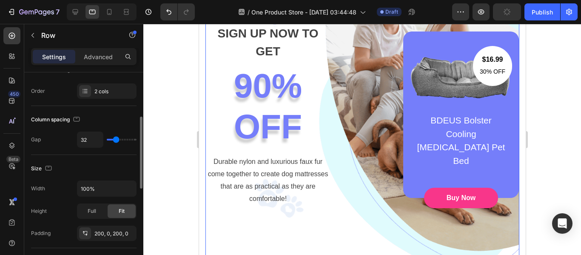
click at [353, 225] on div "SIGN UP NOW TO GET Text block 90% OFF Heading Durable nylon and luxurious faux …" at bounding box center [362, 115] width 314 height 352
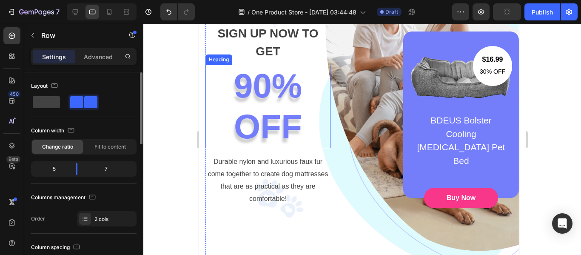
click at [293, 119] on p "90% OFF" at bounding box center [267, 106] width 123 height 82
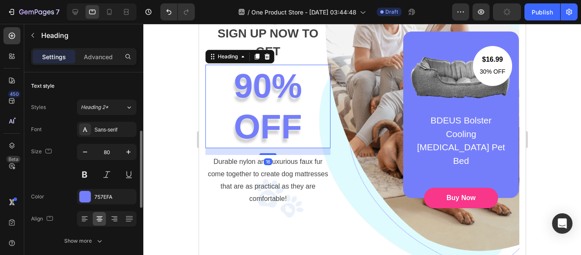
scroll to position [43, 0]
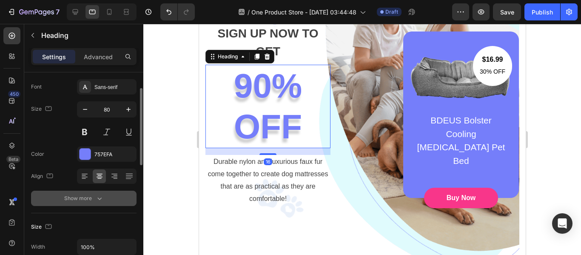
click at [77, 195] on div "Show more" at bounding box center [84, 198] width 40 height 9
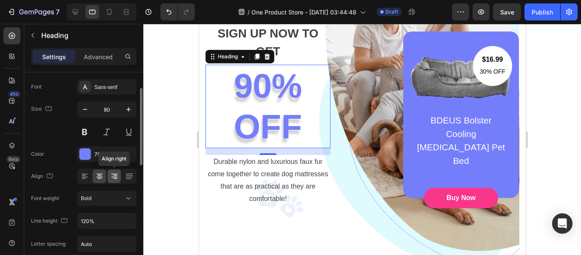
scroll to position [170, 0]
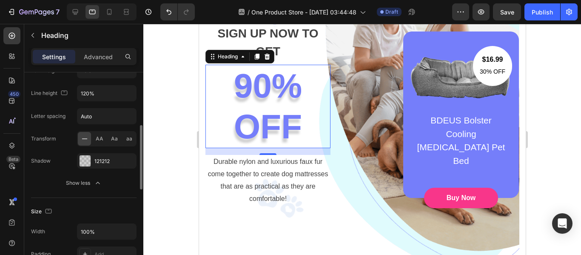
click at [48, 163] on div "Shadow" at bounding box center [41, 161] width 20 height 8
click at [78, 159] on div "121212" at bounding box center [107, 160] width 60 height 15
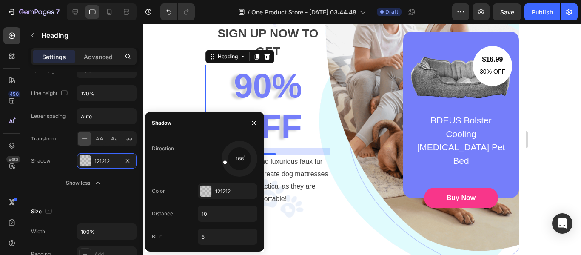
drag, startPoint x: 235, startPoint y: 170, endPoint x: 175, endPoint y: 173, distance: 60.4
click at [175, 173] on div "Direction 166" at bounding box center [204, 159] width 105 height 36
drag, startPoint x: 227, startPoint y: 162, endPoint x: 202, endPoint y: 185, distance: 33.4
click at [202, 185] on div "Direction 142 Color 121212 Distance 10 Blur 5" at bounding box center [204, 193] width 119 height 104
click at [211, 214] on input "10" at bounding box center [227, 213] width 59 height 15
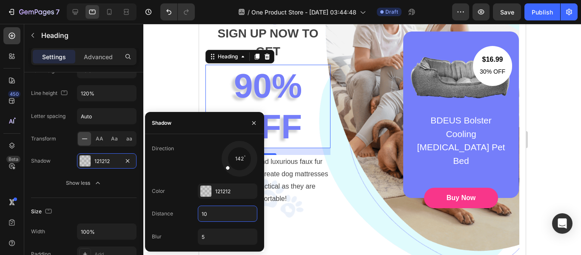
type input "5"
click at [336, 214] on div "SIGN UP NOW TO GET Text block 90% OFF Heading 16 Durable nylon and luxurious fa…" at bounding box center [362, 115] width 314 height 352
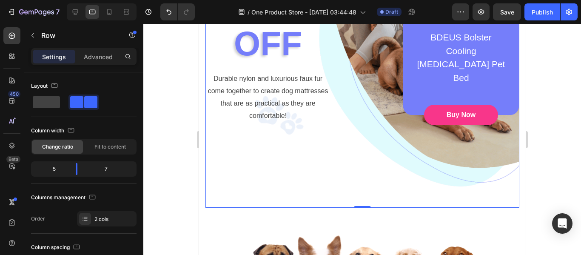
scroll to position [258, 0]
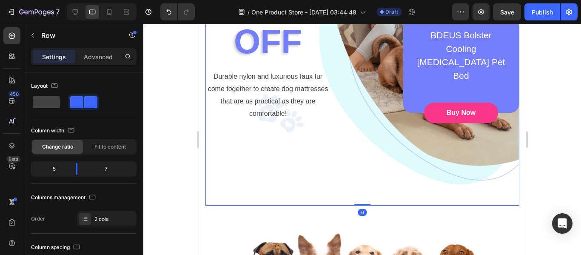
drag, startPoint x: 359, startPoint y: 205, endPoint x: 360, endPoint y: 163, distance: 41.7
click at [360, 163] on div "SIGN UP NOW TO GET Text block 90% OFF Heading Durable nylon and luxurious faux …" at bounding box center [362, 30] width 314 height 352
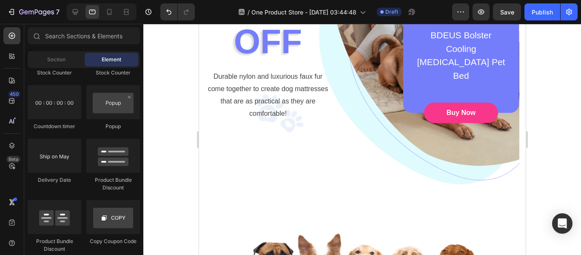
scroll to position [460, 0]
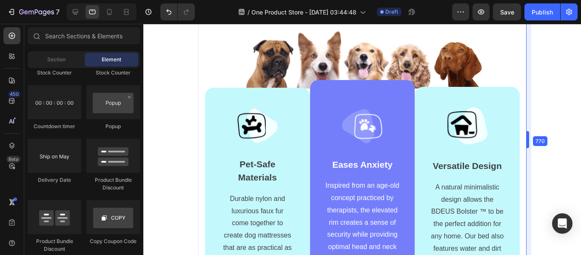
drag, startPoint x: 526, startPoint y: 138, endPoint x: 326, endPoint y: 108, distance: 202.9
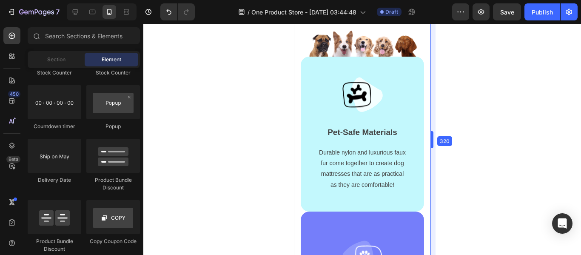
drag, startPoint x: 528, startPoint y: 142, endPoint x: 290, endPoint y: 154, distance: 237.6
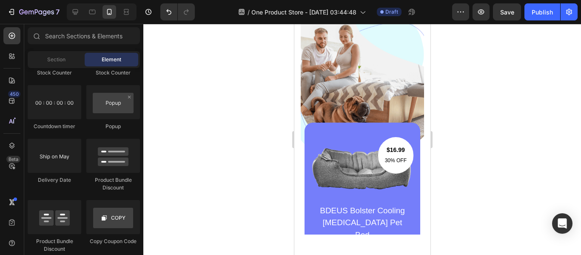
scroll to position [0, 0]
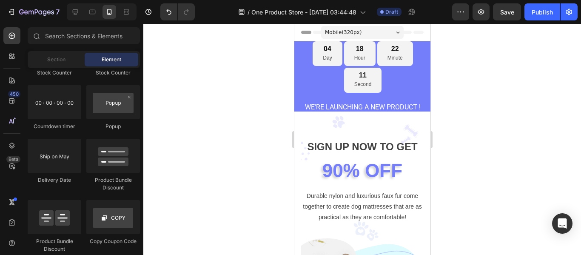
click at [360, 26] on div "Mobile ( 320 px)" at bounding box center [362, 32] width 82 height 13
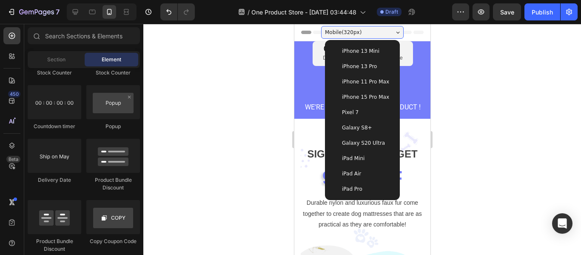
click at [360, 48] on span "iPhone 13 Mini" at bounding box center [359, 51] width 37 height 9
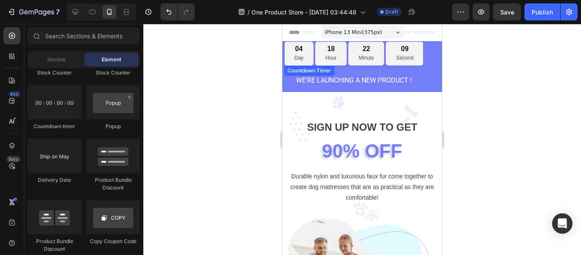
click at [396, 53] on div "09" at bounding box center [404, 49] width 17 height 9
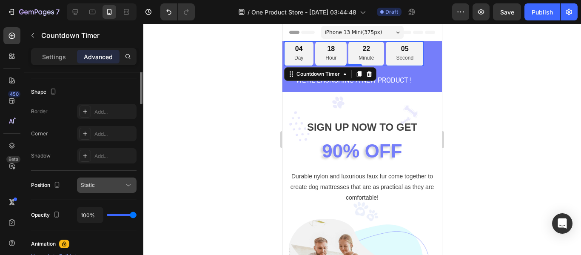
scroll to position [128, 0]
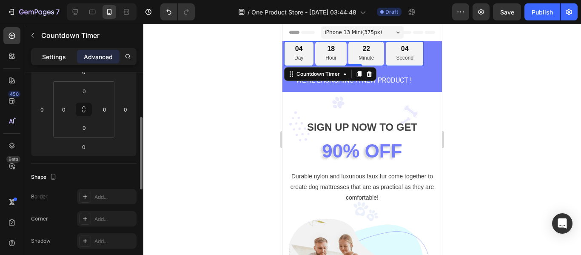
click at [49, 57] on p "Settings" at bounding box center [54, 56] width 24 height 9
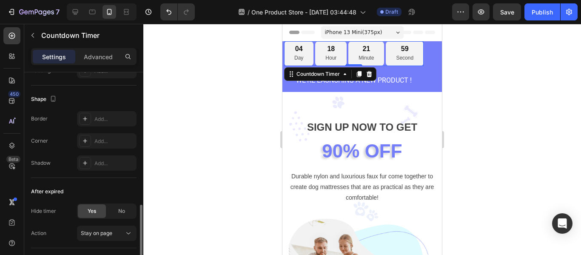
scroll to position [425, 0]
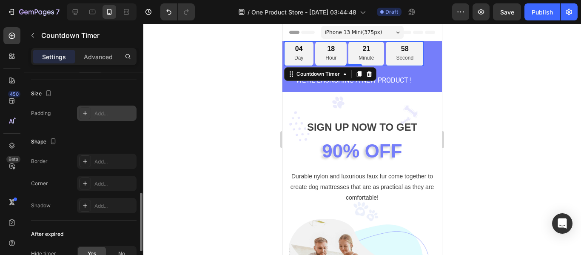
click at [88, 115] on icon at bounding box center [85, 113] width 7 height 7
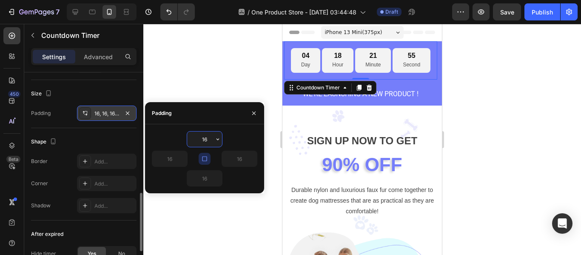
click at [206, 157] on icon "button" at bounding box center [204, 158] width 7 height 7
click at [206, 158] on icon "button" at bounding box center [204, 158] width 7 height 7
click at [209, 140] on input "16" at bounding box center [204, 138] width 35 height 15
click at [214, 140] on button "button" at bounding box center [217, 138] width 9 height 15
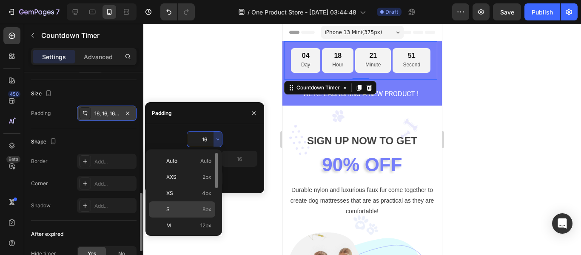
click at [199, 205] on div "S 8px" at bounding box center [182, 209] width 66 height 16
type input "8"
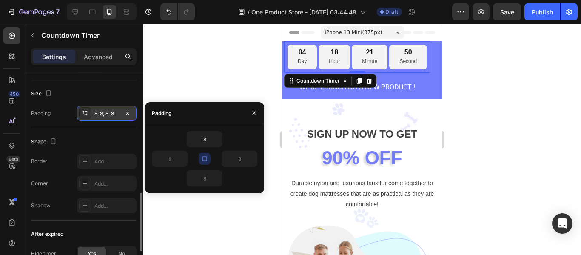
click at [237, 215] on div at bounding box center [362, 139] width 438 height 231
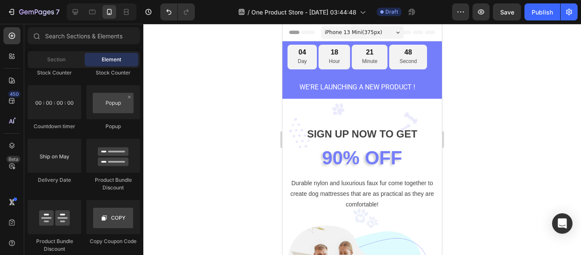
click at [351, 30] on span "iPhone 13 Mini ( 375 px)" at bounding box center [353, 32] width 57 height 9
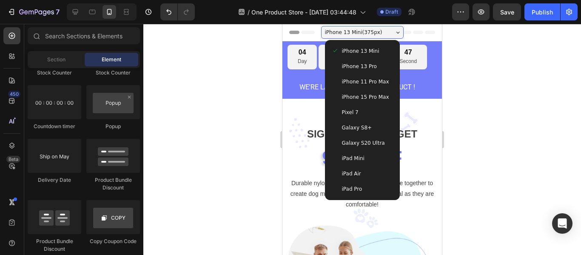
click at [342, 72] on div "iPhone 13 Pro" at bounding box center [362, 66] width 68 height 15
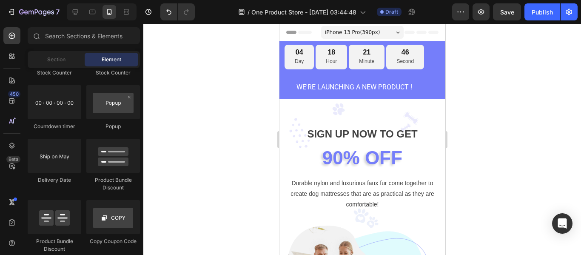
click at [358, 30] on span "iPhone 13 Pro ( 390 px)" at bounding box center [351, 32] width 55 height 9
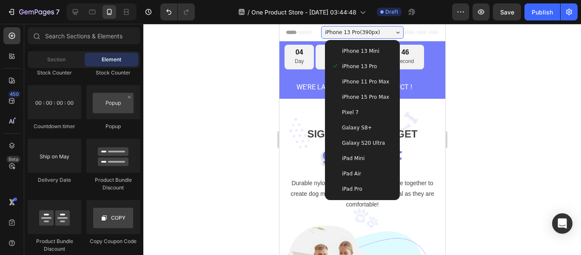
click at [358, 133] on div "Galaxy S8+" at bounding box center [362, 127] width 68 height 15
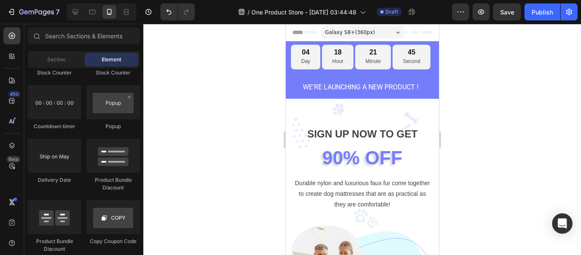
click at [363, 27] on div "Galaxy S8+ ( 360 px)" at bounding box center [362, 32] width 82 height 13
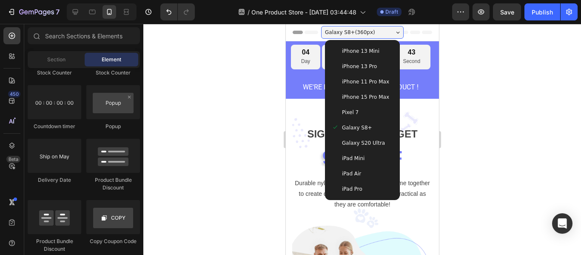
click at [360, 70] on span "iPhone 13 Pro" at bounding box center [358, 66] width 35 height 9
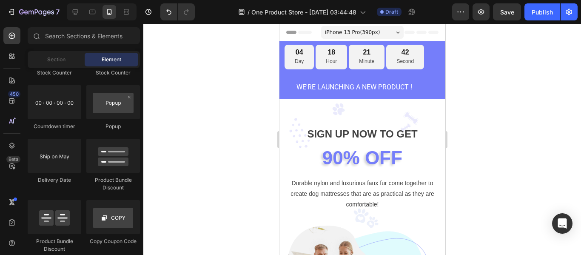
click at [364, 26] on div "iPhone 13 Pro ( 390 px)" at bounding box center [362, 32] width 82 height 13
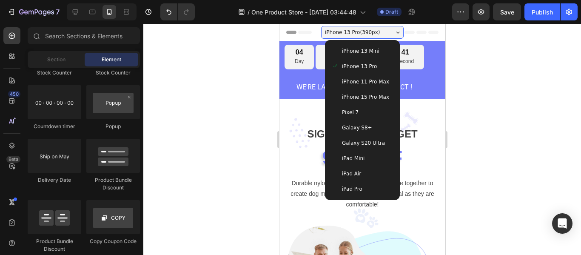
click at [347, 181] on div "iPad Pro" at bounding box center [362, 188] width 68 height 15
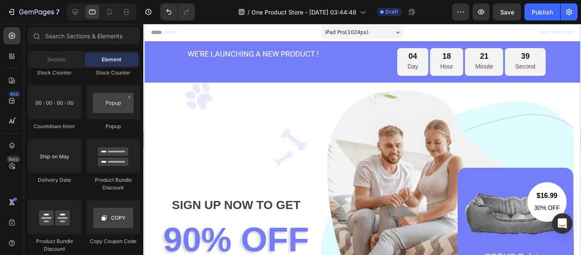
click at [351, 29] on span "iPad Pro ( 1024 px)" at bounding box center [346, 32] width 44 height 9
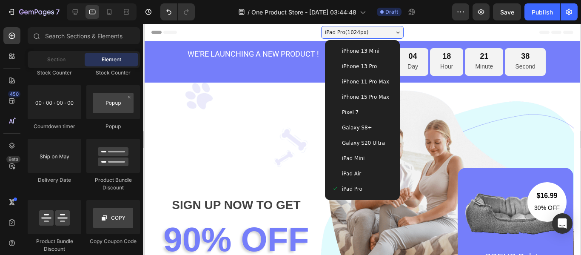
click at [358, 159] on span "iPad Mini" at bounding box center [352, 158] width 23 height 9
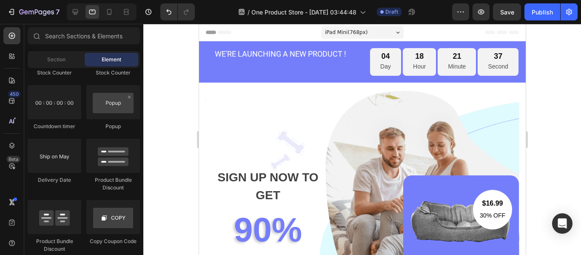
click at [355, 30] on span "iPad Mini ( 768 px)" at bounding box center [345, 32] width 43 height 9
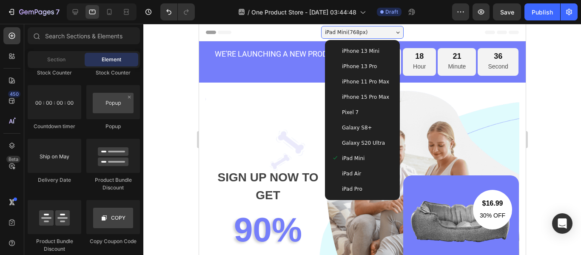
click at [352, 142] on span "Galaxy S20 Ultra" at bounding box center [362, 143] width 43 height 9
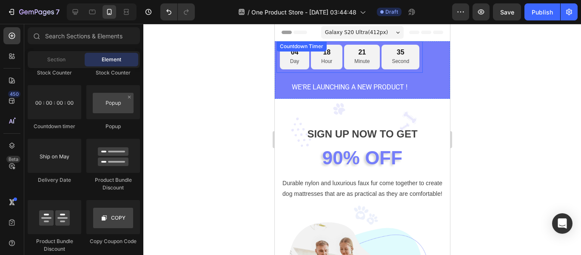
click at [396, 60] on div "04 Day 18 Hour 21 Minute 35 Second" at bounding box center [348, 57] width 139 height 25
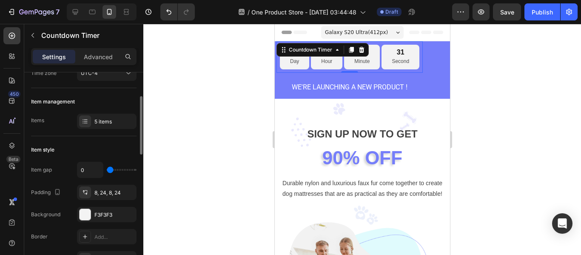
scroll to position [128, 0]
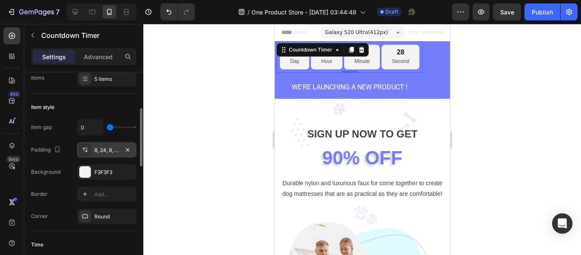
click at [116, 148] on div "8, 24, 8, 24" at bounding box center [106, 150] width 25 height 8
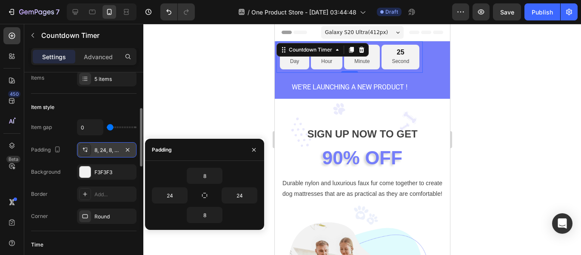
click at [84, 145] on div at bounding box center [85, 150] width 12 height 12
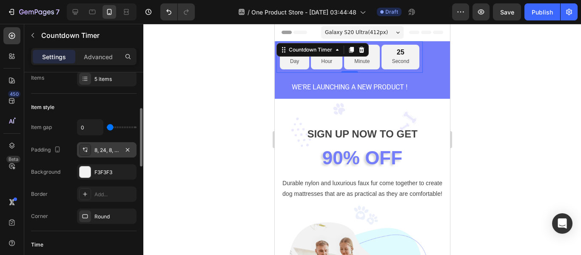
click at [85, 146] on div at bounding box center [85, 150] width 12 height 12
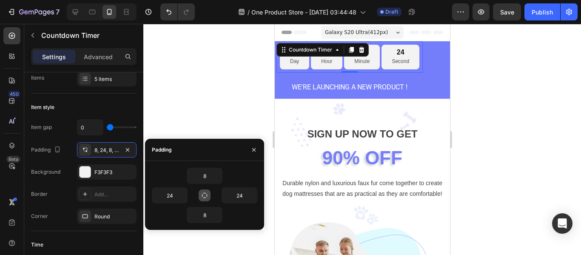
click at [203, 192] on icon "button" at bounding box center [204, 195] width 7 height 7
type input "8"
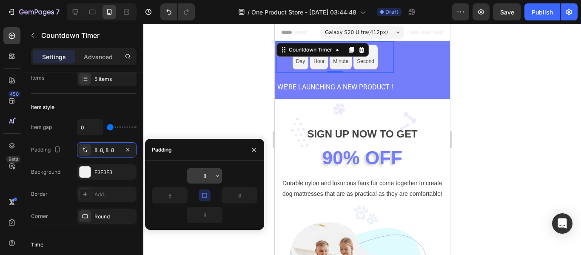
click at [219, 177] on icon "button" at bounding box center [217, 175] width 7 height 7
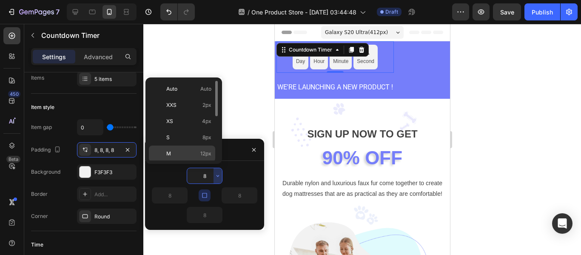
click at [202, 151] on span "12px" at bounding box center [205, 154] width 11 height 8
type input "12"
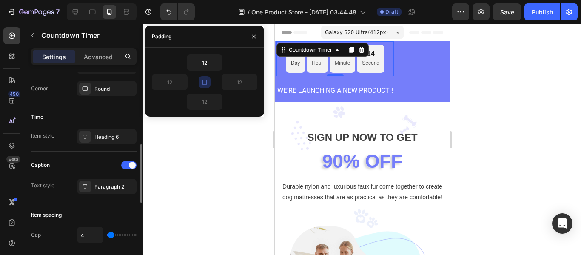
scroll to position [298, 0]
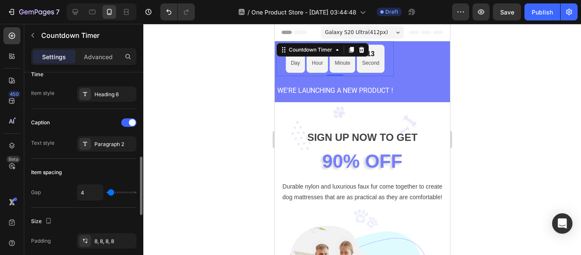
type input "7"
type input "13"
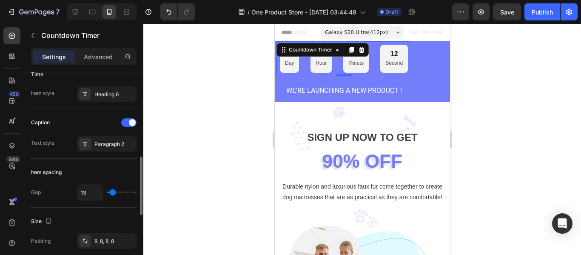
type input "27"
type input "89"
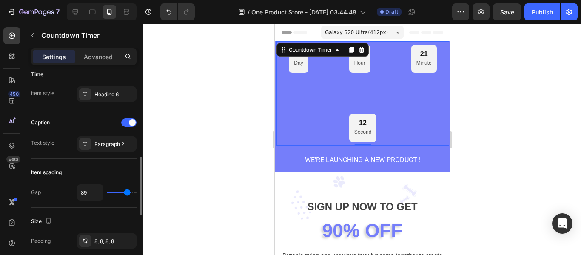
type input "98"
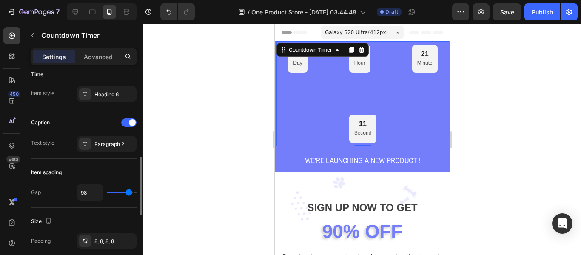
type input "96"
type input "76"
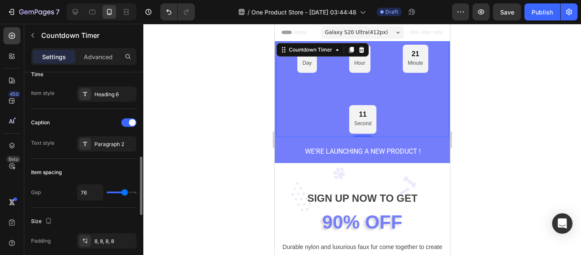
type input "69"
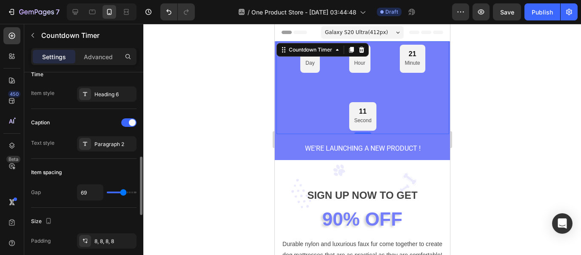
type input "67"
type input "64"
type input "62"
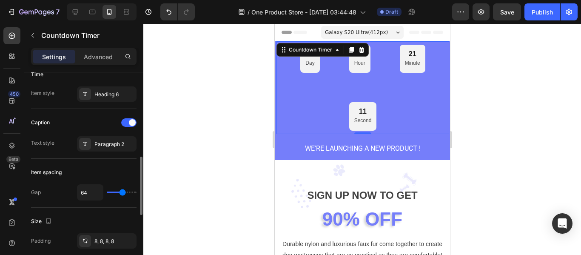
type input "62"
type input "60"
type input "58"
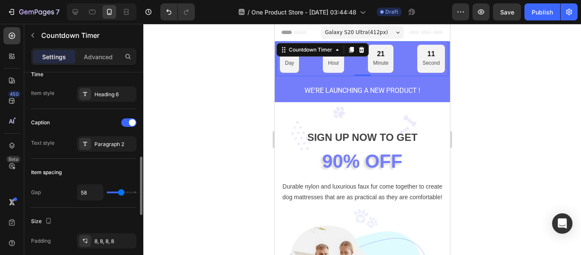
type input "56"
type input "53"
type input "51"
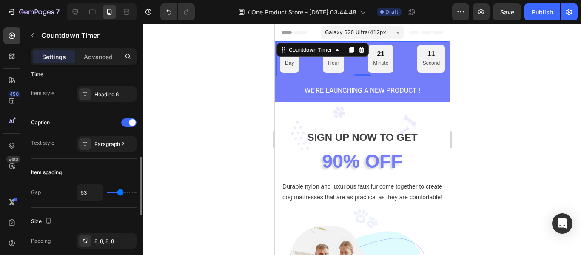
type input "51"
type input "42"
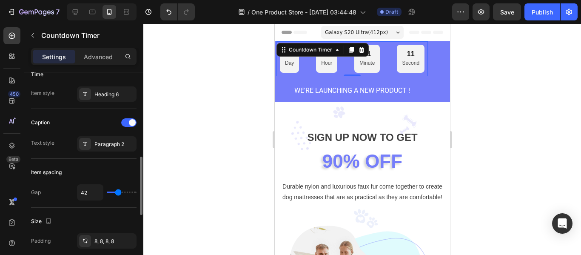
type input "40"
type input "49"
type input "51"
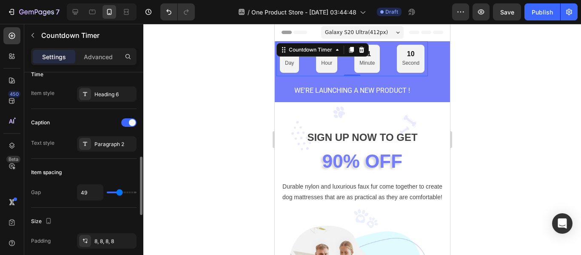
type input "51"
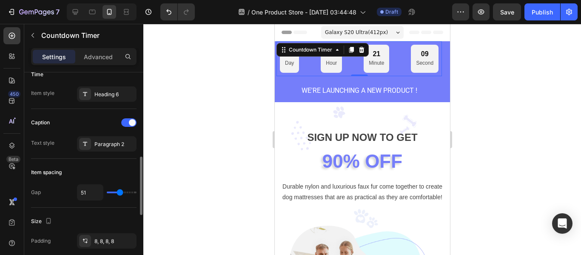
type input "49"
type input "47"
type input "33"
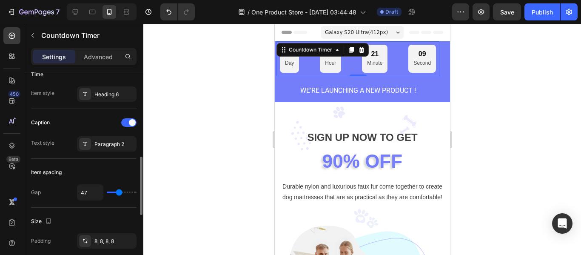
type input "33"
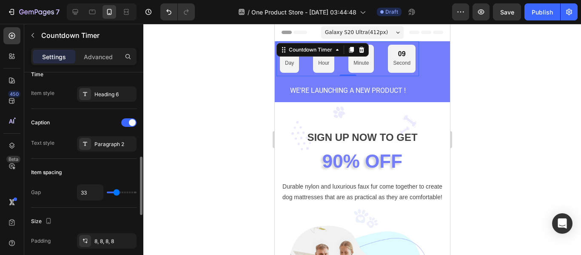
type input "29"
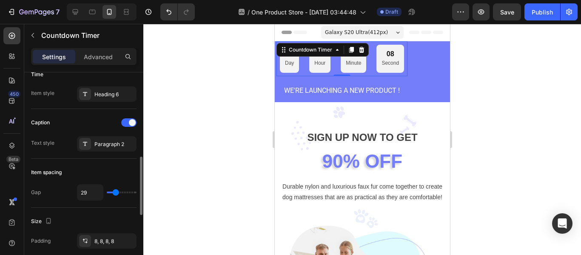
type input "24"
type input "18"
type input "9"
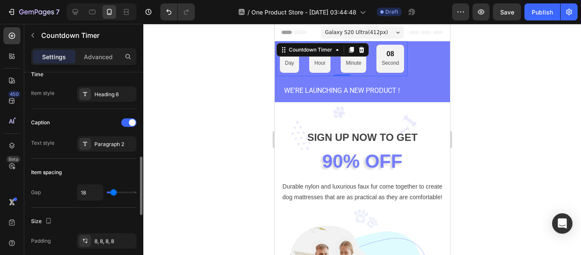
type input "9"
type input "7"
type input "4"
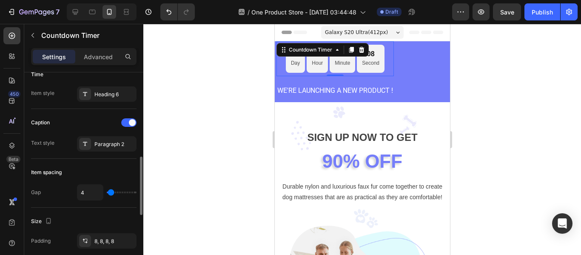
type input "0"
type input "2"
click at [111, 193] on input "range" at bounding box center [122, 192] width 30 height 2
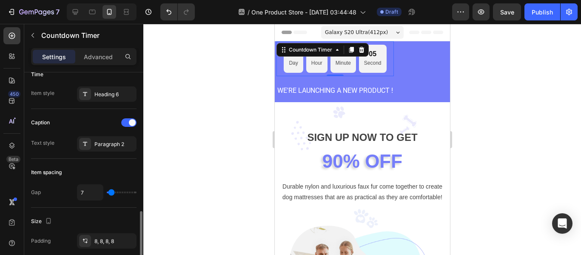
scroll to position [340, 0]
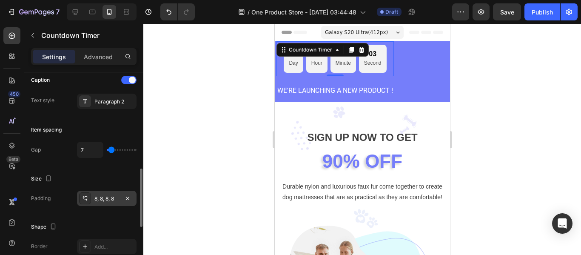
click at [85, 198] on icon at bounding box center [85, 198] width 7 height 7
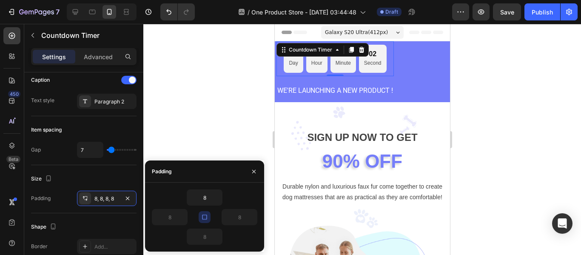
click at [204, 222] on button "button" at bounding box center [205, 217] width 12 height 12
click at [205, 221] on button "button" at bounding box center [205, 217] width 12 height 12
click at [218, 201] on button "button" at bounding box center [217, 197] width 9 height 15
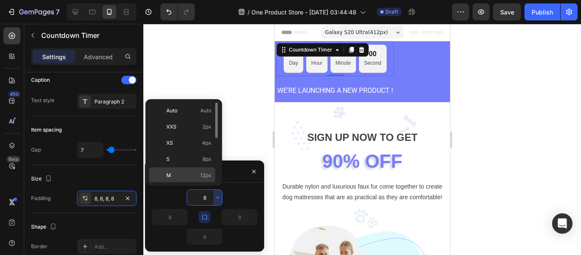
click at [182, 181] on div "M 12px" at bounding box center [182, 175] width 66 height 16
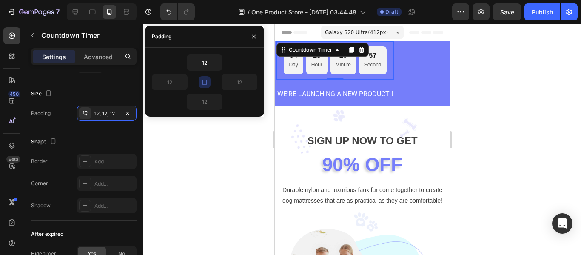
scroll to position [510, 0]
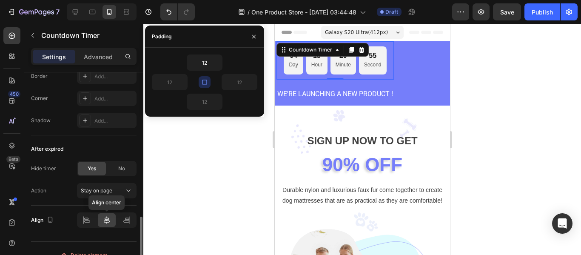
click at [104, 219] on icon at bounding box center [106, 220] width 9 height 9
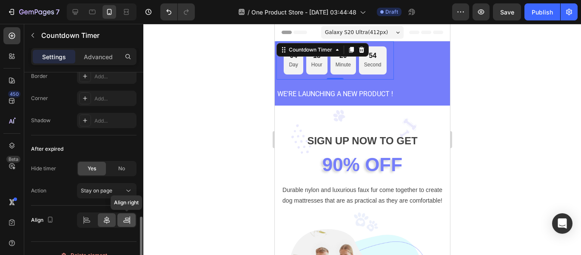
click at [133, 221] on div at bounding box center [126, 220] width 18 height 14
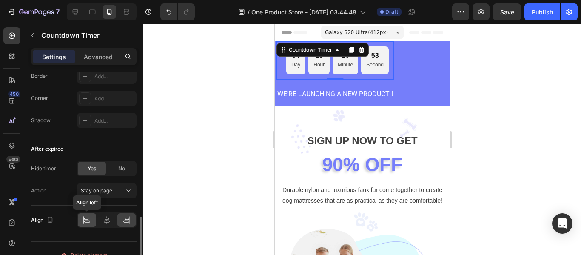
click at [89, 223] on icon at bounding box center [86, 220] width 9 height 9
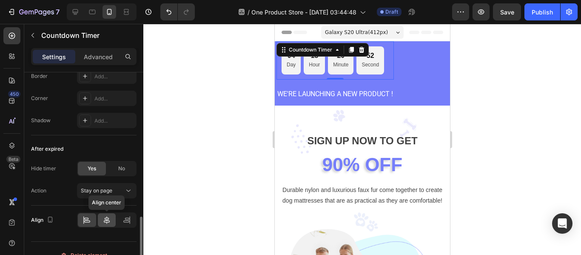
click at [98, 222] on div at bounding box center [107, 220] width 18 height 14
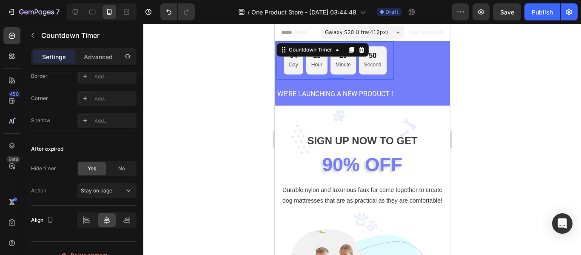
click at [390, 61] on div "04 Day 18 Hour 20 Minute 50 Second Countdown Timer 0" at bounding box center [334, 60] width 117 height 38
drag, startPoint x: 336, startPoint y: 79, endPoint x: 332, endPoint y: 66, distance: 13.8
click at [332, 66] on div "04 Day 18 Hour 20 Minute 47 Second Countdown Timer 0" at bounding box center [334, 60] width 117 height 38
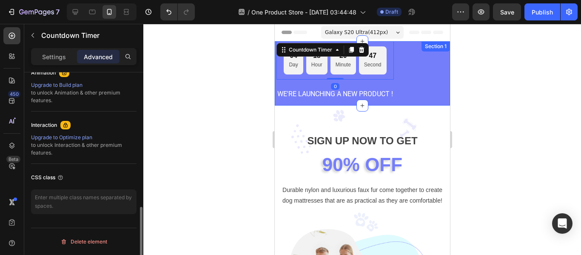
scroll to position [384, 0]
drag, startPoint x: 391, startPoint y: 51, endPoint x: 365, endPoint y: 57, distance: 26.9
click at [410, 53] on div "WE'RE LAUNCHING A NEW PRODUCT ! Text block 04 Day 18 Hour 20 Minute 46 Second C…" at bounding box center [361, 73] width 175 height 64
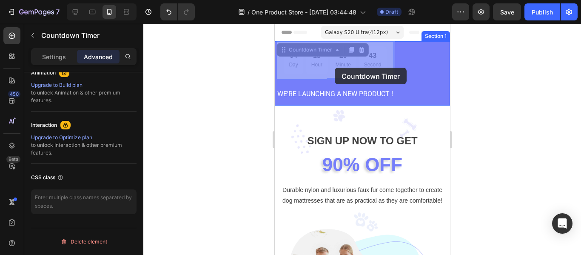
drag, startPoint x: 283, startPoint y: 51, endPoint x: 331, endPoint y: 68, distance: 51.1
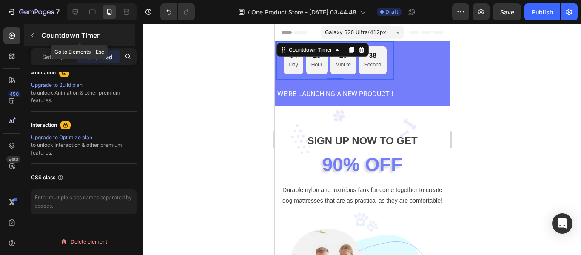
click at [31, 35] on icon "button" at bounding box center [32, 35] width 7 height 7
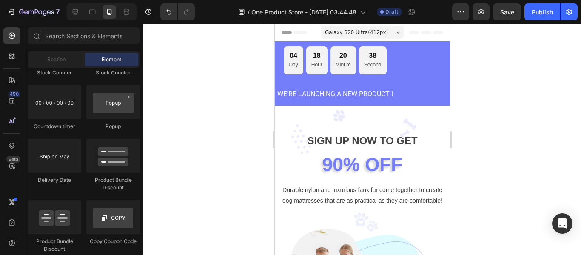
click at [31, 35] on div at bounding box center [36, 35] width 17 height 17
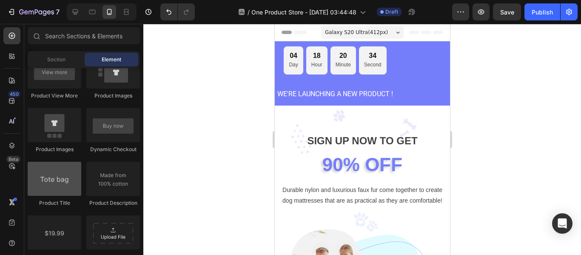
scroll to position [1361, 0]
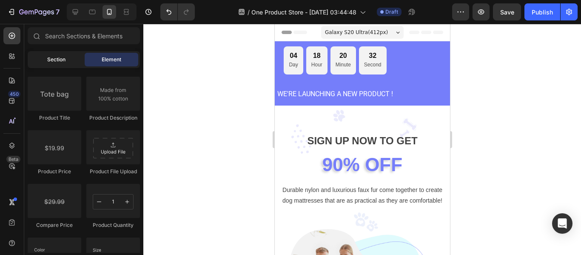
click at [66, 57] on div "Section" at bounding box center [56, 60] width 54 height 14
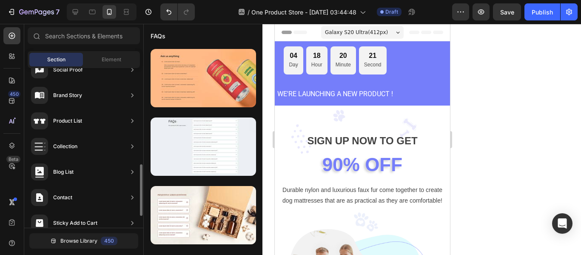
scroll to position [334, 0]
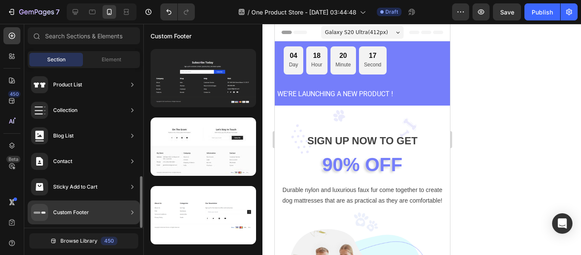
click at [86, 219] on div "Custom Footer" at bounding box center [60, 212] width 58 height 17
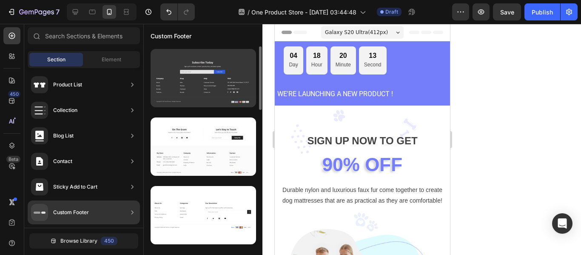
click at [208, 88] on div at bounding box center [203, 78] width 105 height 58
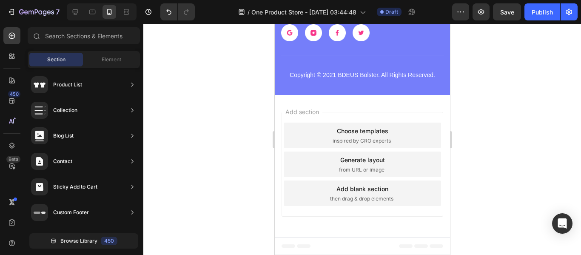
scroll to position [3222, 0]
click at [337, 140] on span "inspired by CRO experts" at bounding box center [361, 141] width 58 height 8
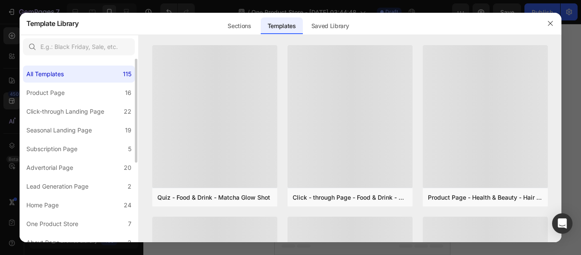
scroll to position [140, 0]
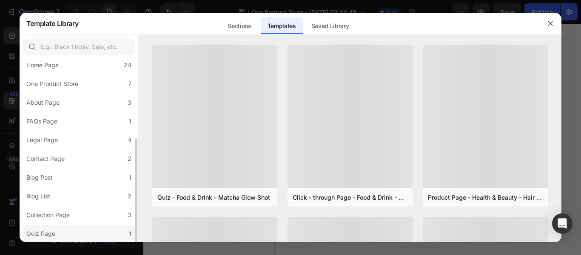
click at [49, 231] on div "Quiz Page" at bounding box center [40, 233] width 29 height 10
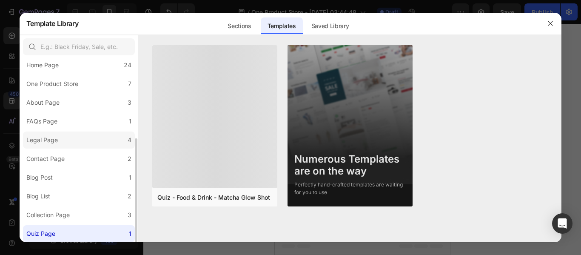
click at [50, 141] on div "Legal Page" at bounding box center [41, 140] width 31 height 10
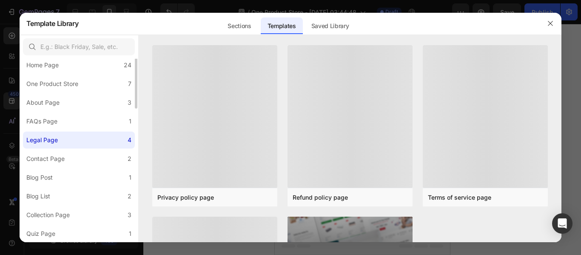
scroll to position [55, 0]
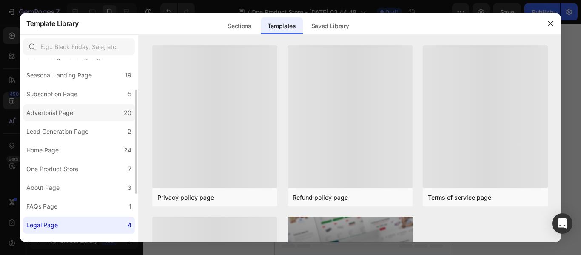
click at [49, 115] on div "Advertorial Page" at bounding box center [49, 113] width 47 height 10
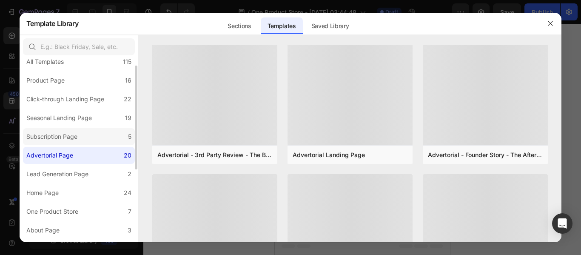
scroll to position [0, 0]
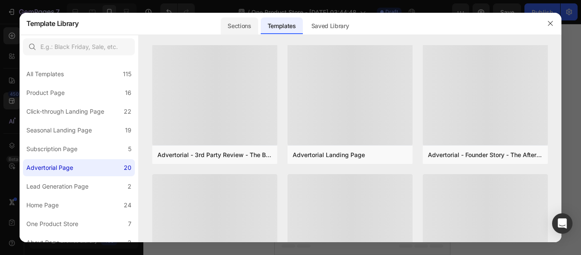
click at [239, 26] on div "Sections" at bounding box center [239, 25] width 37 height 17
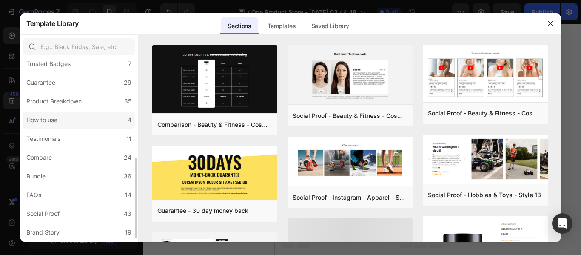
scroll to position [233, 0]
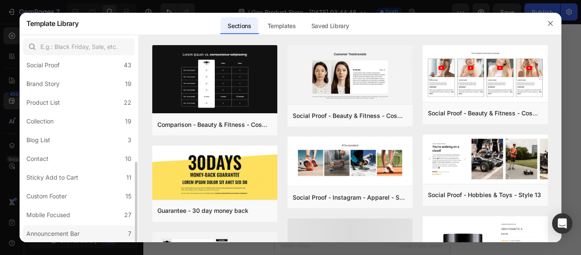
click at [75, 232] on div "Announcement Bar" at bounding box center [52, 233] width 53 height 10
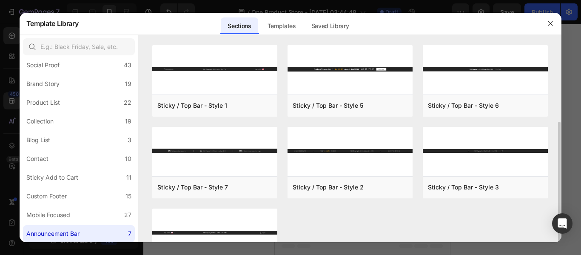
scroll to position [43, 0]
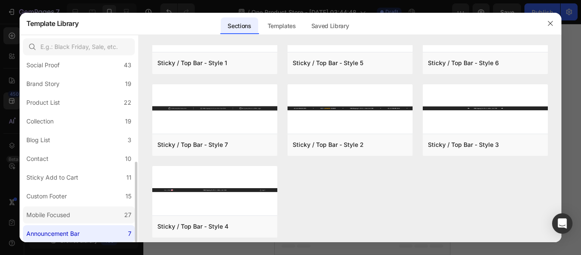
click at [61, 217] on div "Mobile Focused" at bounding box center [48, 215] width 44 height 10
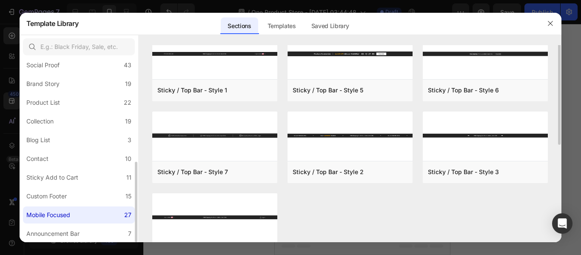
scroll to position [0, 0]
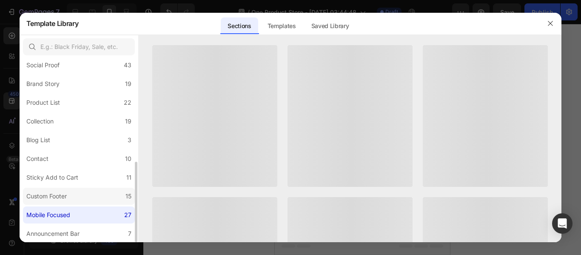
click at [64, 199] on div "Custom Footer" at bounding box center [46, 196] width 40 height 10
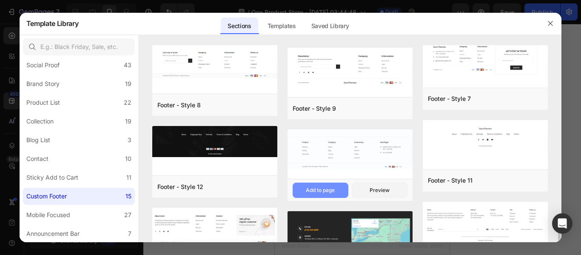
scroll to position [237, 0]
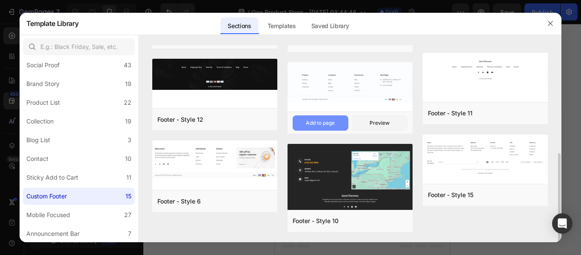
click at [307, 121] on div "Add to page" at bounding box center [320, 123] width 29 height 8
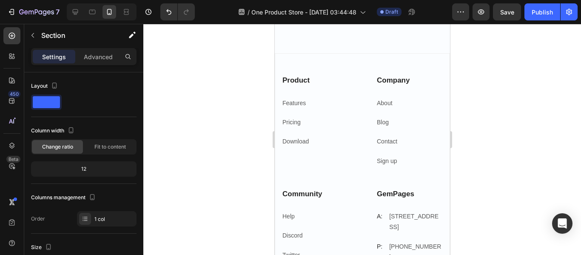
scroll to position [3256, 0]
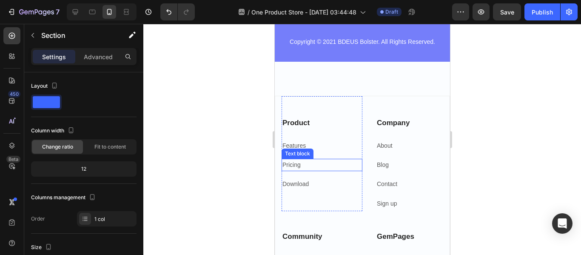
click at [291, 166] on link "Pricing" at bounding box center [291, 164] width 18 height 7
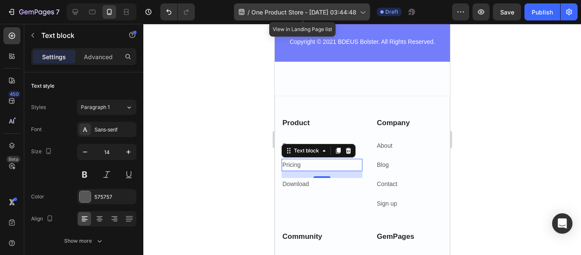
click at [356, 11] on span "One Product Store - [DATE] 03:44:48" at bounding box center [303, 12] width 105 height 9
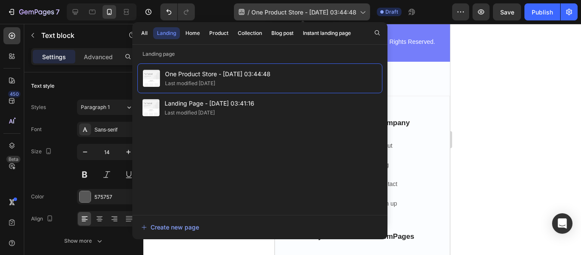
click at [356, 11] on span "One Product Store - [DATE] 03:44:48" at bounding box center [303, 12] width 105 height 9
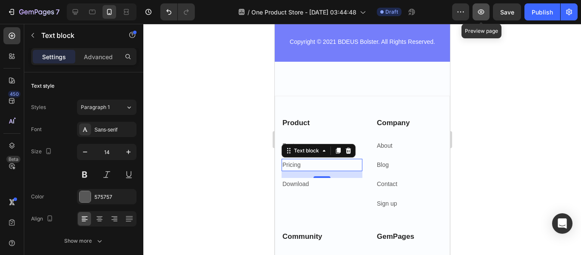
click at [478, 12] on icon "button" at bounding box center [481, 12] width 9 height 9
click at [460, 11] on icon "button" at bounding box center [460, 12] width 9 height 9
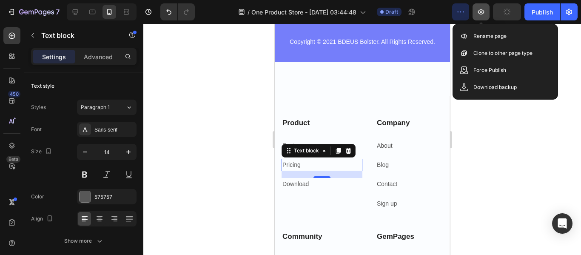
click at [480, 12] on icon "button" at bounding box center [481, 12] width 3 height 3
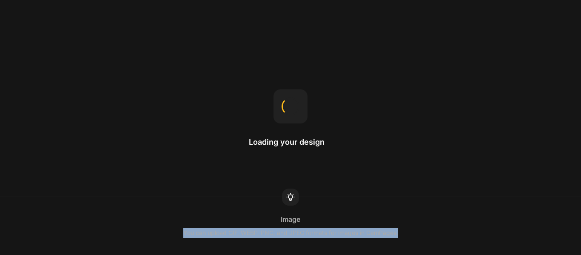
click at [214, 220] on div "Image You can upload GIF, WEBP, PNG, and JPEG formats for images in GemPages." at bounding box center [290, 226] width 581 height 24
click at [214, 220] on div "Home page The homepage is the first page you see when visiting a website." at bounding box center [290, 226] width 581 height 24
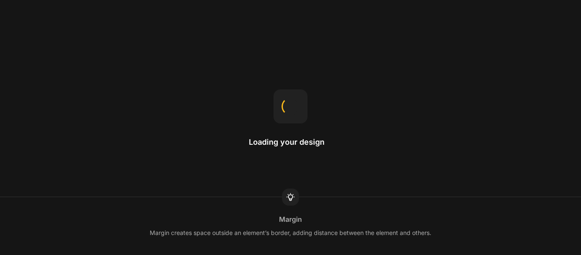
click at [214, 220] on div "Margin Margin creates space outside an element’s border, adding distance betwee…" at bounding box center [290, 226] width 581 height 24
click at [214, 220] on div "Row Rows are often used to structure columns, keeping them aligned and spaced. …" at bounding box center [290, 226] width 581 height 24
drag, startPoint x: 220, startPoint y: 233, endPoint x: 281, endPoint y: 239, distance: 60.7
click at [281, 239] on div "Shopify Liquid Yes, we support Shopify Liquid. Right-click and open the Edit Co…" at bounding box center [290, 226] width 581 height 58
click at [422, 217] on div "Image proportion The aspect ratio of an image is the ratio of its width to its …" at bounding box center [290, 226] width 581 height 24
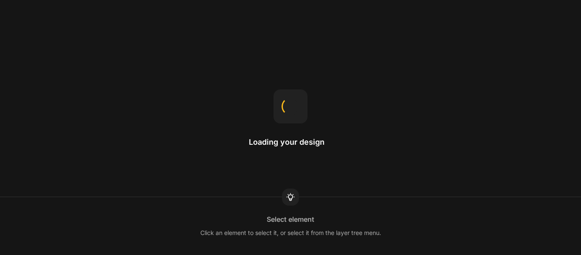
drag, startPoint x: 425, startPoint y: 219, endPoint x: 400, endPoint y: 212, distance: 25.8
click at [400, 212] on div "Select element Click an element to select it, or select it from the layer tree …" at bounding box center [290, 226] width 581 height 58
click at [400, 212] on div "Text Styles Global styles help maintain consistent styling across pages." at bounding box center [290, 226] width 581 height 58
click at [400, 212] on div "Row Rows are often used to structure columns, keeping them aligned and spaced. …" at bounding box center [290, 226] width 581 height 58
click at [400, 212] on div "Sticky in section Changing the position to sticky makes the element stay fixed …" at bounding box center [290, 226] width 581 height 58
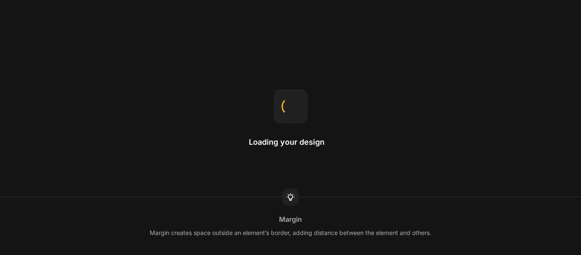
click at [400, 212] on div "Margin Margin creates space outside an element’s border, adding distance betwee…" at bounding box center [290, 226] width 581 height 58
click at [400, 212] on div "By ratio This divides the row into equal columns." at bounding box center [290, 226] width 581 height 58
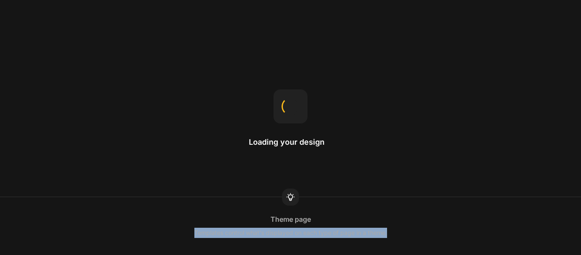
click at [400, 212] on div "Theme page Templates control what's displayed on each type of page in a theme." at bounding box center [290, 226] width 581 height 58
click at [400, 212] on div "Fit to content This adjusts the column width to fit the content inside." at bounding box center [290, 226] width 581 height 58
click at [400, 212] on div "Image You can upload GIF, WEBP, PNG, and JPEG formats for images in GemPages." at bounding box center [290, 226] width 581 height 58
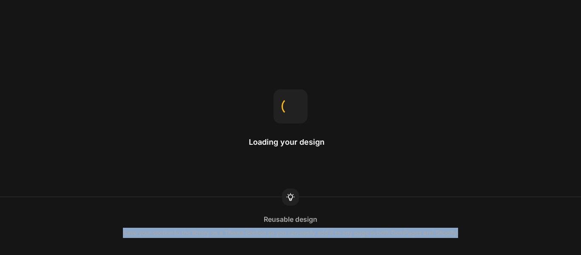
click at [400, 212] on div "Reusable design Save your section to the library as a Theme Section so you can …" at bounding box center [290, 226] width 581 height 58
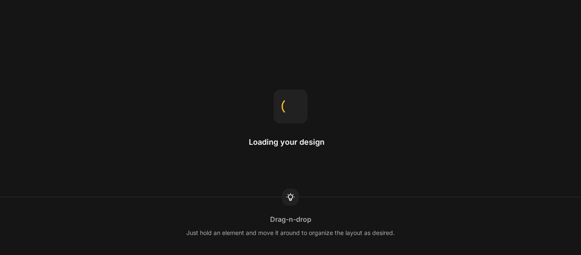
click at [400, 212] on div "Drag-n-drop Just hold an element and move it around to organize the layout as d…" at bounding box center [290, 226] width 581 height 58
click at [400, 212] on div "Hero Banner The recommended size is 1920x800." at bounding box center [290, 226] width 581 height 58
click at [400, 212] on div "Row Rows are often used to structure columns, keeping them aligned and spaced. …" at bounding box center [290, 226] width 581 height 58
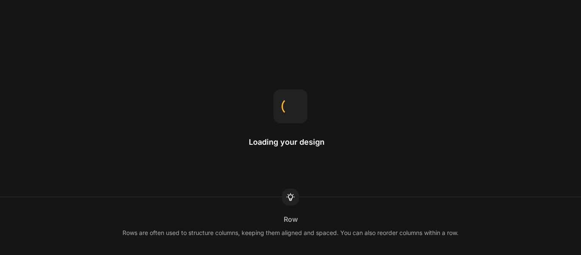
click at [170, 208] on div "Row Rows are often used to structure columns, keeping them aligned and spaced. …" at bounding box center [290, 226] width 581 height 58
click at [238, 214] on div "Text Styles Global styles help maintain consistent styling across pages." at bounding box center [290, 226] width 581 height 24
click at [239, 214] on div "Element width Width 100% means the element will fit the full width of the colum…" at bounding box center [290, 226] width 581 height 24
click at [239, 214] on div "Sticky in page Changing the position to fixed makes the element stay on the scr…" at bounding box center [290, 226] width 581 height 24
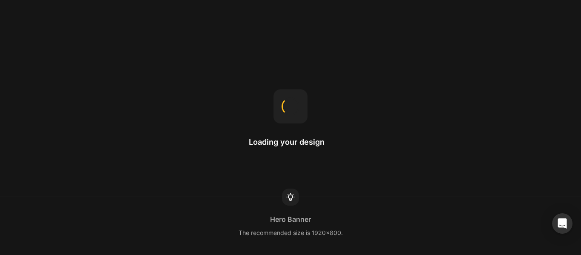
click at [239, 214] on div "Hero Banner The recommended size is 1920x800." at bounding box center [290, 226] width 581 height 24
click at [239, 214] on div "Sticky in section Changing the position to sticky makes the element stay fixed …" at bounding box center [290, 226] width 581 height 24
click at [239, 214] on div "Margin Margin creates space outside an element’s border, adding distance betwee…" at bounding box center [290, 226] width 581 height 24
click at [239, 214] on div "Row Rows are often used to structure columns, keeping them aligned and spaced. …" at bounding box center [290, 226] width 581 height 24
click at [239, 214] on div "Gap This changes the spacing between child items inside an element." at bounding box center [290, 226] width 581 height 24
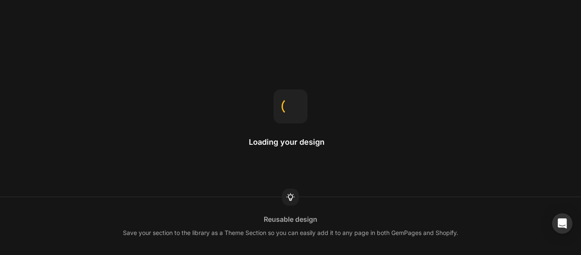
click at [239, 214] on div "Reusable design Save your section to the library as a Theme Section so you can …" at bounding box center [290, 226] width 581 height 24
click at [239, 214] on div "Image proportion The aspect ratio of an image is the ratio of its width to its …" at bounding box center [290, 226] width 581 height 24
